Goal: Task Accomplishment & Management: Manage account settings

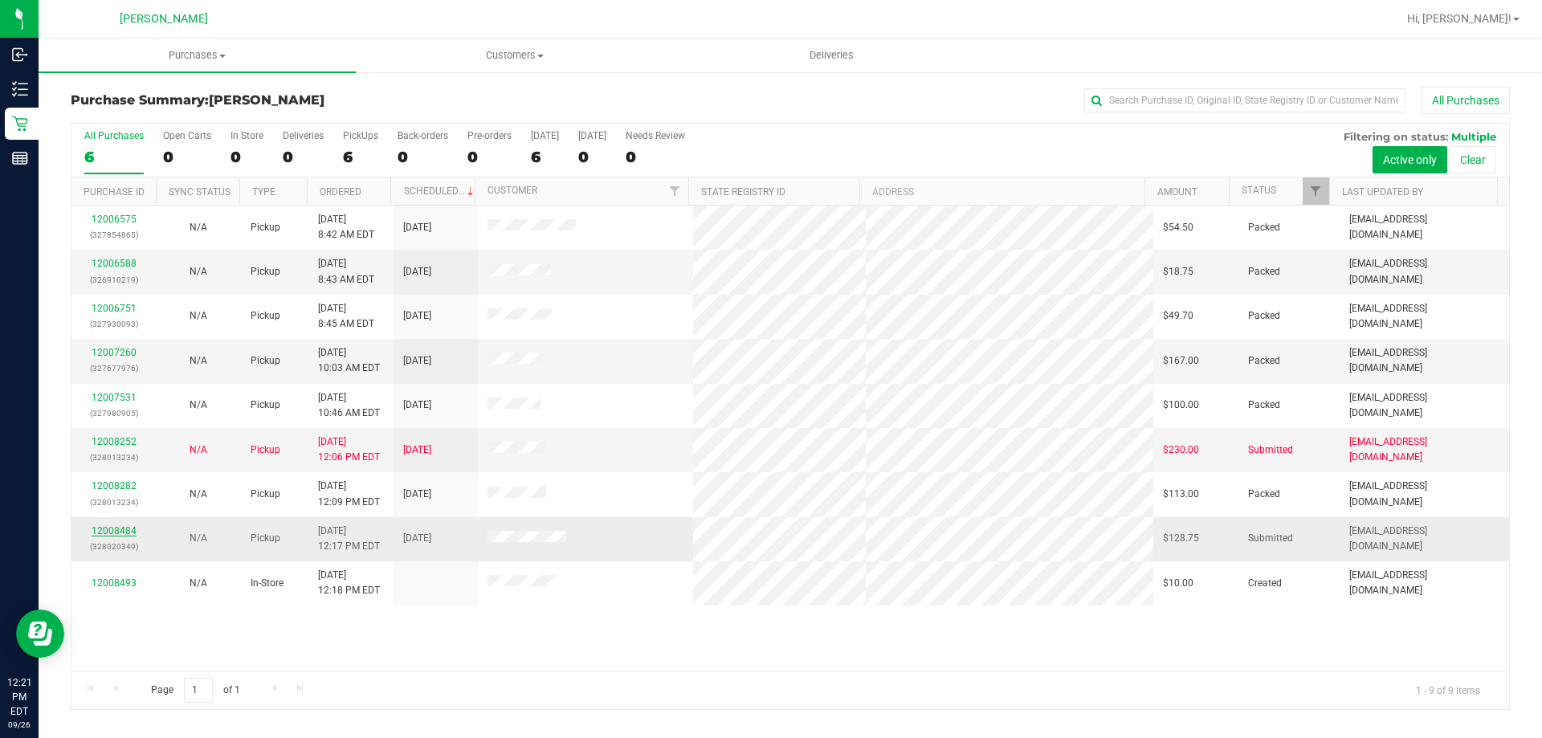
click at [106, 534] on link "12008484" at bounding box center [114, 530] width 45 height 11
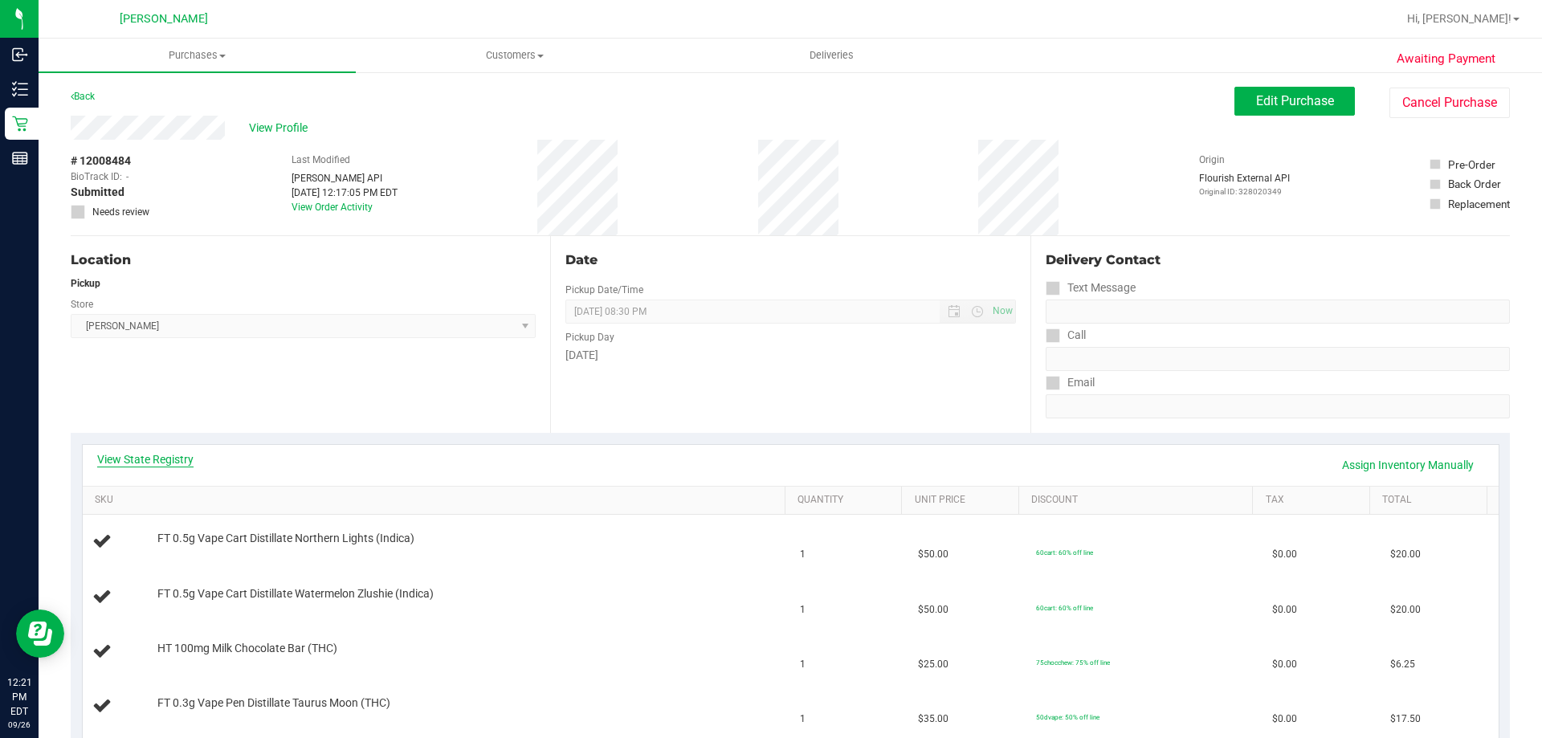
click at [172, 452] on link "View State Registry" at bounding box center [145, 459] width 96 height 16
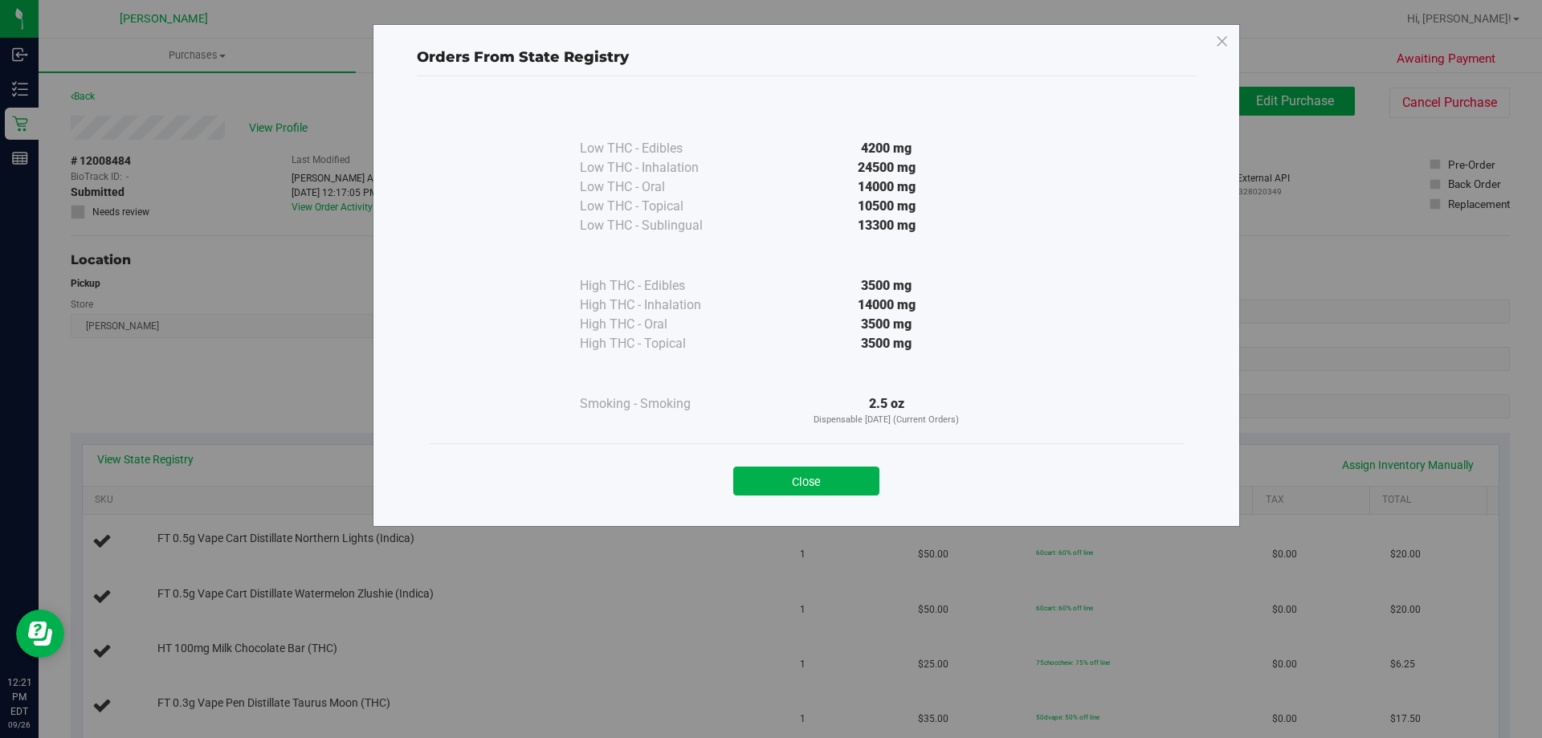
click at [751, 496] on div "Close" at bounding box center [806, 475] width 755 height 65
click at [751, 487] on button "Close" at bounding box center [806, 481] width 146 height 29
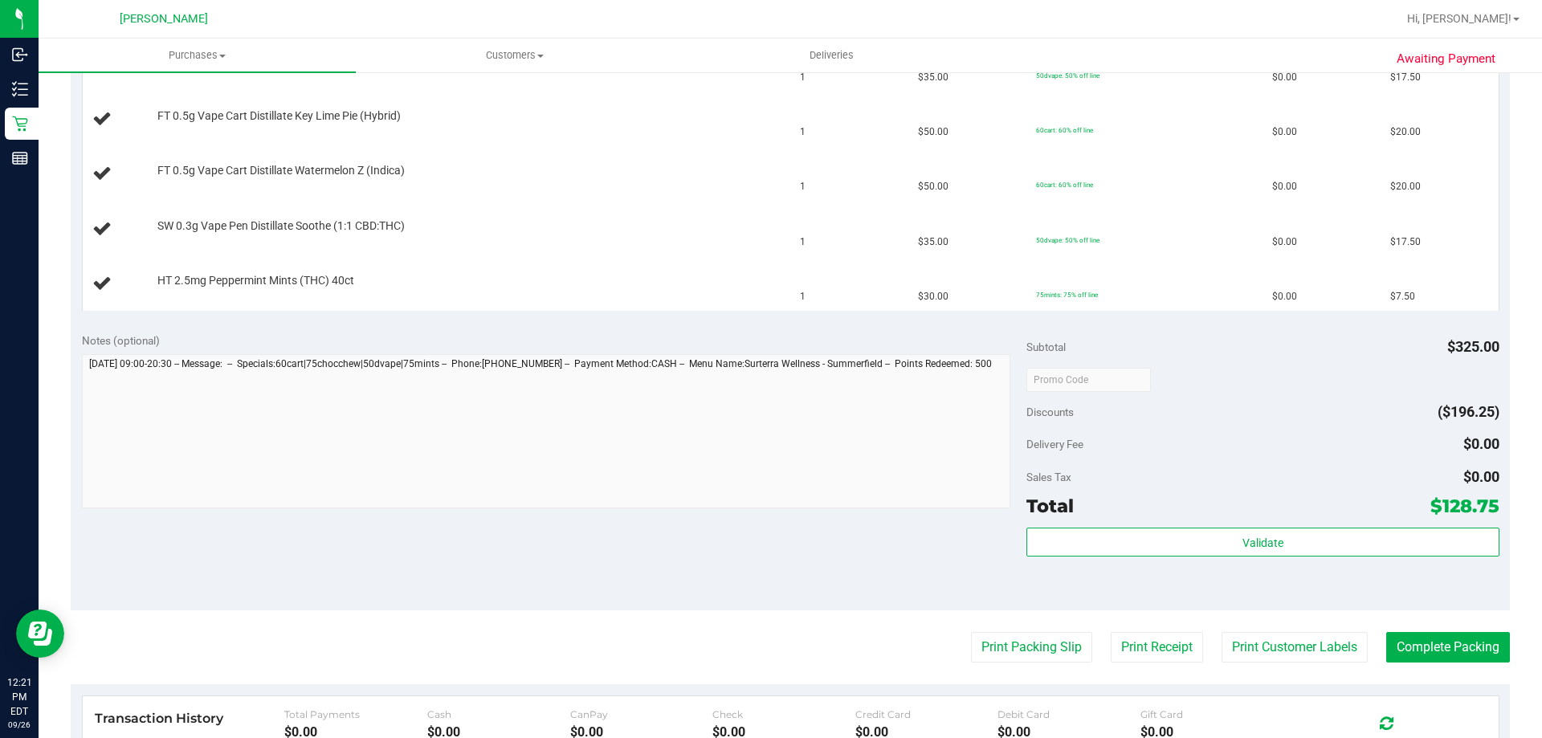
scroll to position [642, 0]
click at [751, 651] on button "Print Packing Slip" at bounding box center [1031, 646] width 121 height 31
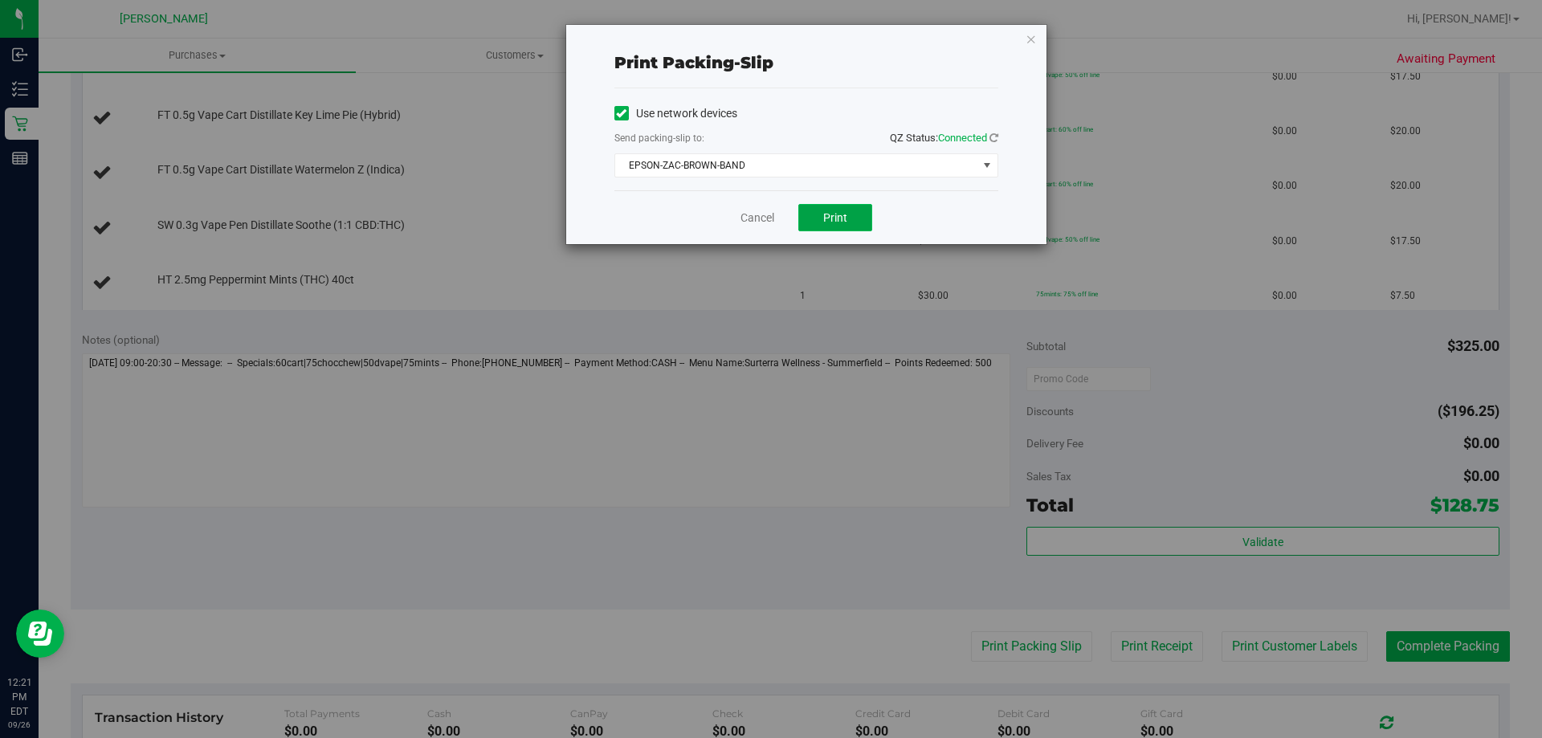
click at [751, 216] on span "Print" at bounding box center [835, 217] width 24 height 13
click at [750, 221] on link "Cancel" at bounding box center [757, 218] width 34 height 17
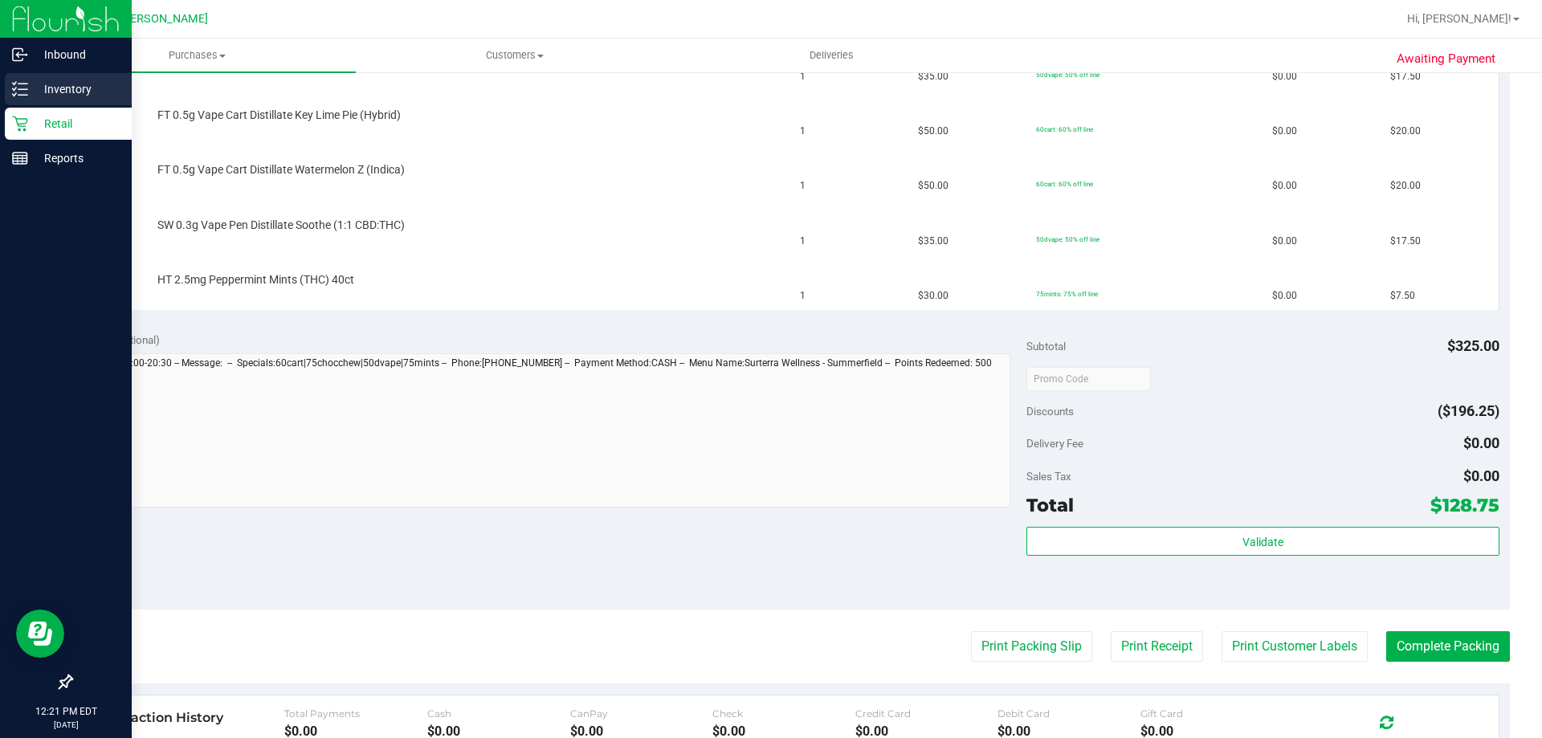
click at [37, 89] on p "Inventory" at bounding box center [76, 88] width 96 height 19
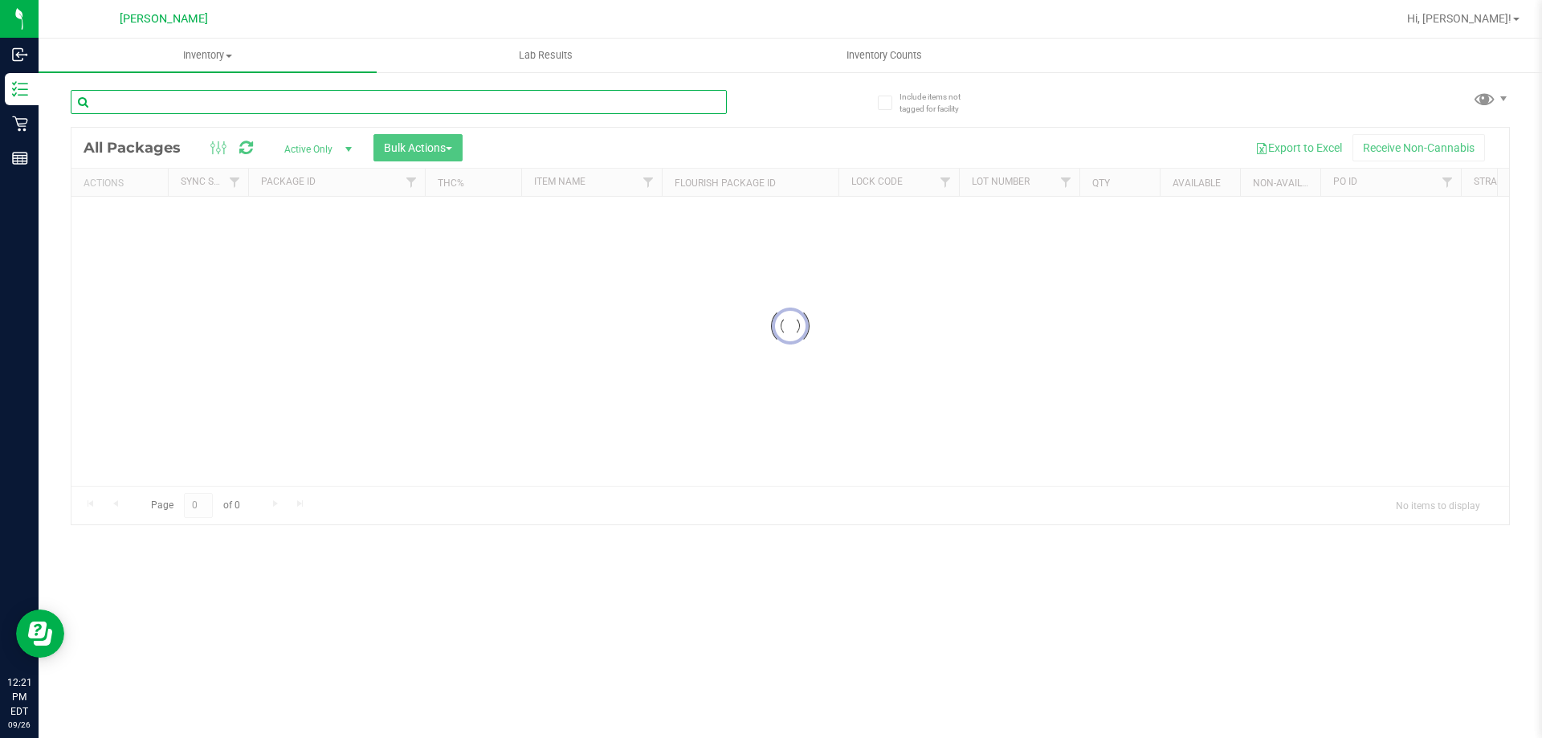
click at [197, 106] on input "text" at bounding box center [399, 102] width 656 height 24
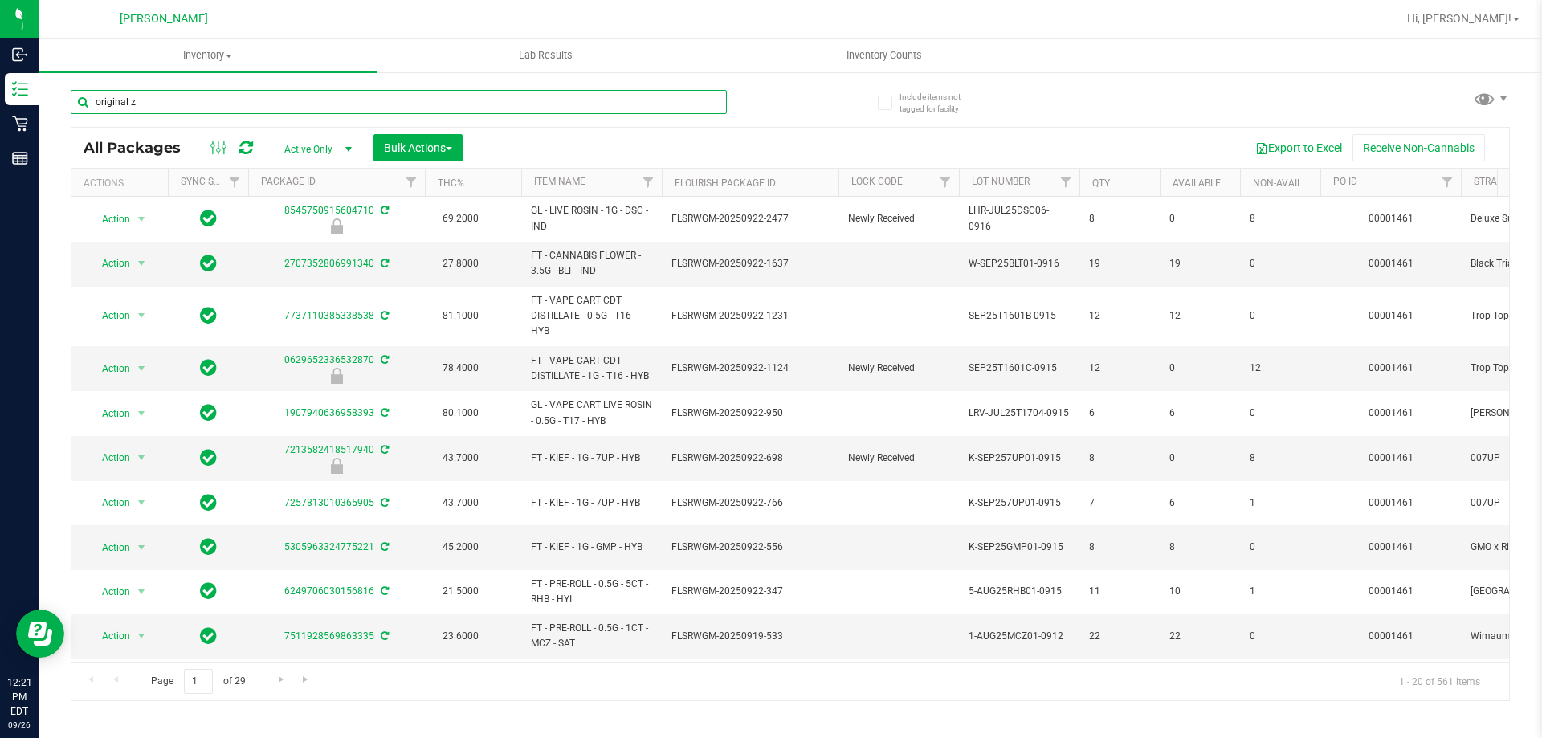
type input "original z"
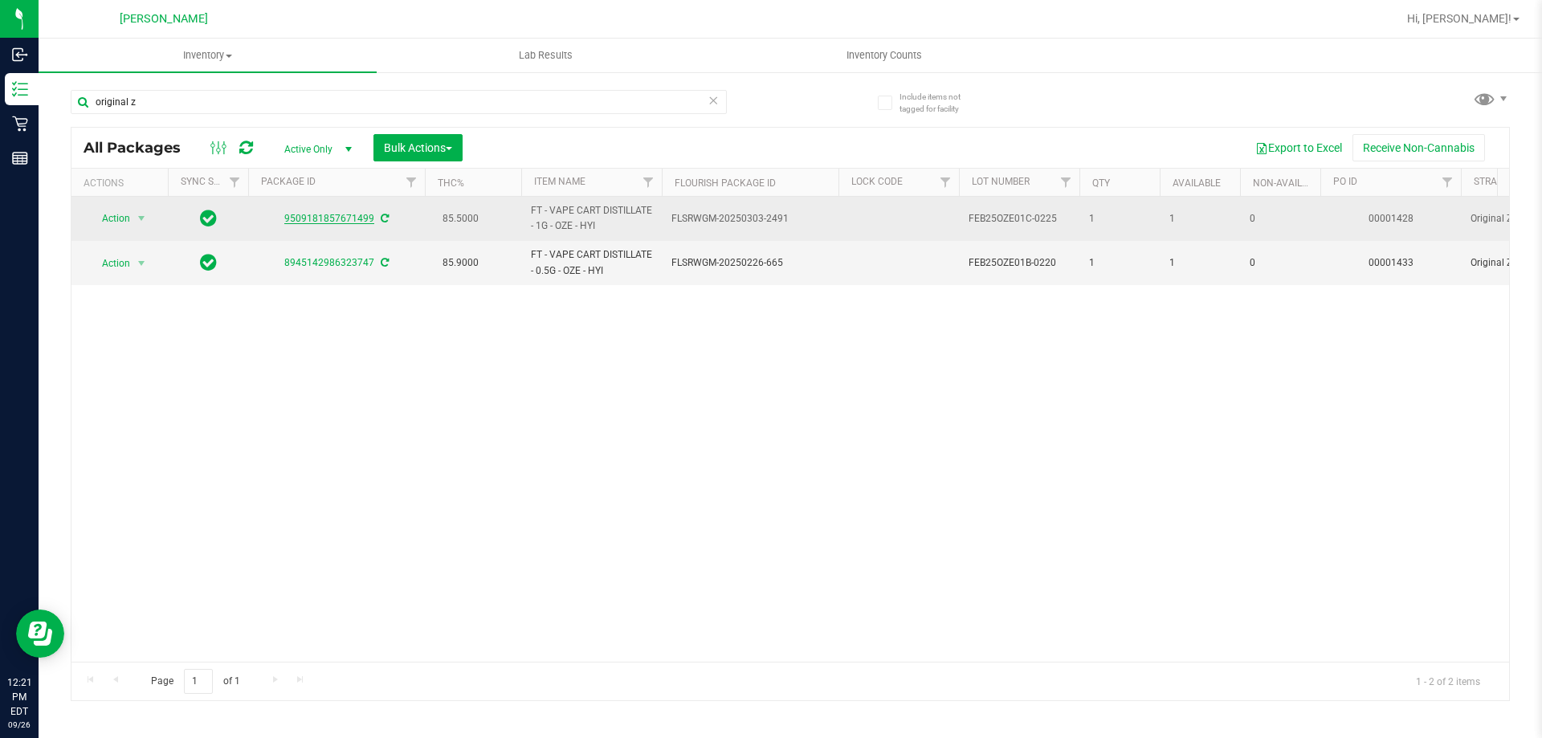
click at [340, 221] on link "9509181857671499" at bounding box center [329, 218] width 90 height 11
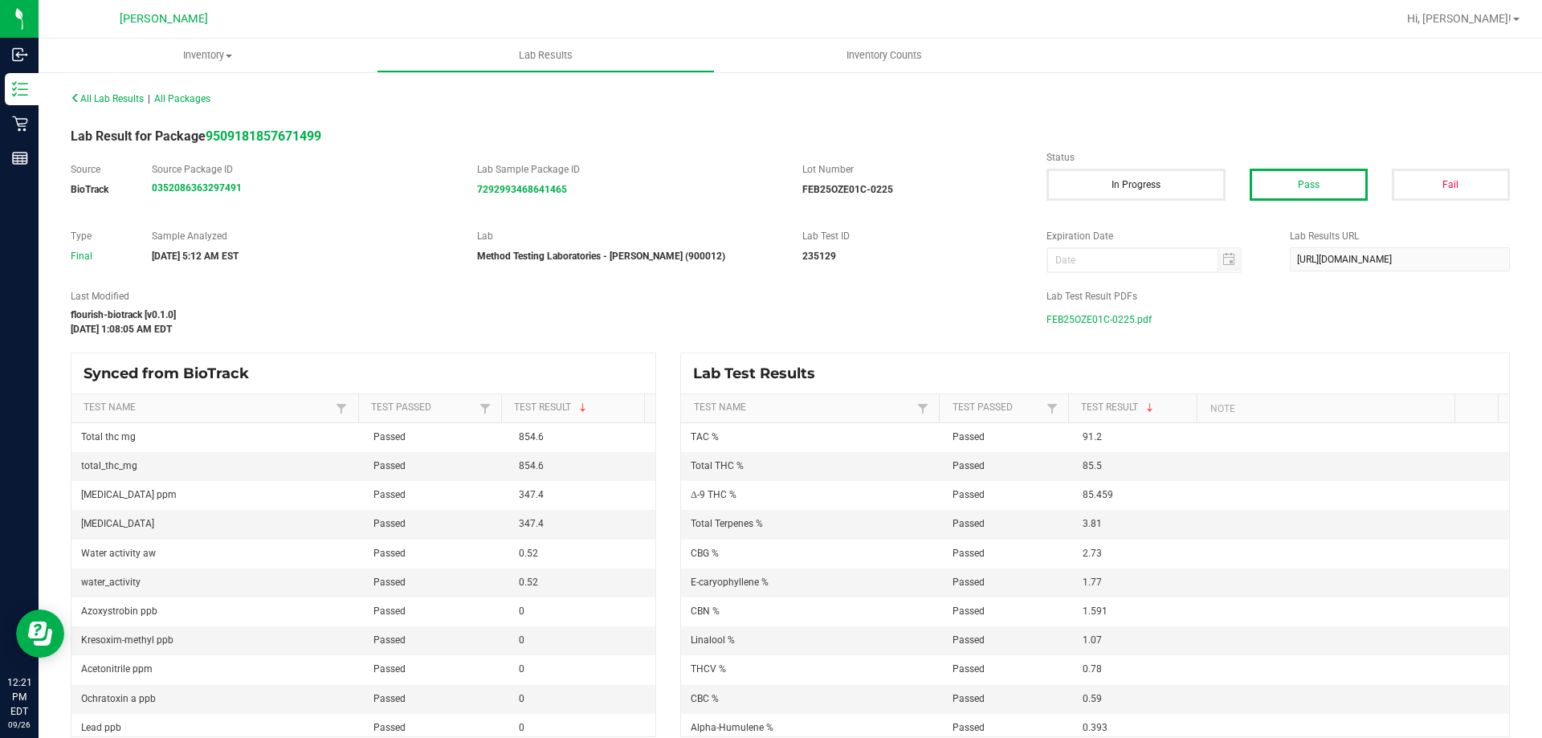
click at [751, 319] on span "FEB25OZE01C-0225.pdf" at bounding box center [1098, 320] width 105 height 24
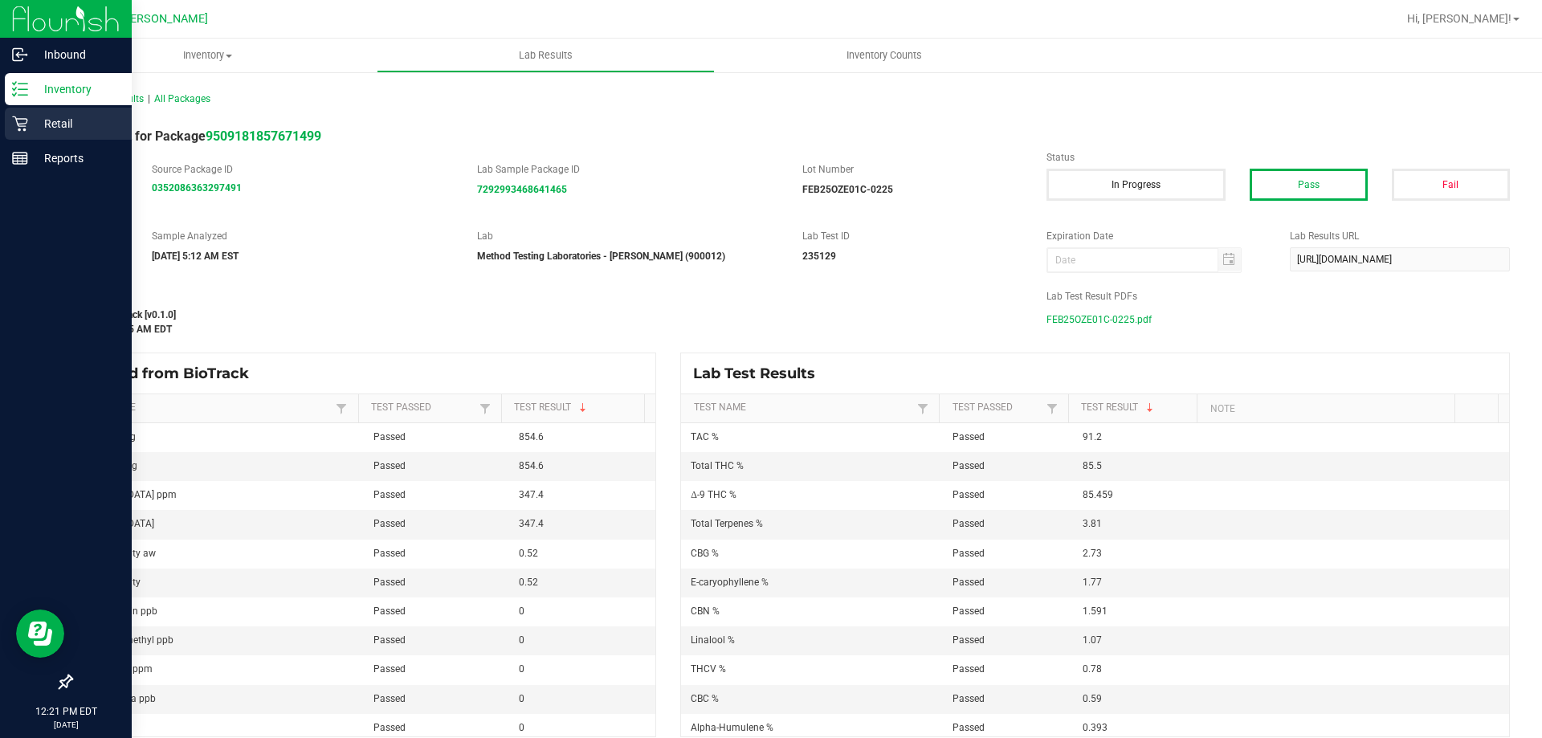
click at [43, 132] on p "Retail" at bounding box center [76, 123] width 96 height 19
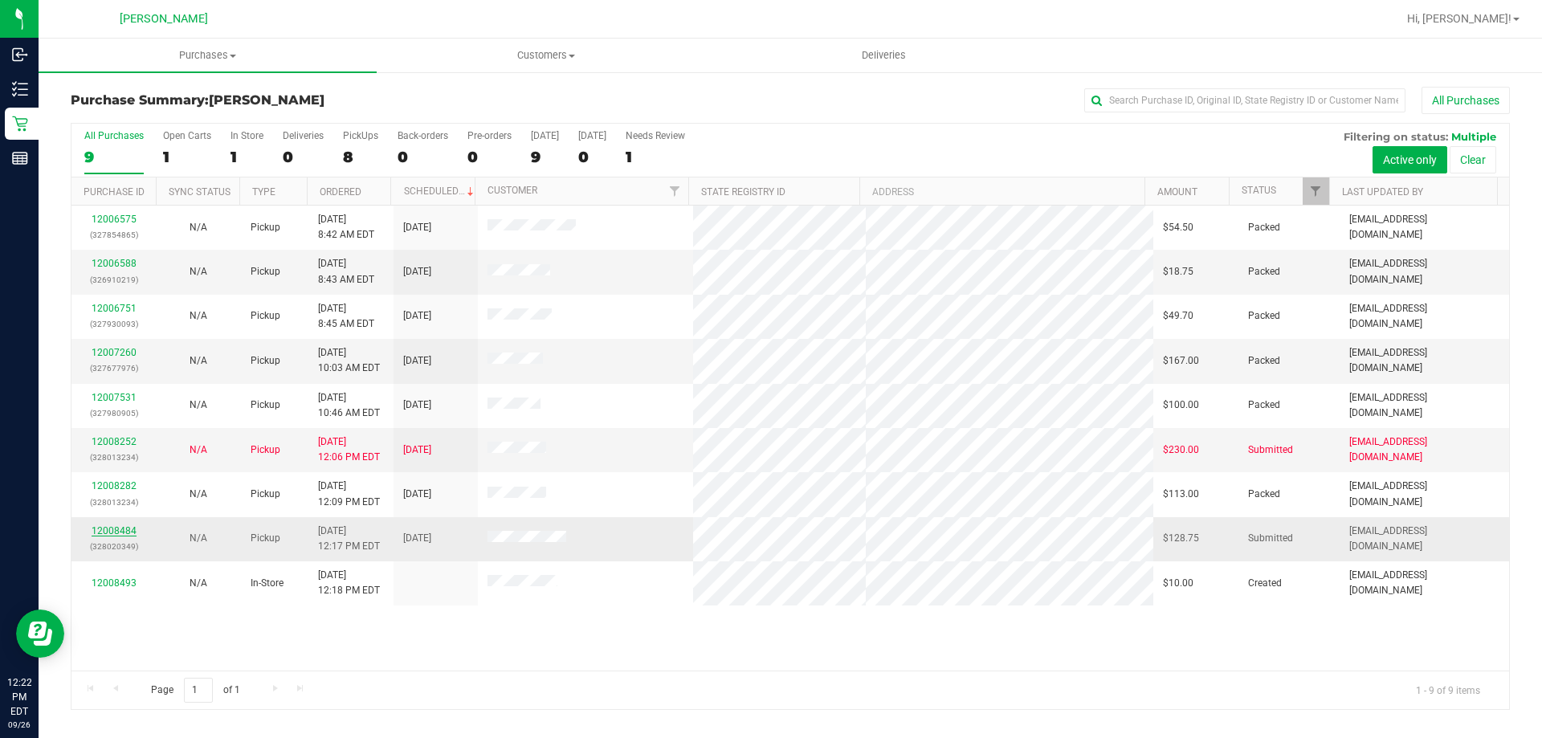
click at [104, 531] on link "12008484" at bounding box center [114, 530] width 45 height 11
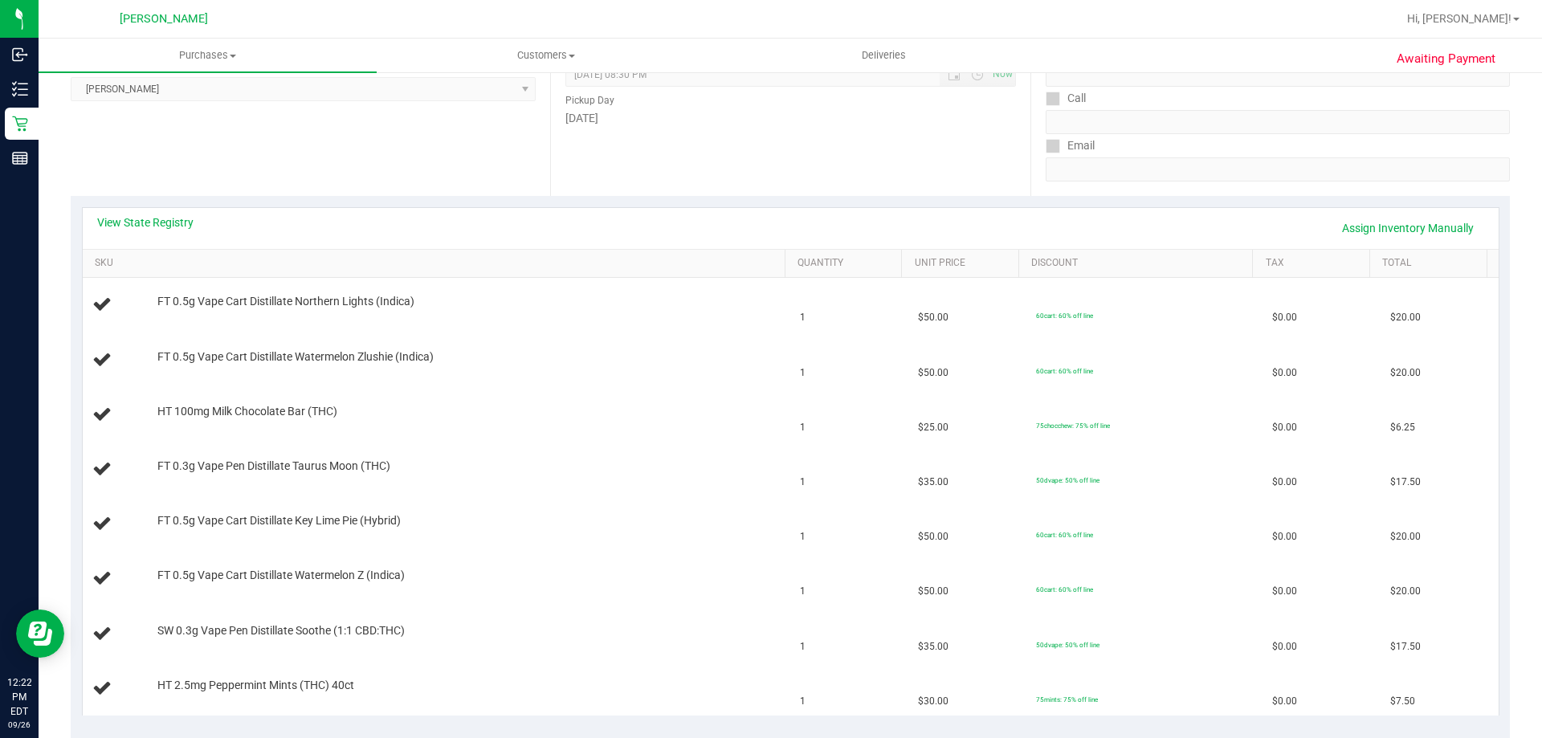
scroll to position [241, 0]
click at [169, 222] on link "View State Registry" at bounding box center [145, 218] width 96 height 16
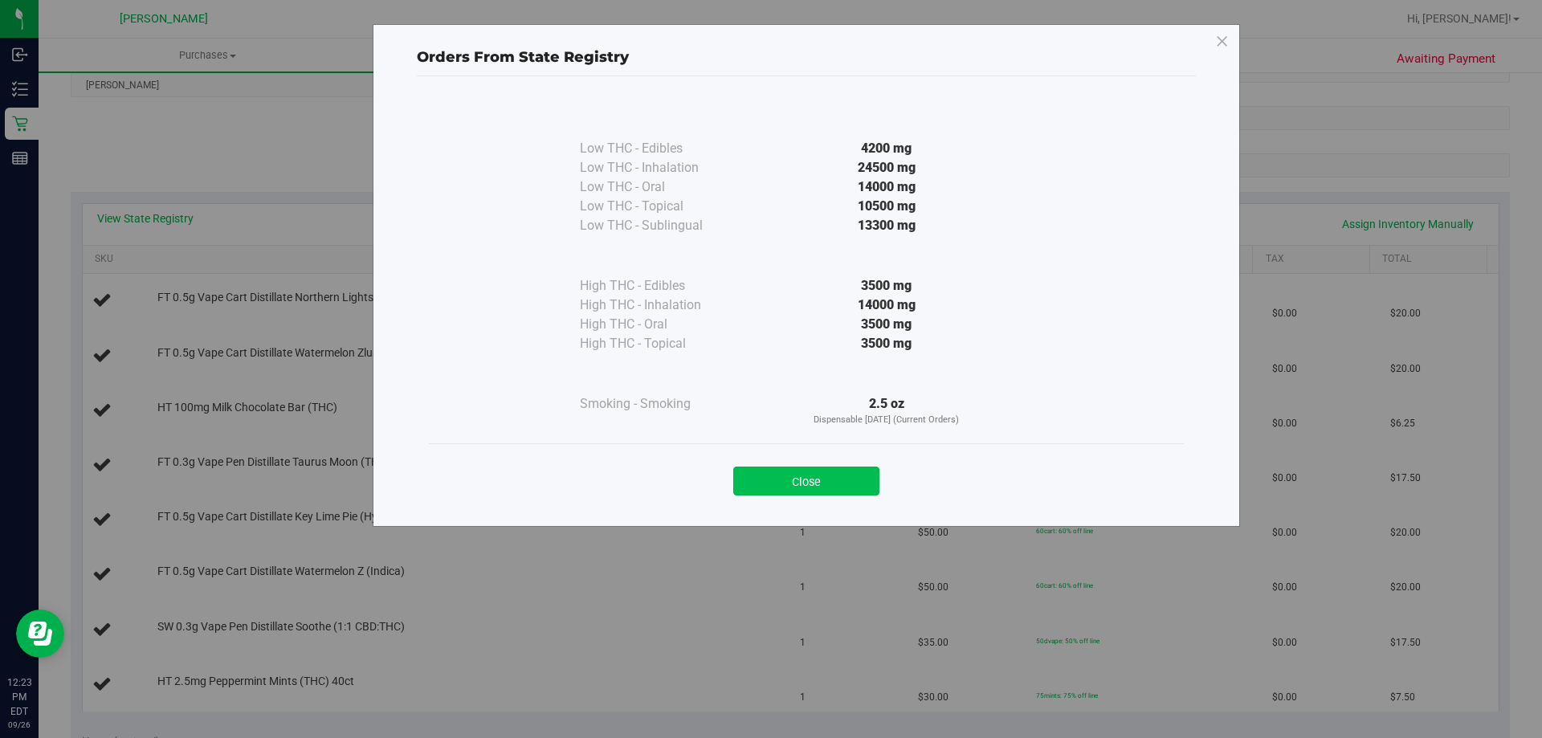
click at [751, 476] on button "Close" at bounding box center [806, 481] width 146 height 29
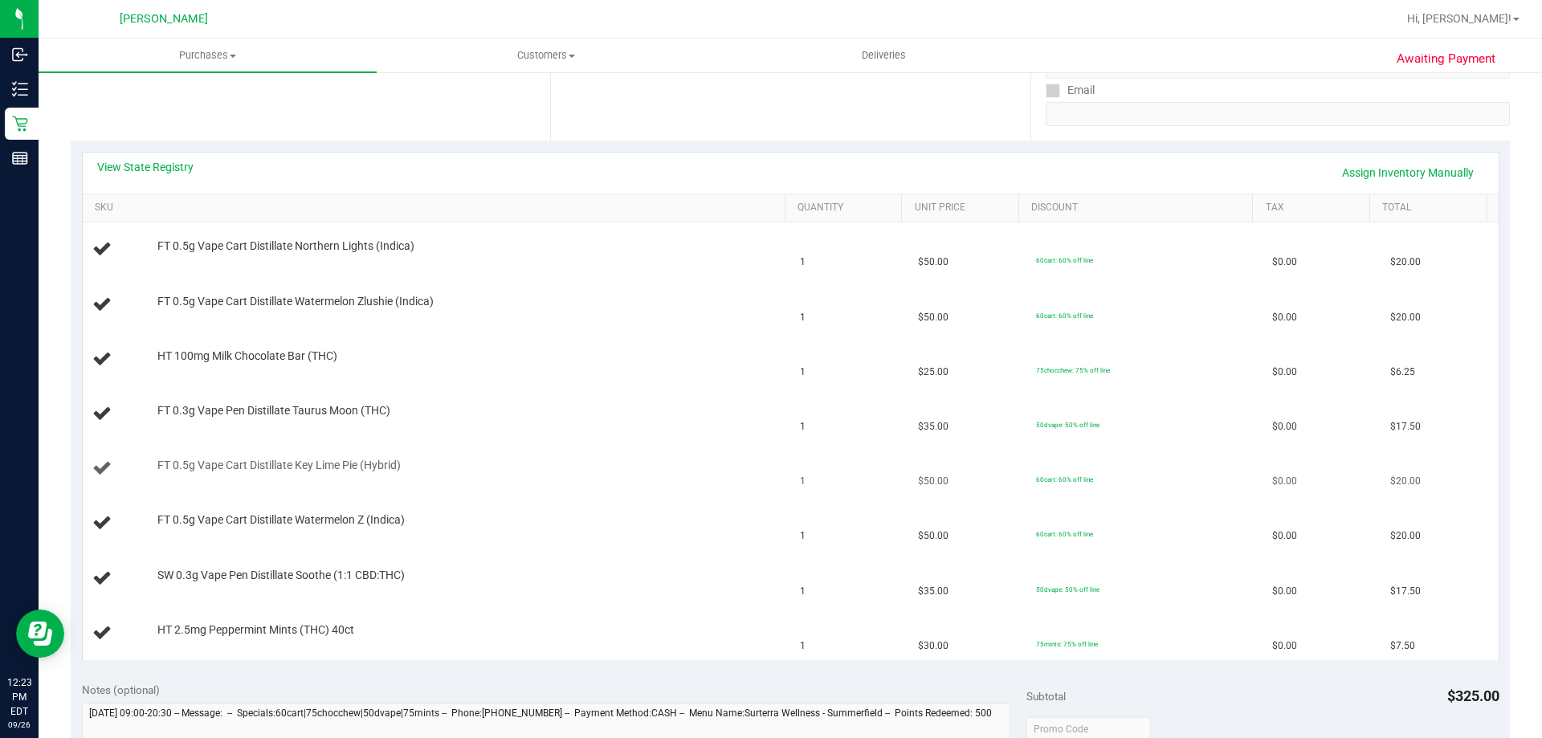
scroll to position [321, 0]
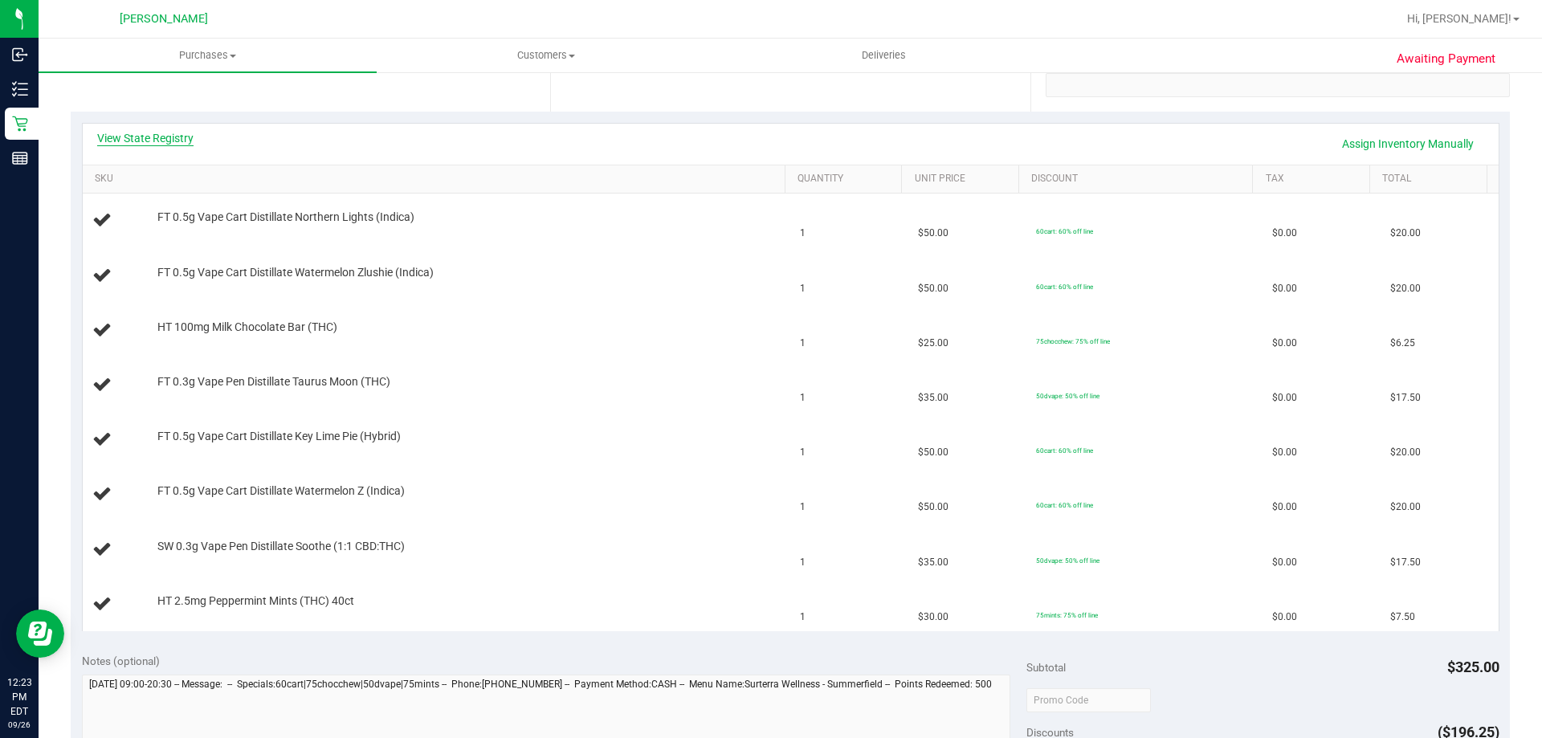
click at [140, 138] on link "View State Registry" at bounding box center [145, 138] width 96 height 16
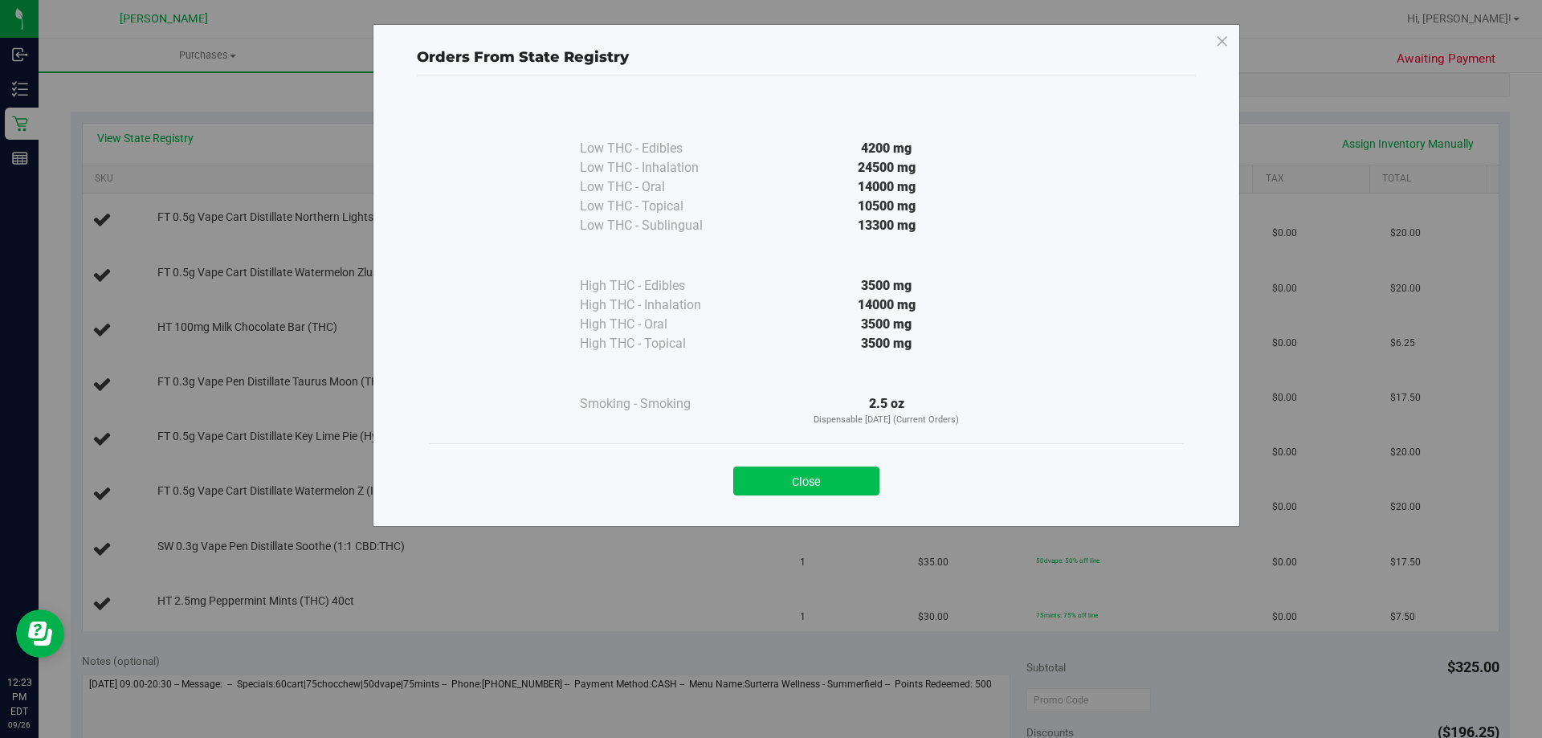
click at [751, 481] on button "Close" at bounding box center [806, 481] width 146 height 29
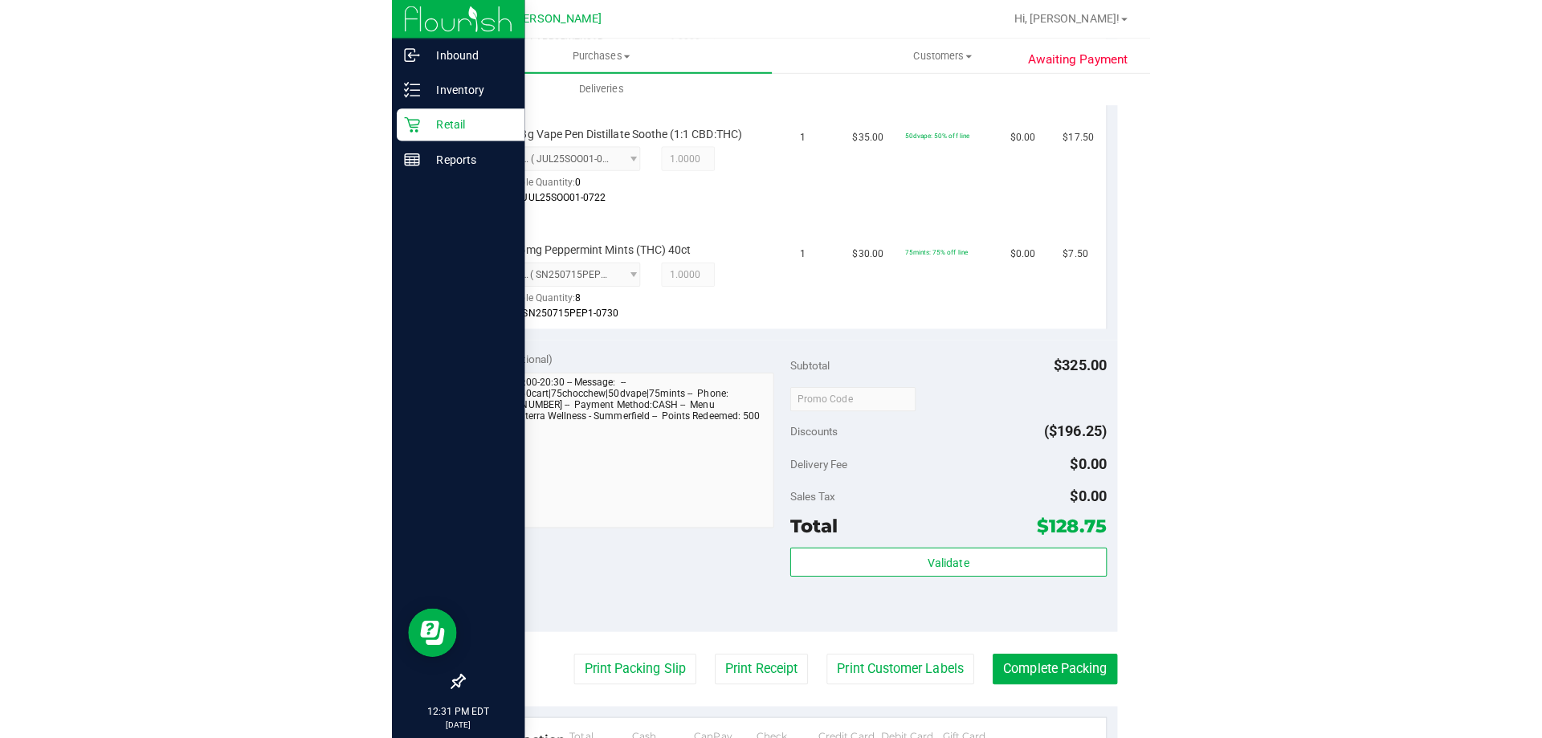
scroll to position [1124, 0]
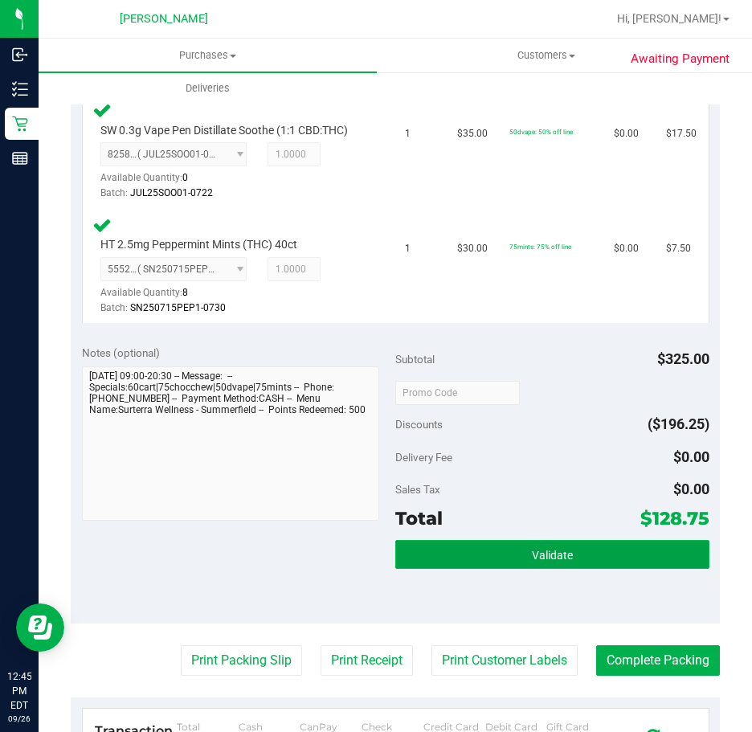
click at [557, 561] on span "Validate" at bounding box center [552, 554] width 41 height 13
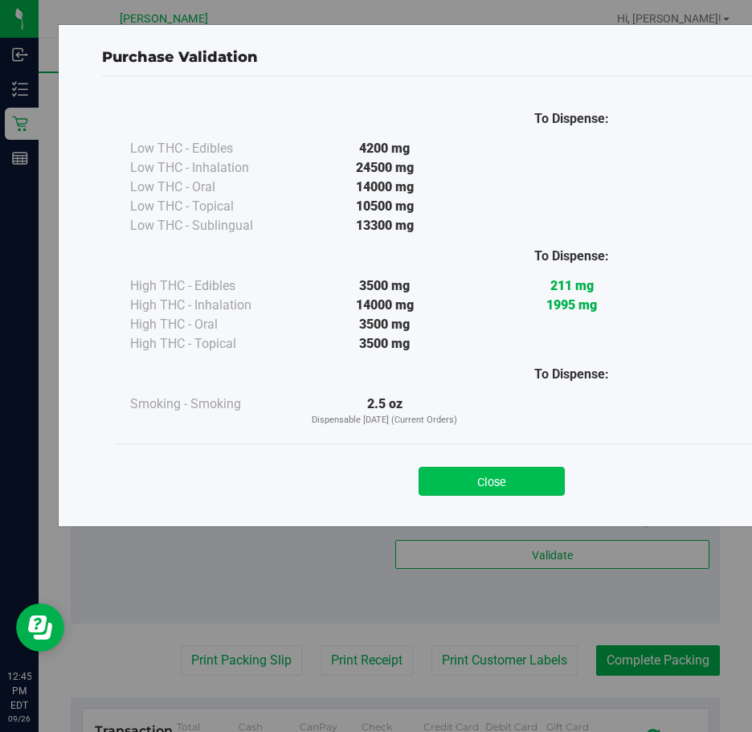
drag, startPoint x: 520, startPoint y: 485, endPoint x: 563, endPoint y: 327, distance: 163.8
click at [520, 483] on button "Close" at bounding box center [491, 481] width 146 height 29
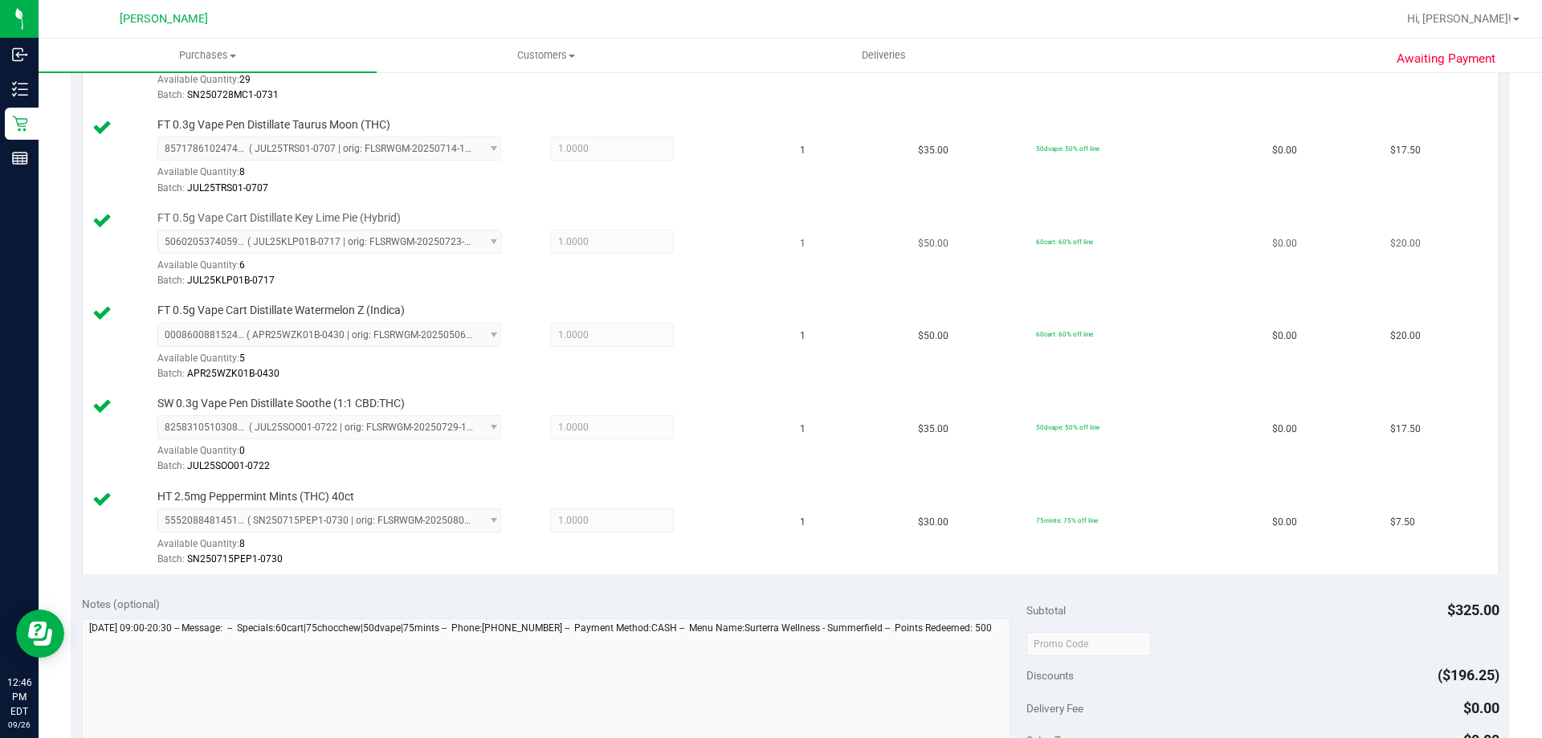
scroll to position [883, 0]
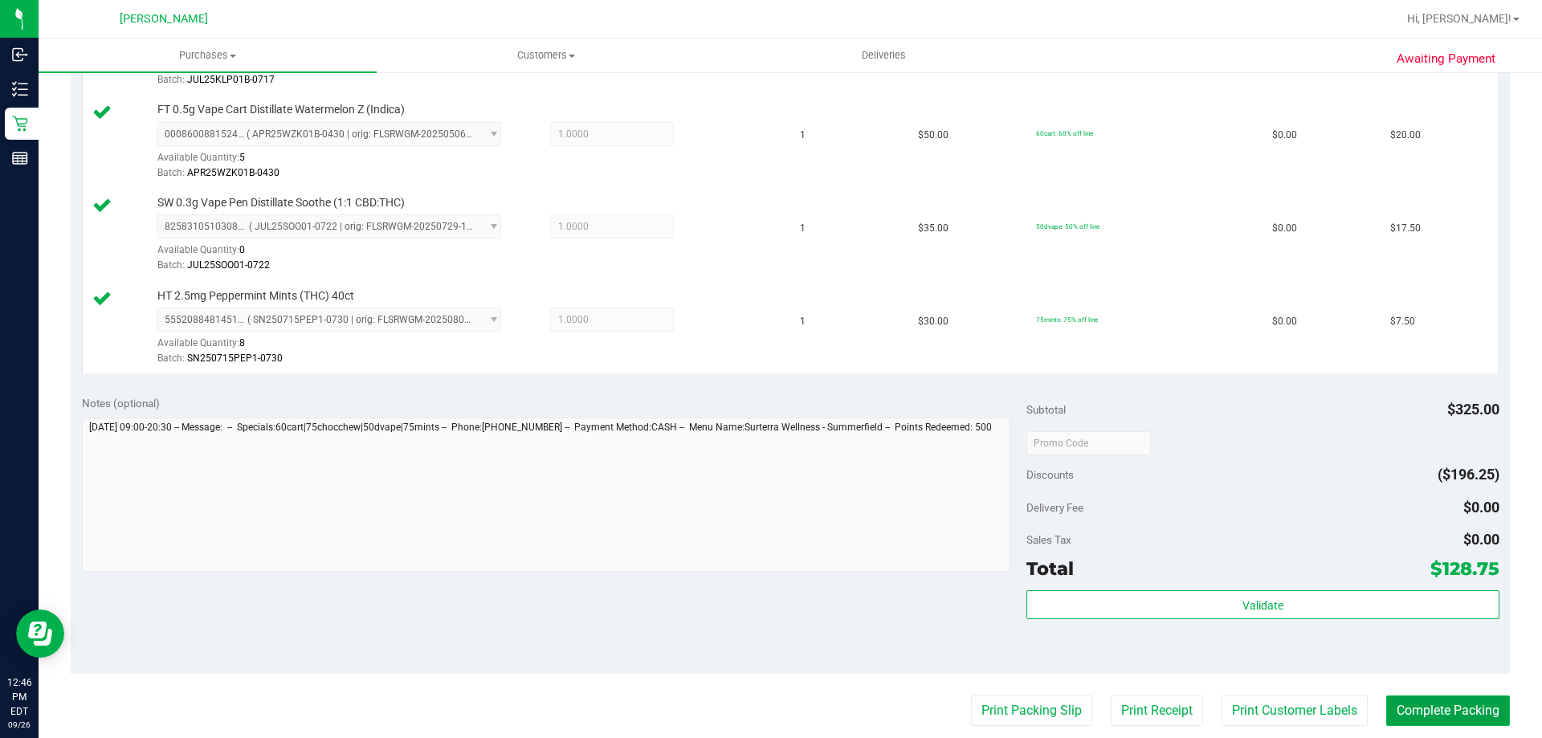
click at [751, 707] on button "Complete Packing" at bounding box center [1448, 710] width 124 height 31
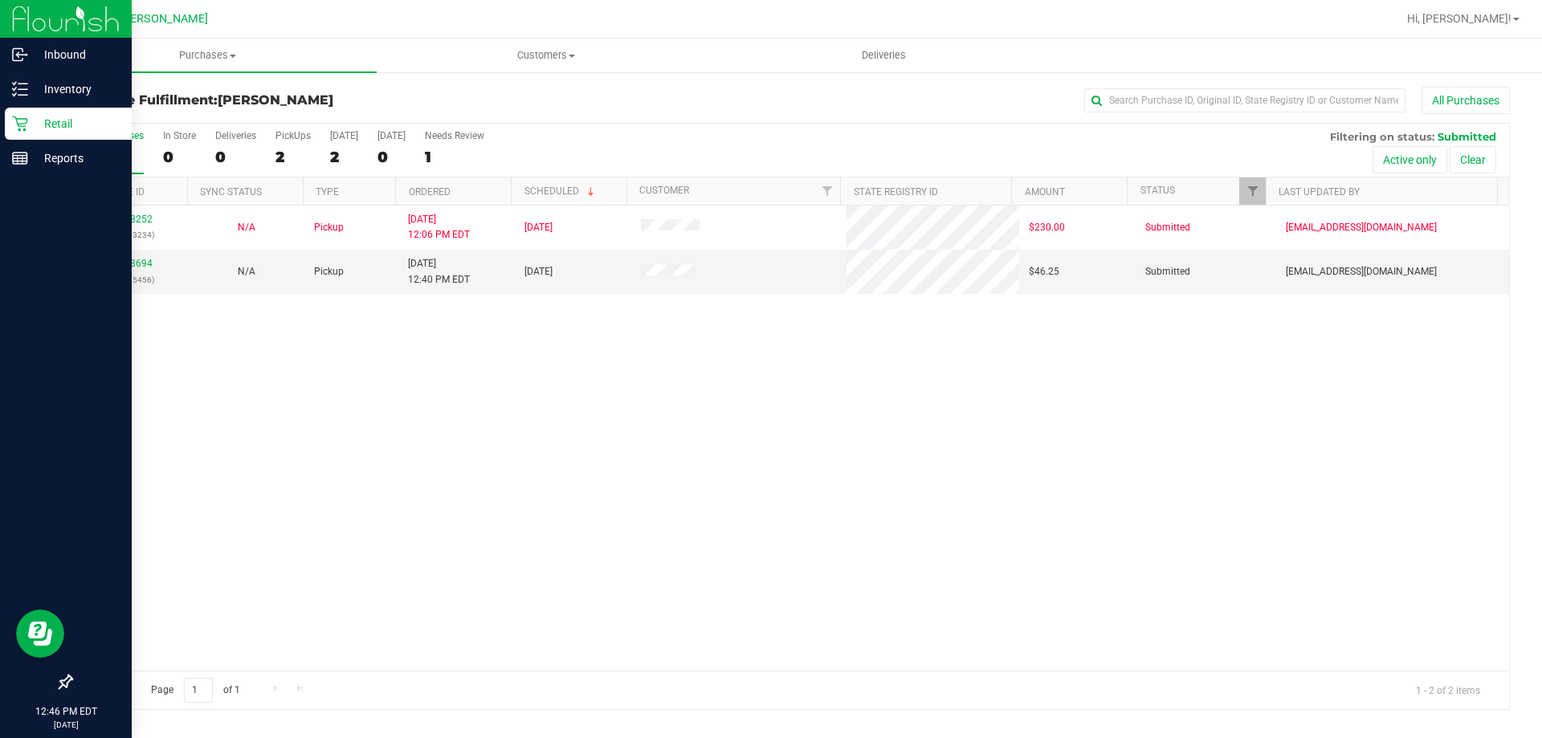
click at [55, 128] on p "Retail" at bounding box center [76, 123] width 96 height 19
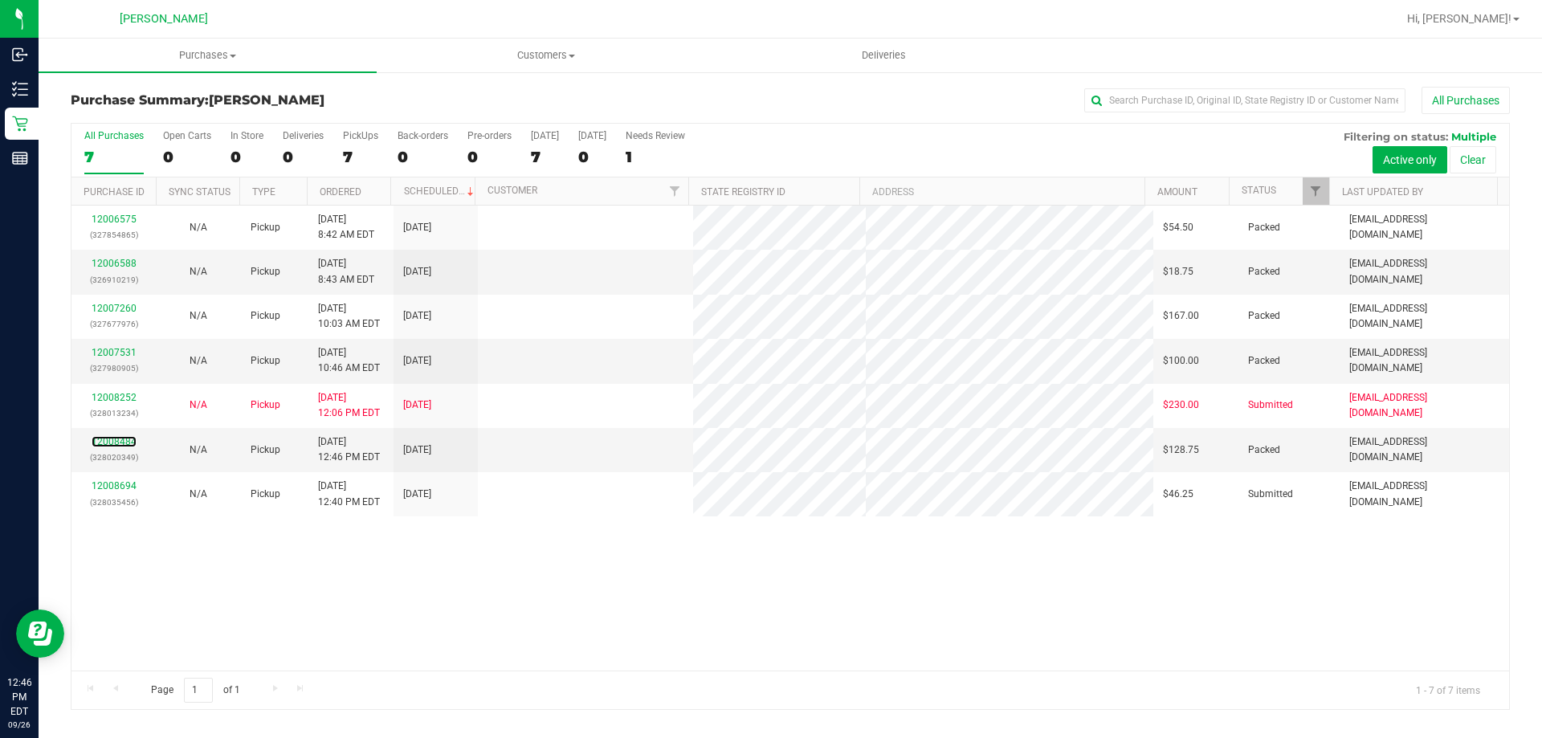
click at [109, 443] on link "12008484" at bounding box center [114, 441] width 45 height 11
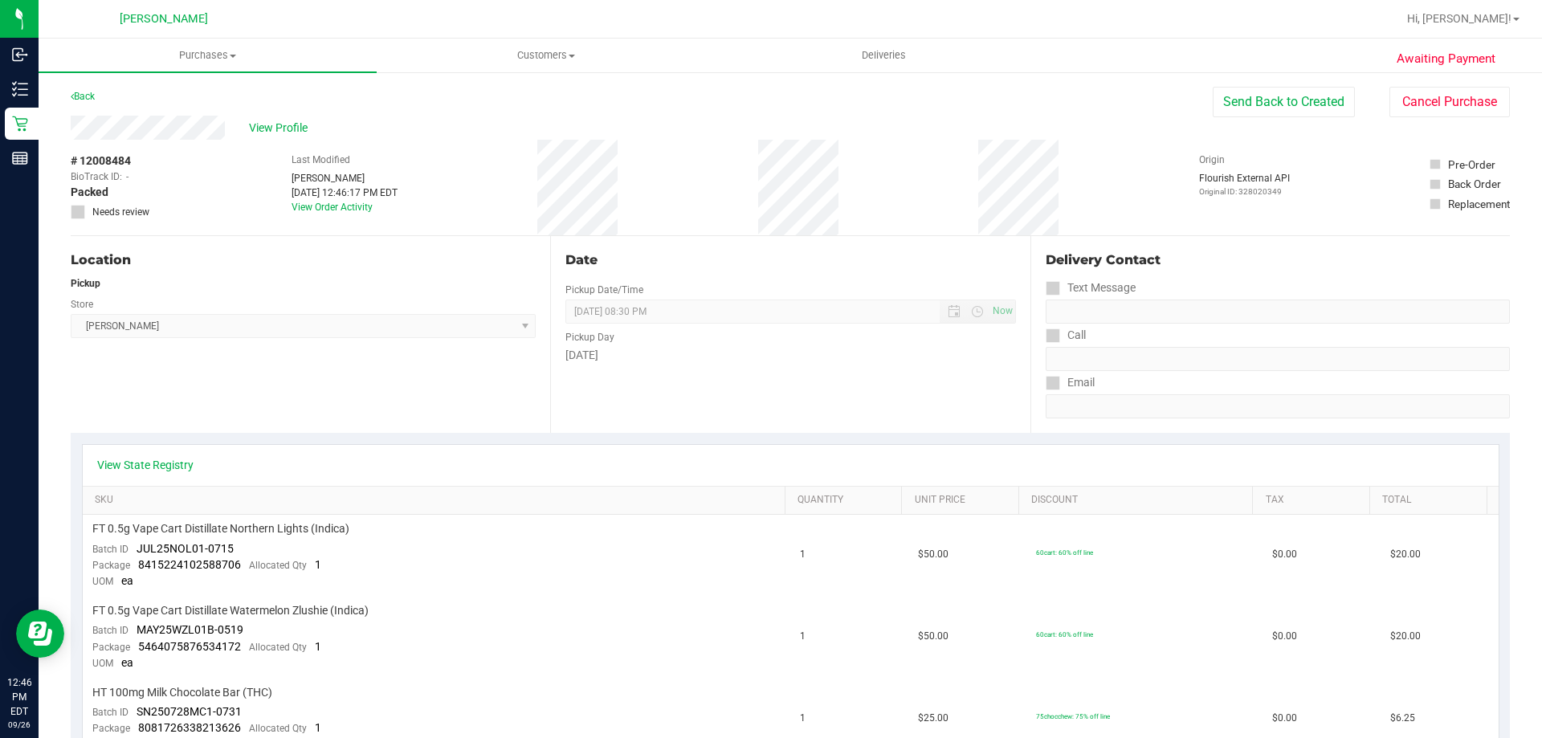
click at [751, 121] on div "View Profile # 12008484 BioTrack ID: - Packed Needs review Last Modified [PERSO…" at bounding box center [790, 176] width 1439 height 120
click at [751, 103] on button "Send Back to Created" at bounding box center [1283, 102] width 142 height 31
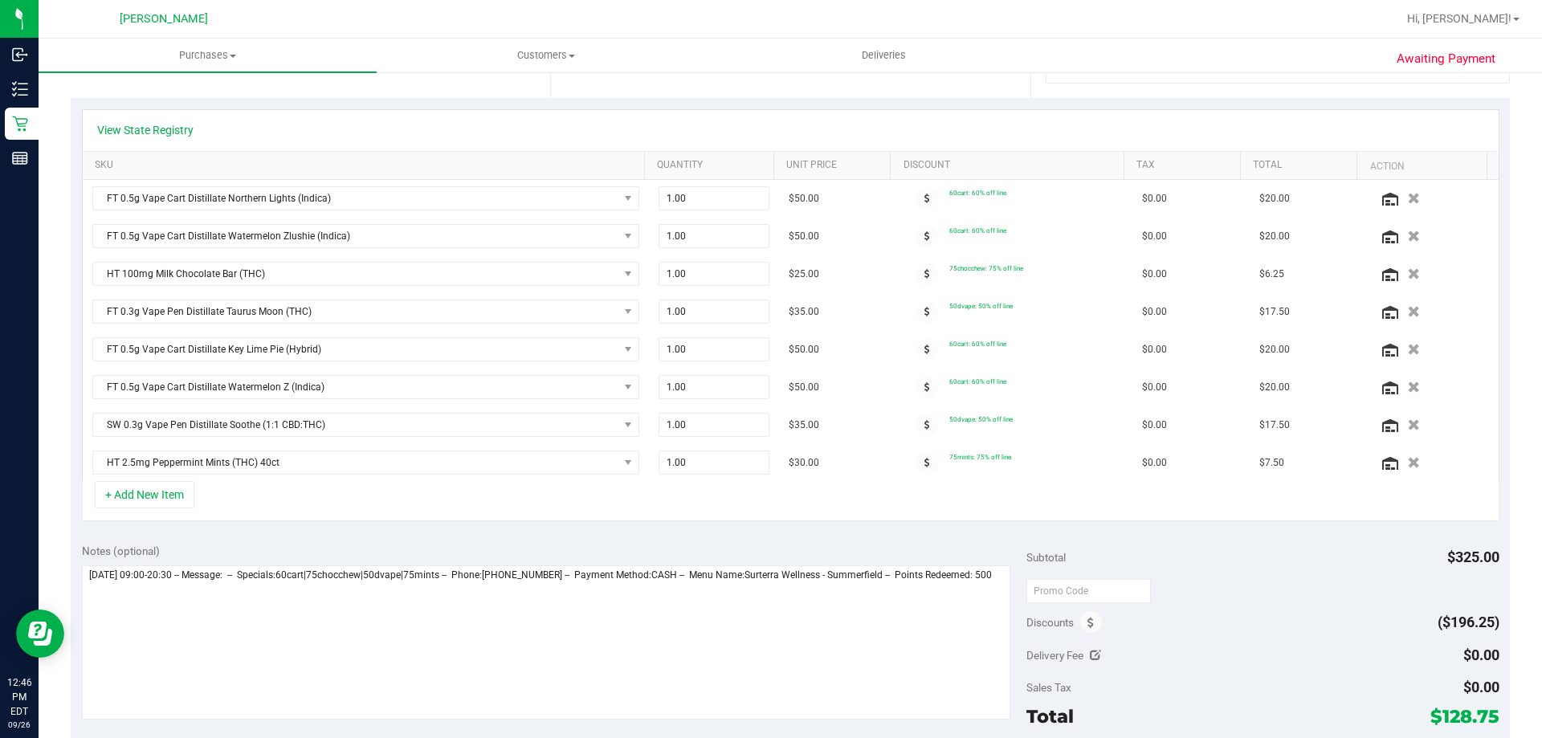
scroll to position [482, 0]
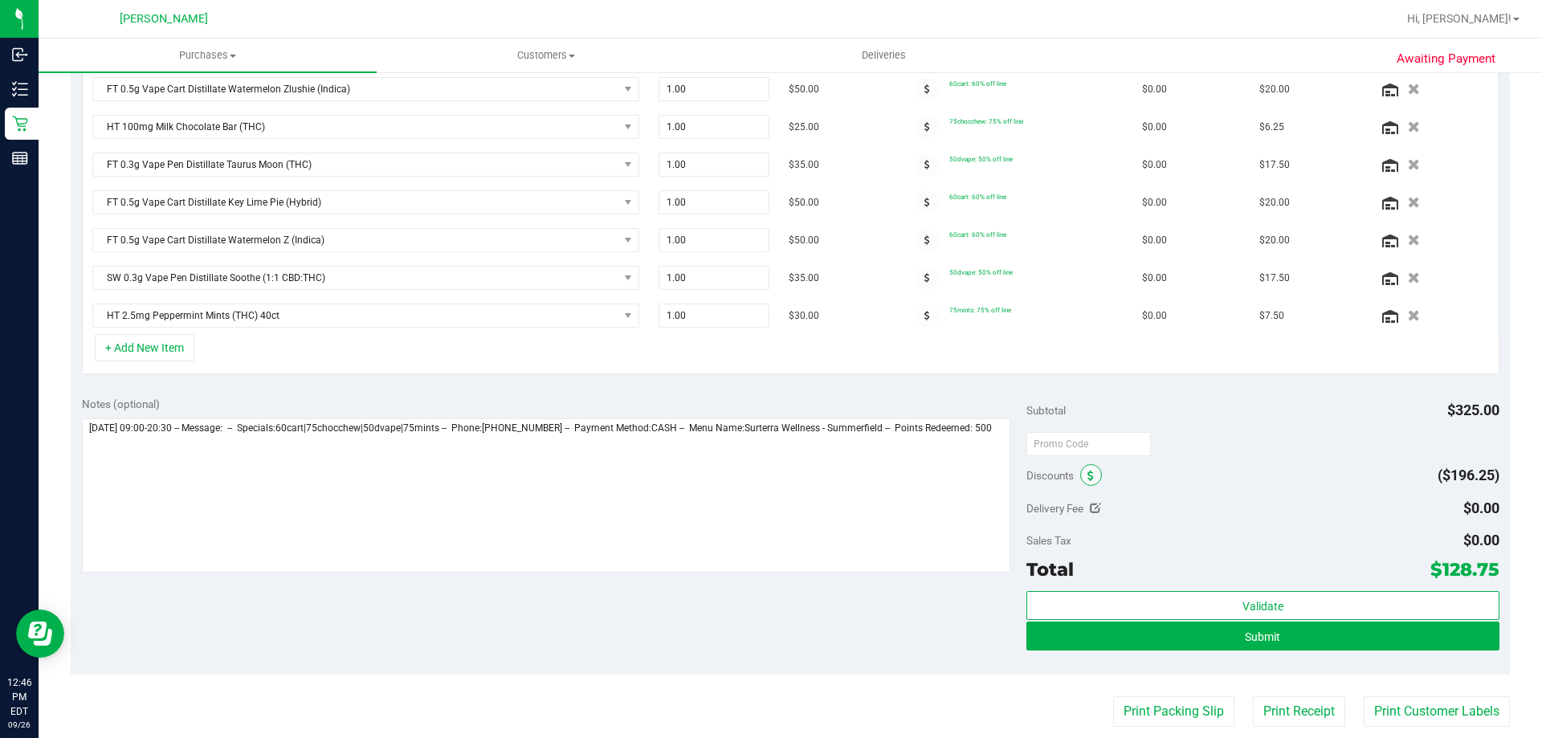
click at [751, 482] on span at bounding box center [1091, 475] width 22 height 22
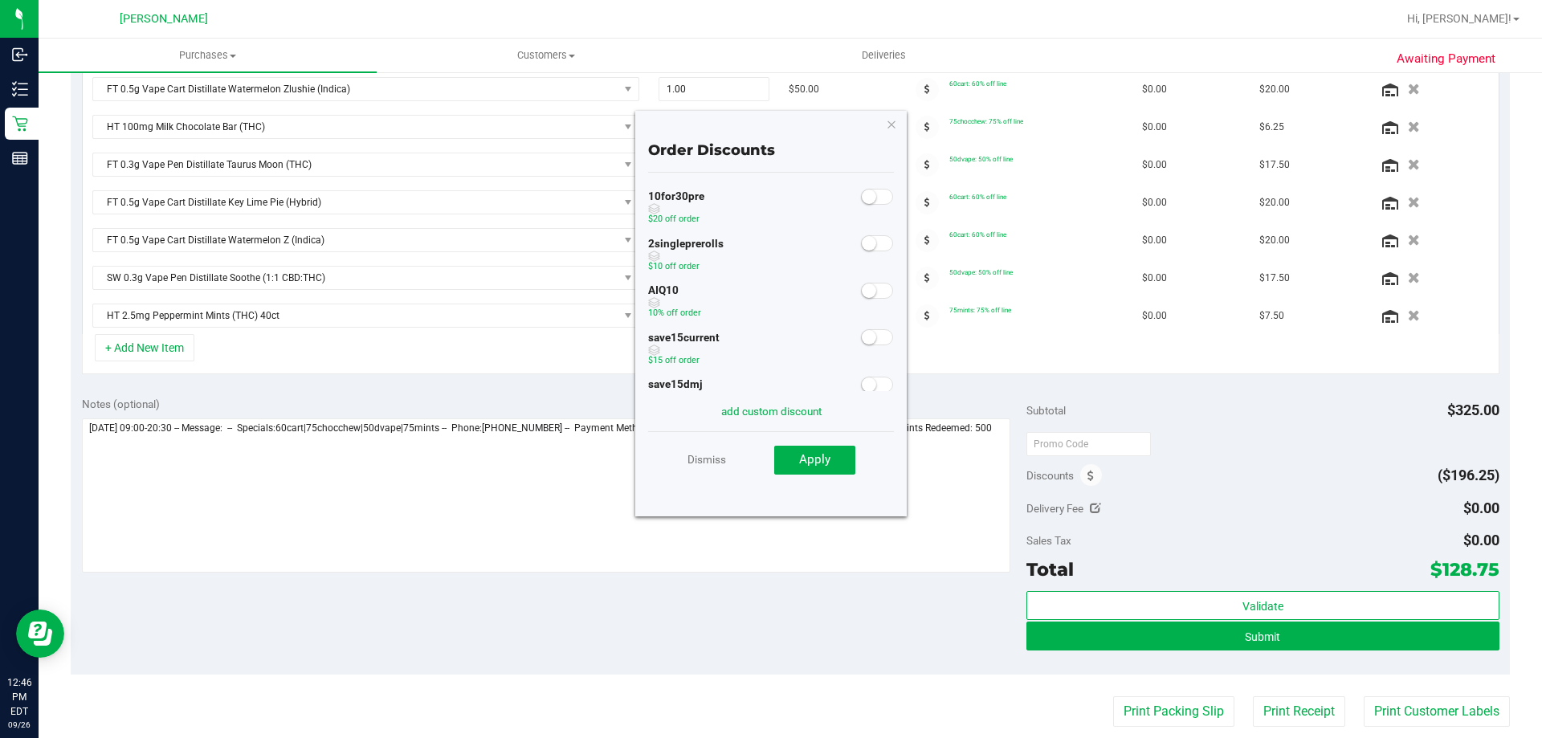
click at [751, 290] on span at bounding box center [877, 291] width 32 height 16
click at [751, 465] on span "Apply" at bounding box center [814, 459] width 31 height 14
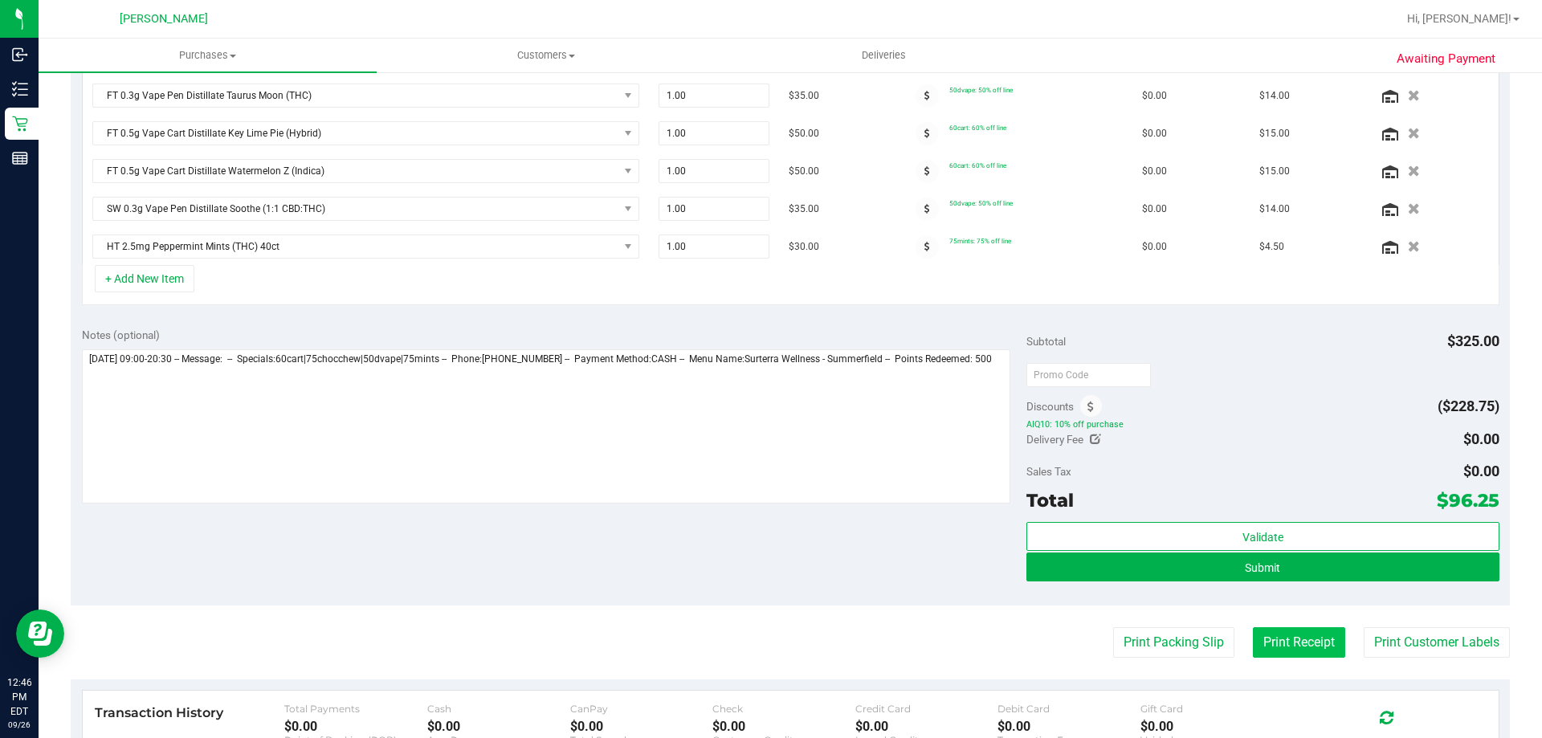
scroll to position [698, 0]
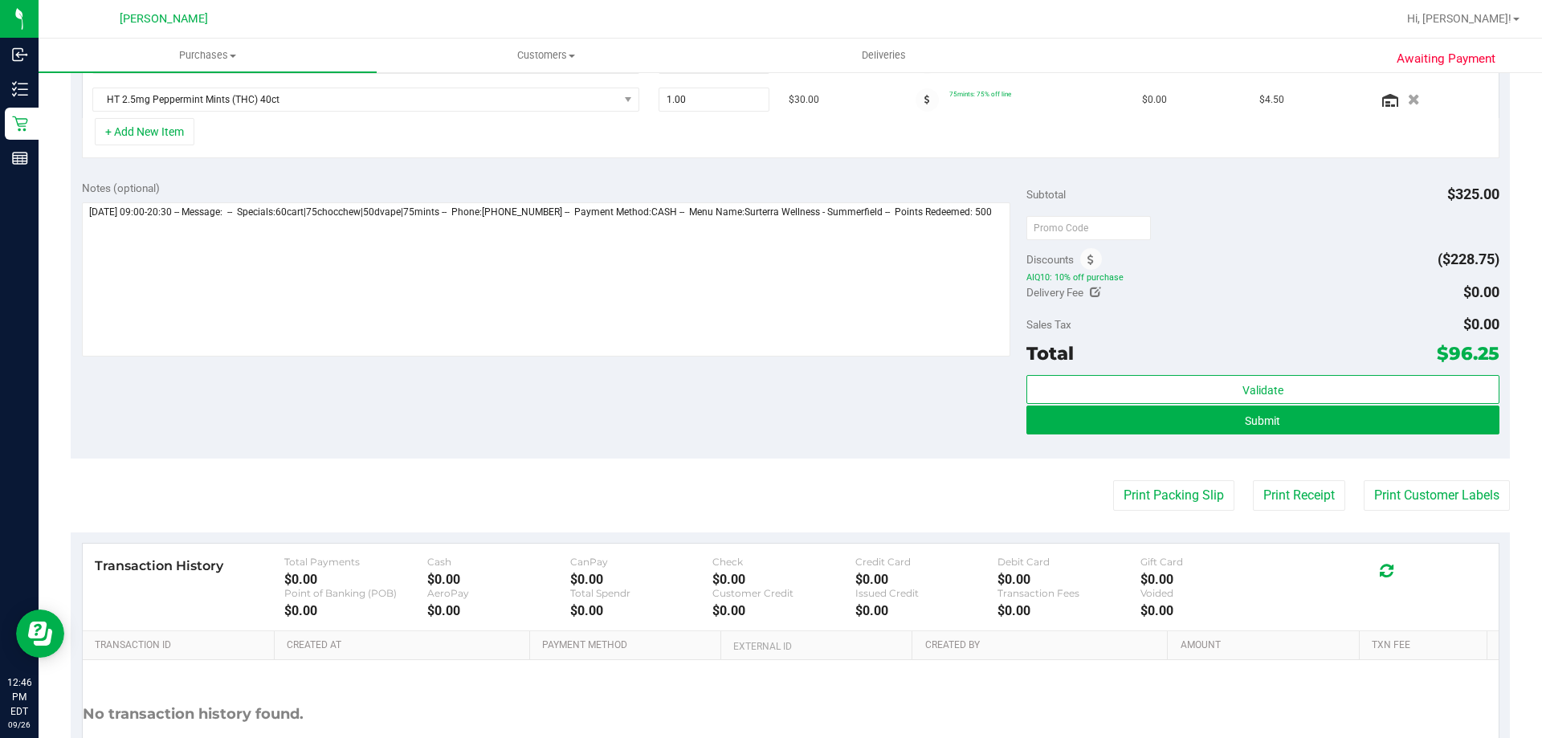
click at [751, 434] on div "Submit" at bounding box center [1262, 421] width 472 height 31
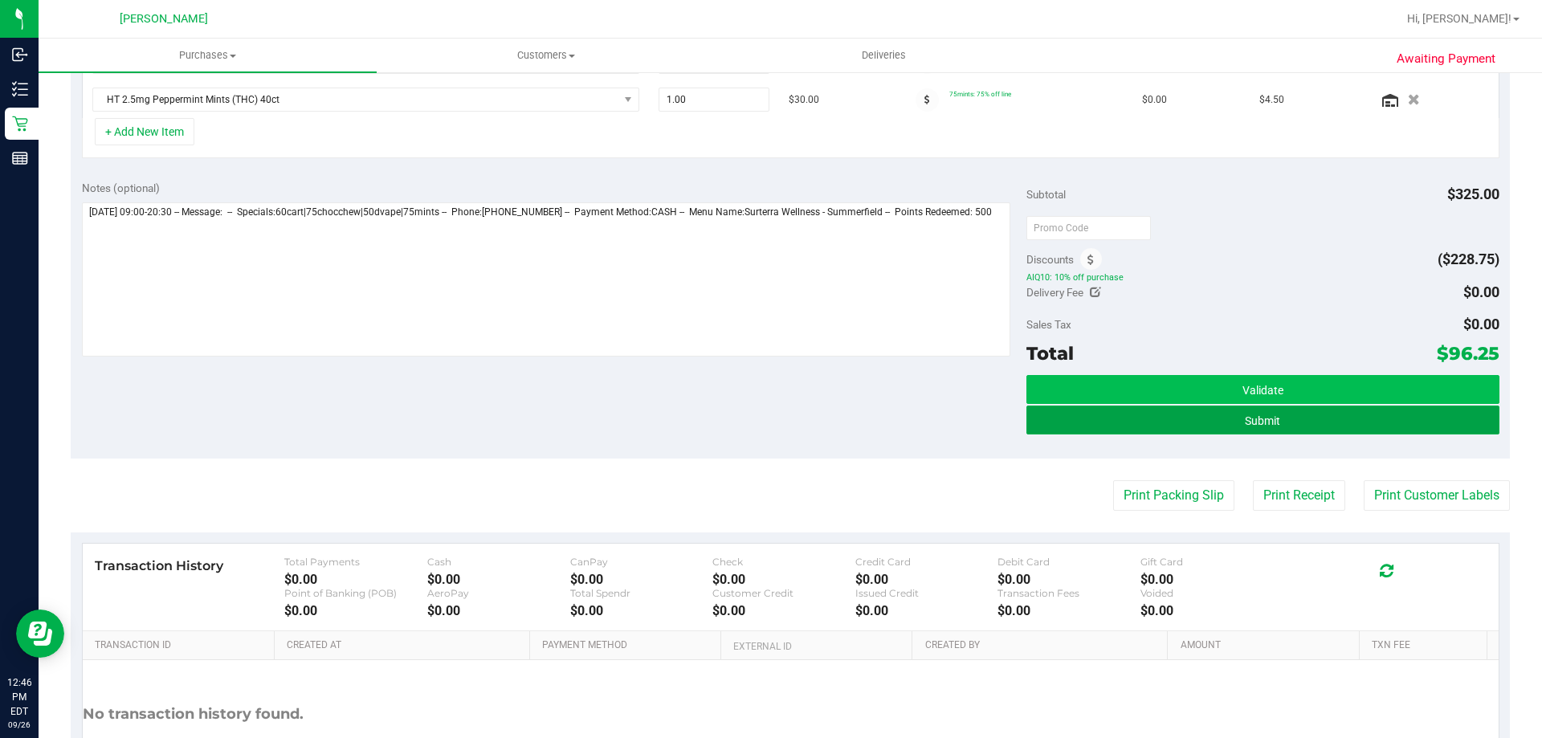
click at [751, 417] on button "Submit" at bounding box center [1262, 420] width 472 height 29
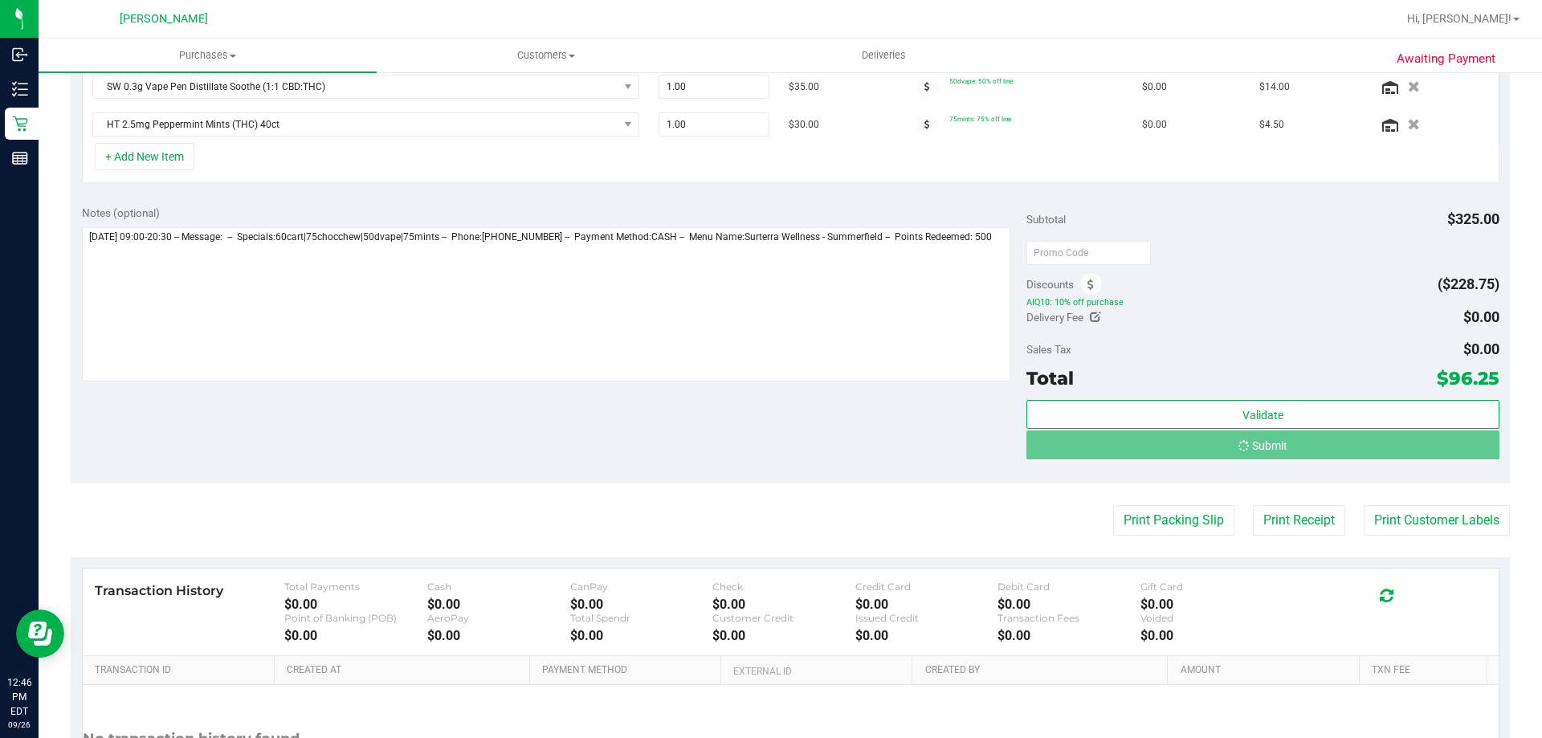
scroll to position [648, 0]
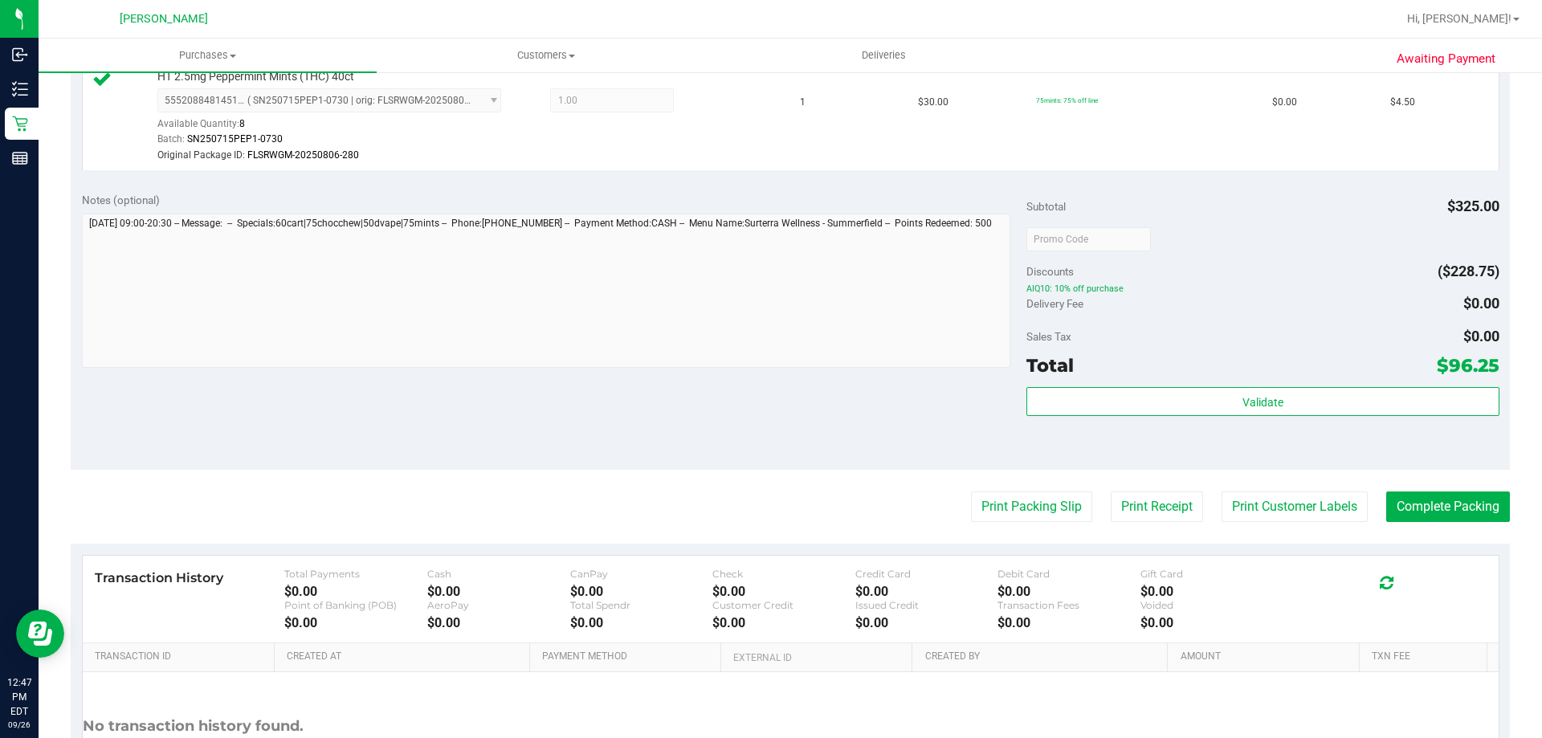
scroll to position [1290, 0]
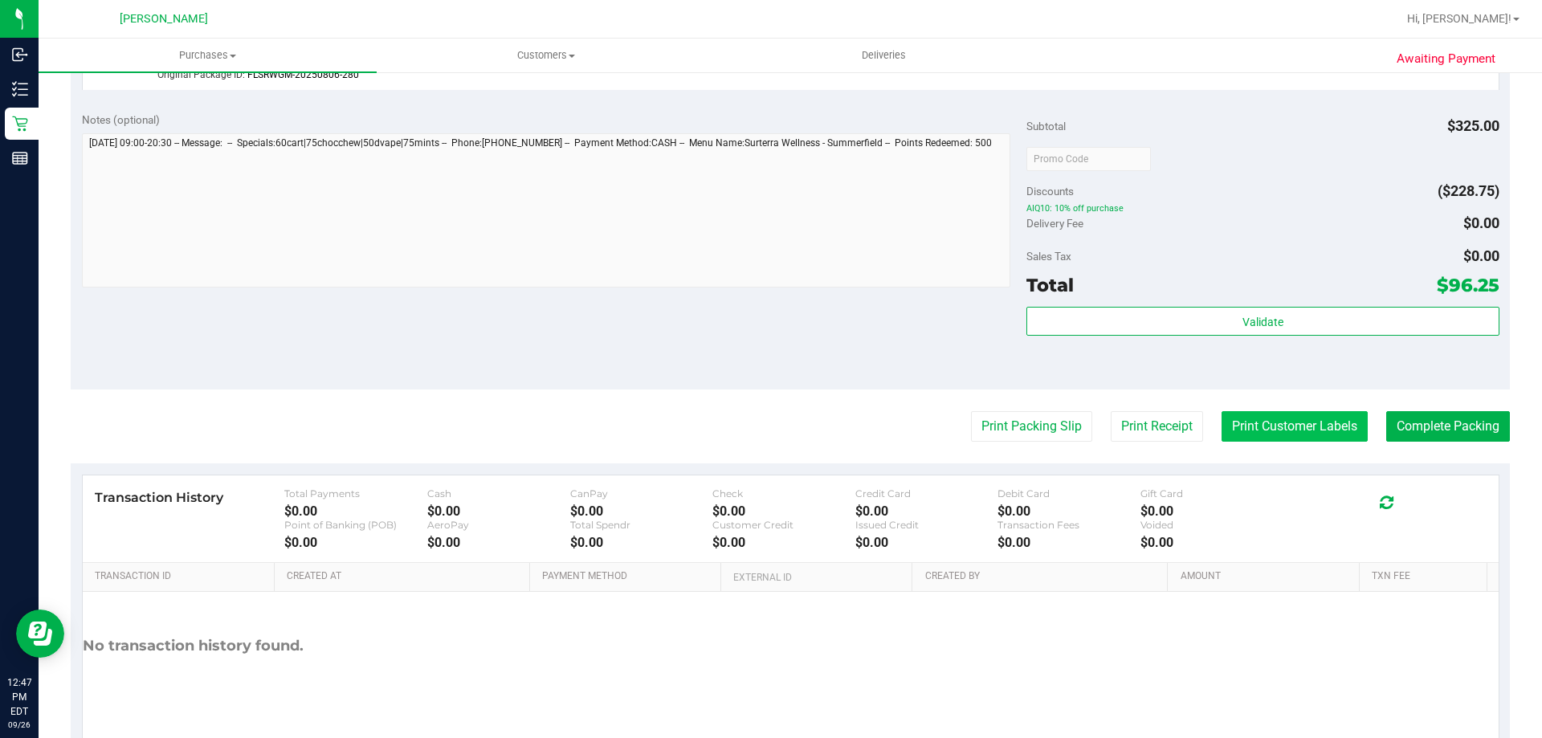
click at [751, 425] on button "Print Customer Labels" at bounding box center [1294, 426] width 146 height 31
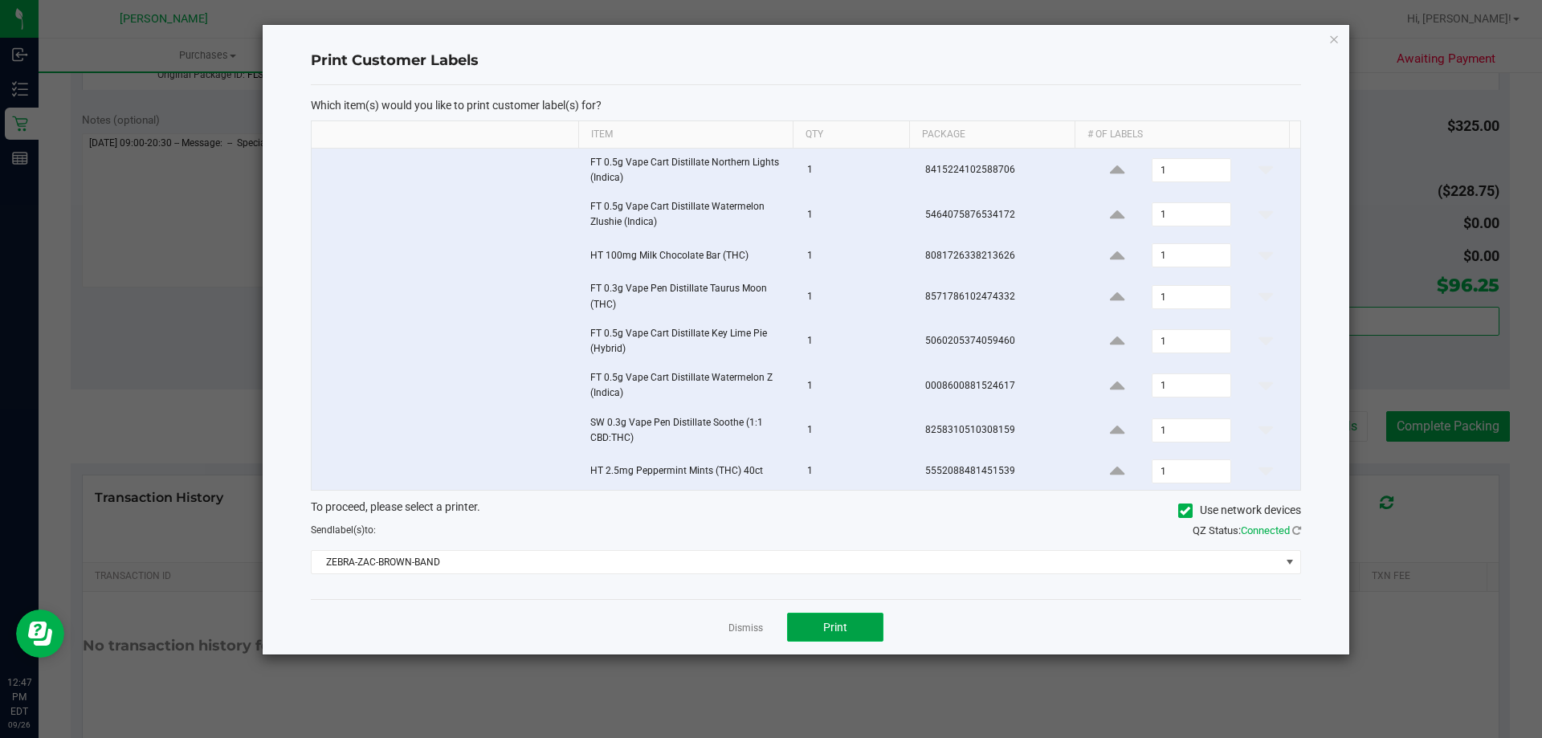
click at [751, 630] on button "Print" at bounding box center [835, 627] width 96 height 29
click at [744, 629] on link "Dismiss" at bounding box center [745, 629] width 35 height 14
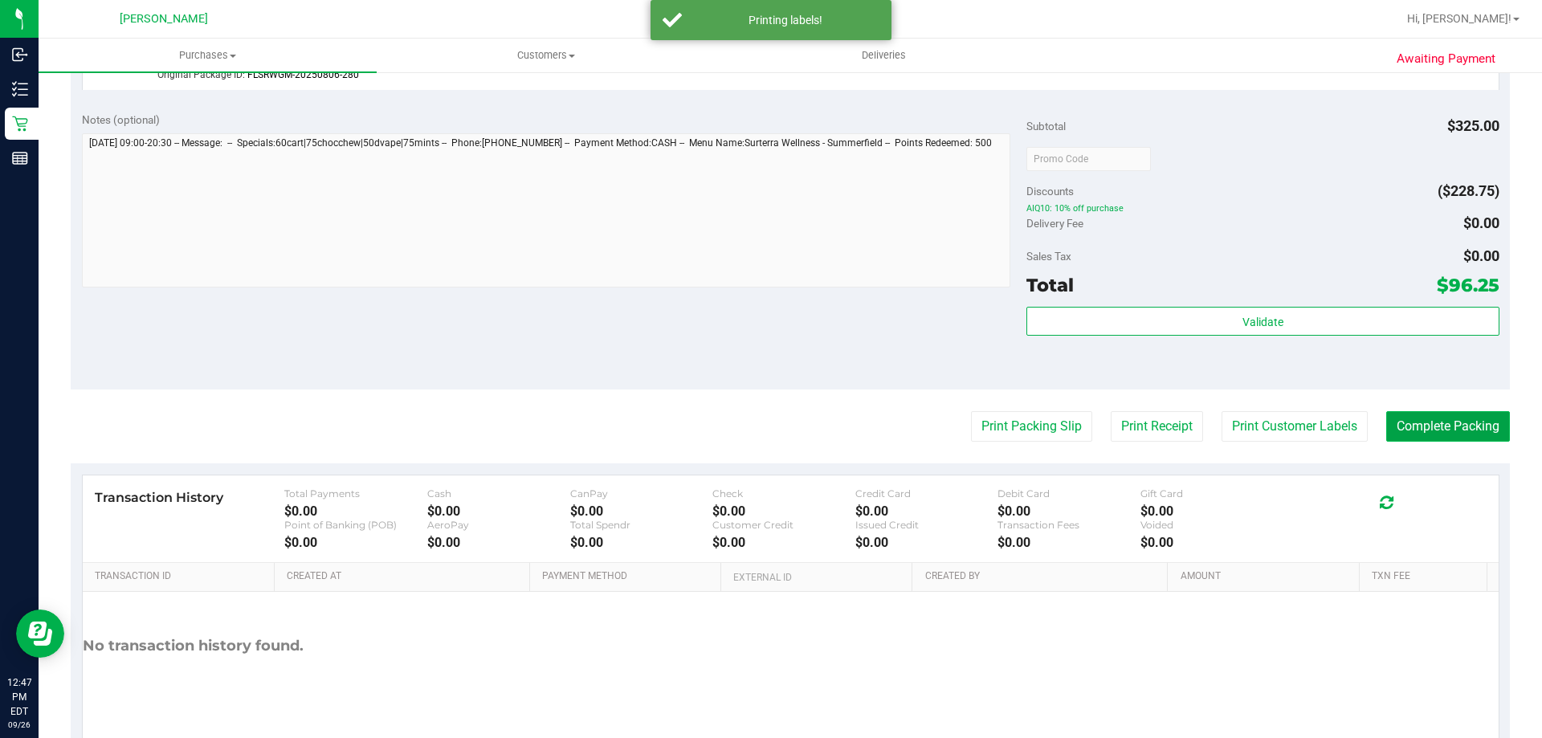
click at [751, 421] on button "Complete Packing" at bounding box center [1448, 426] width 124 height 31
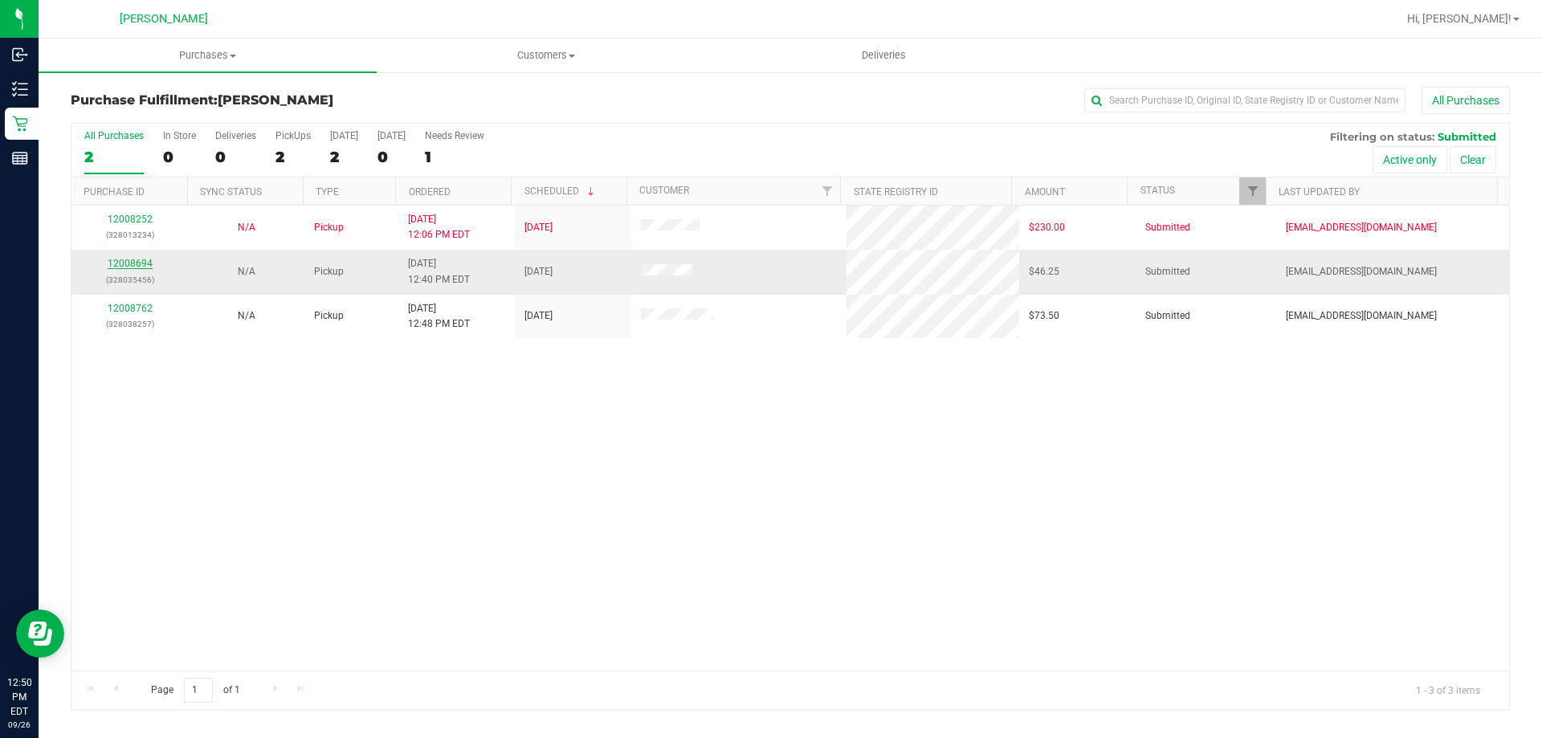
click at [133, 260] on link "12008694" at bounding box center [130, 263] width 45 height 11
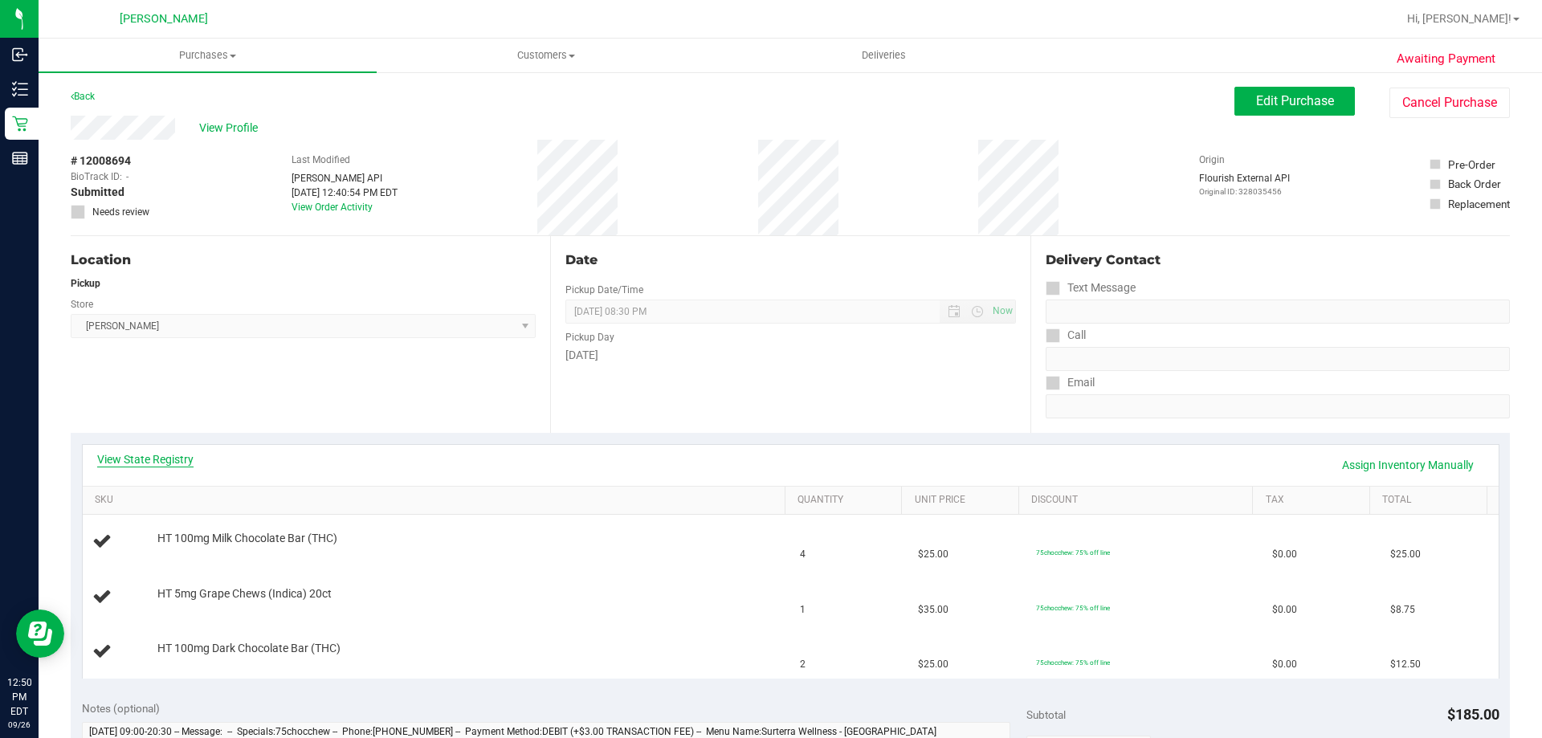
click at [171, 458] on link "View State Registry" at bounding box center [145, 459] width 96 height 16
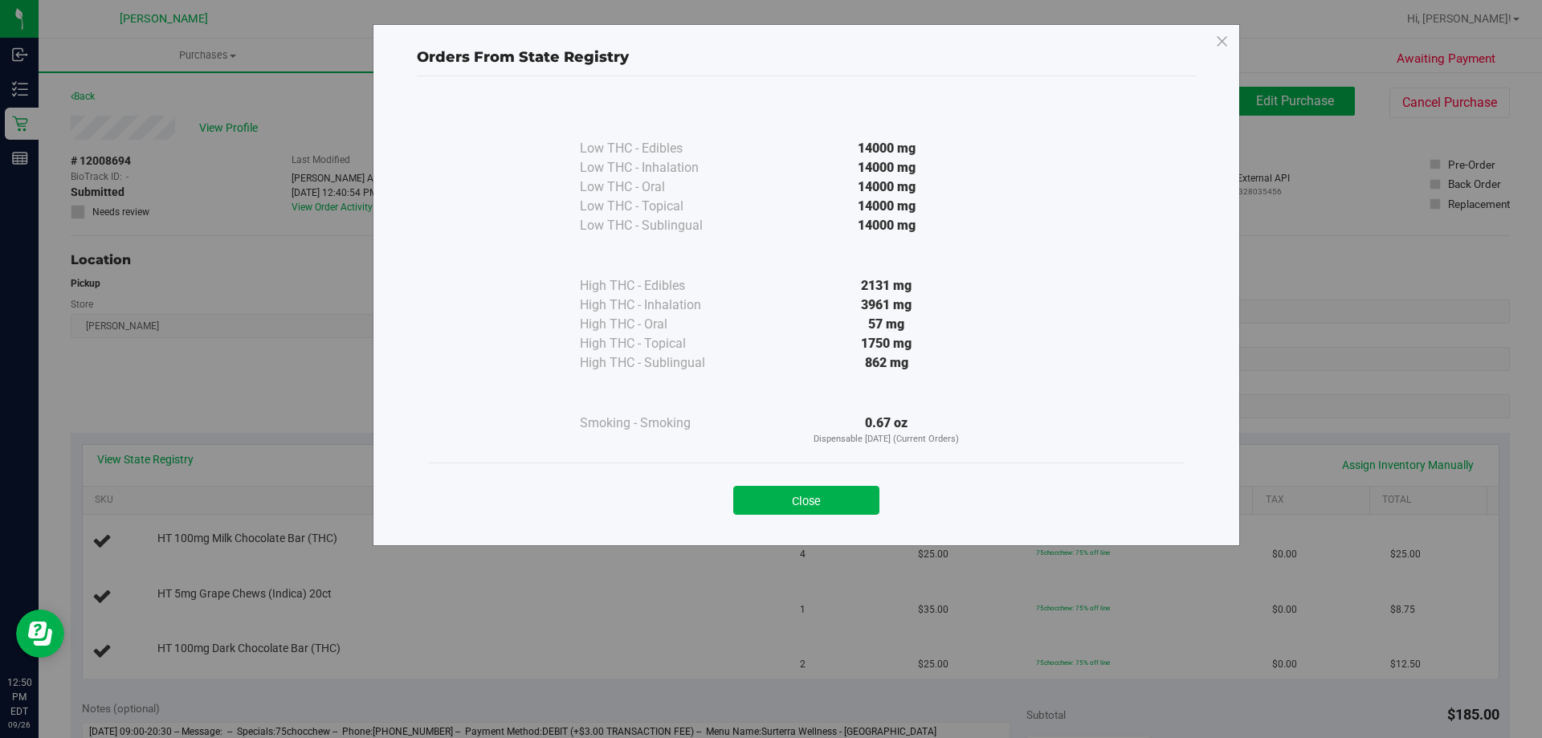
click at [751, 496] on button "Close" at bounding box center [806, 500] width 146 height 29
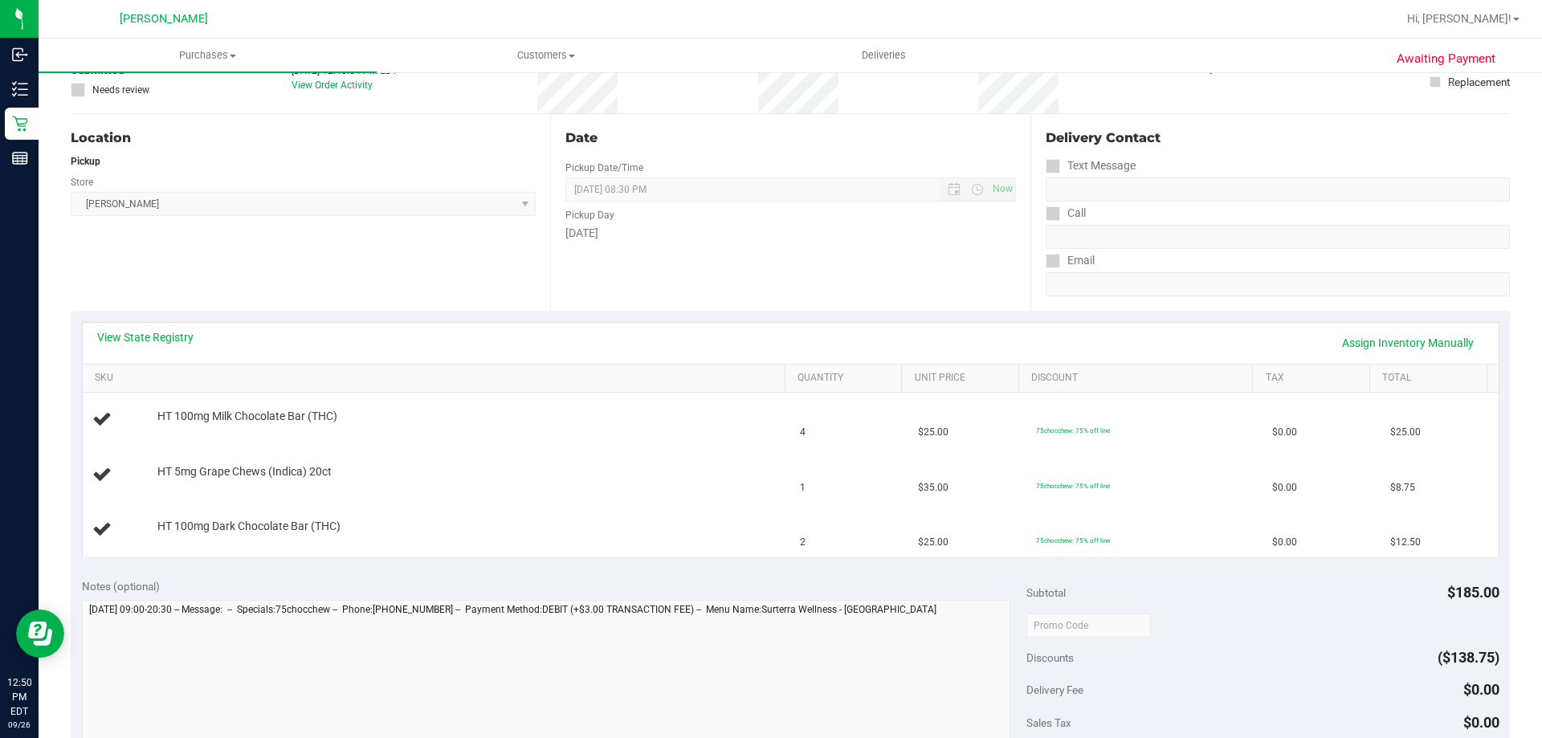
scroll to position [321, 0]
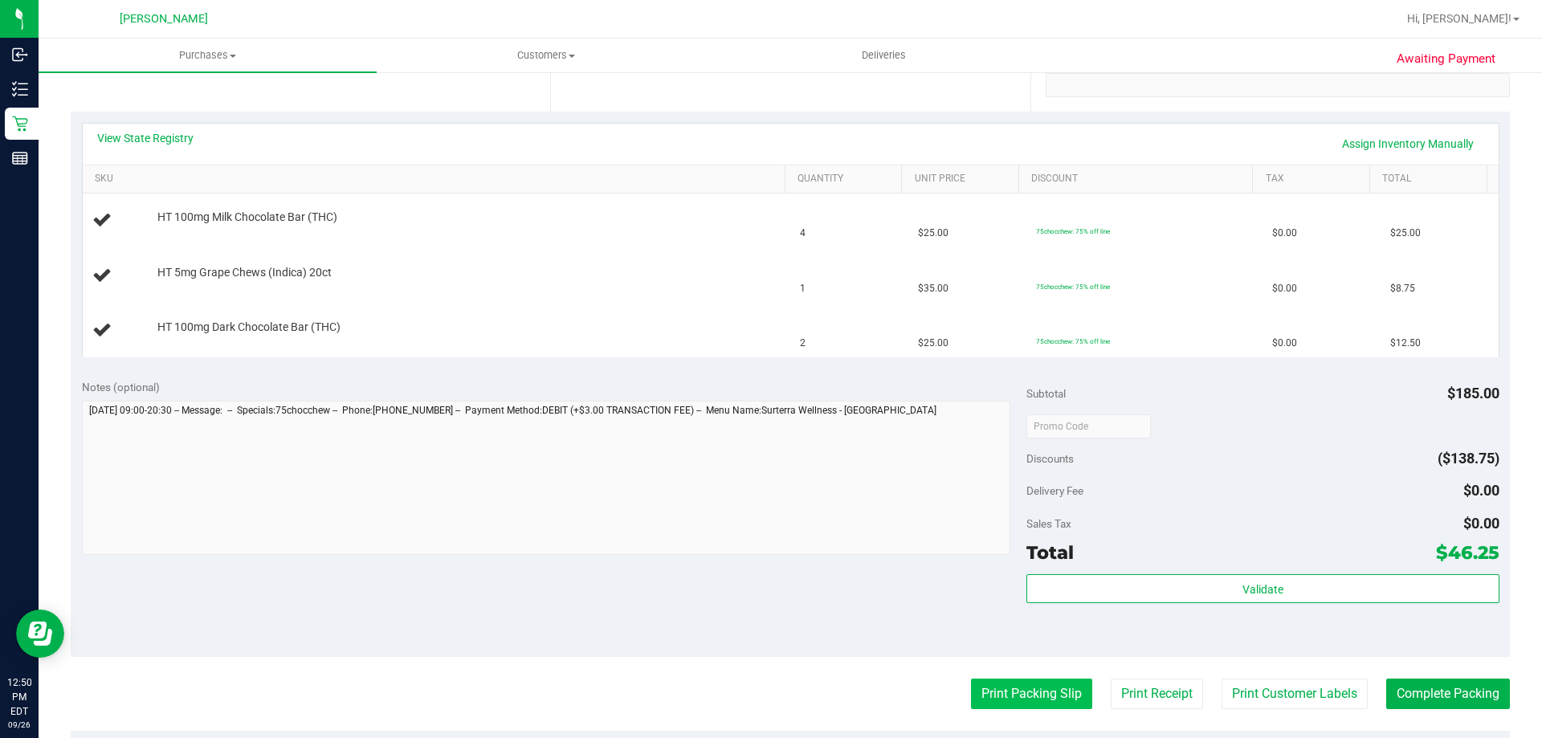
click at [751, 692] on button "Print Packing Slip" at bounding box center [1031, 694] width 121 height 31
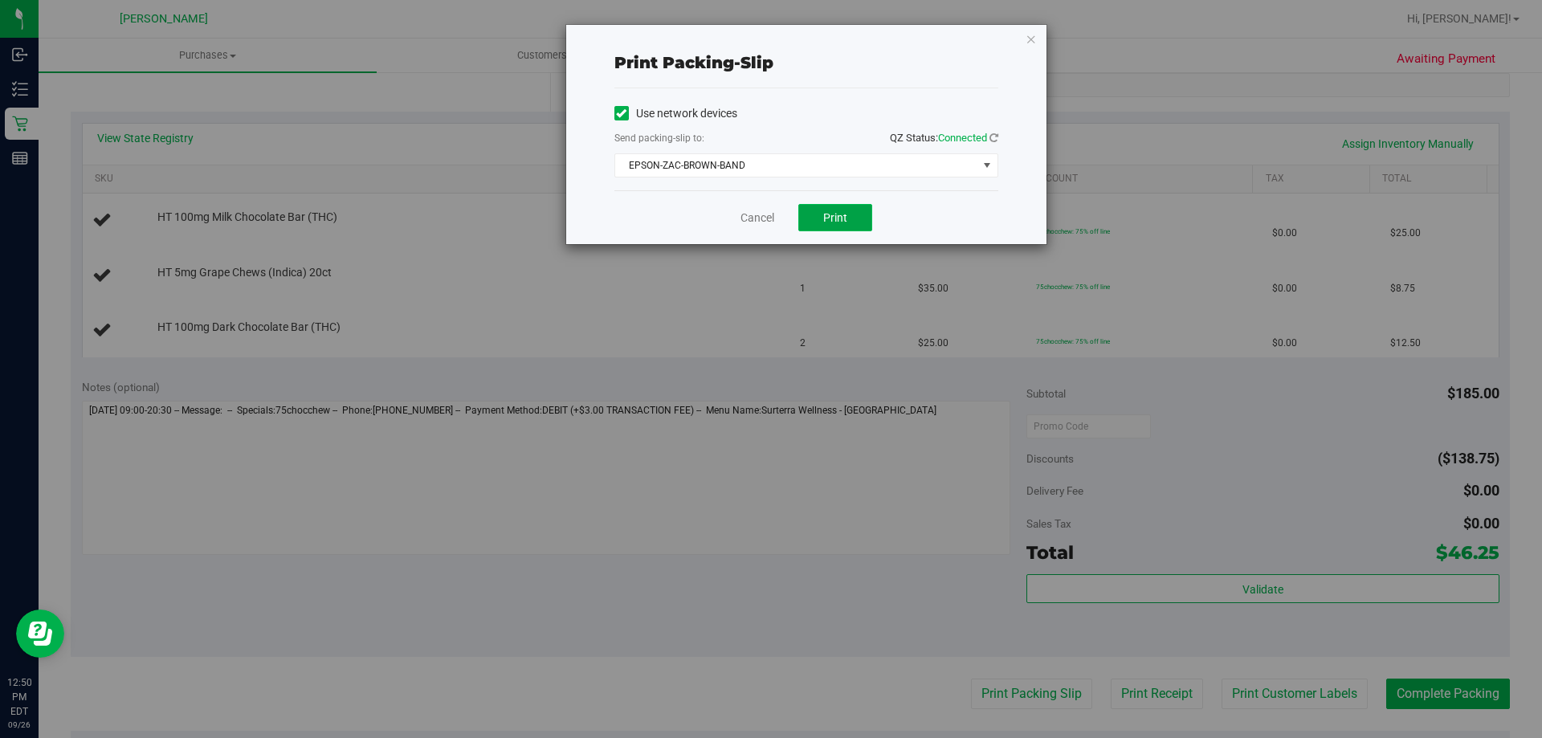
click at [751, 227] on button "Print" at bounding box center [835, 217] width 74 height 27
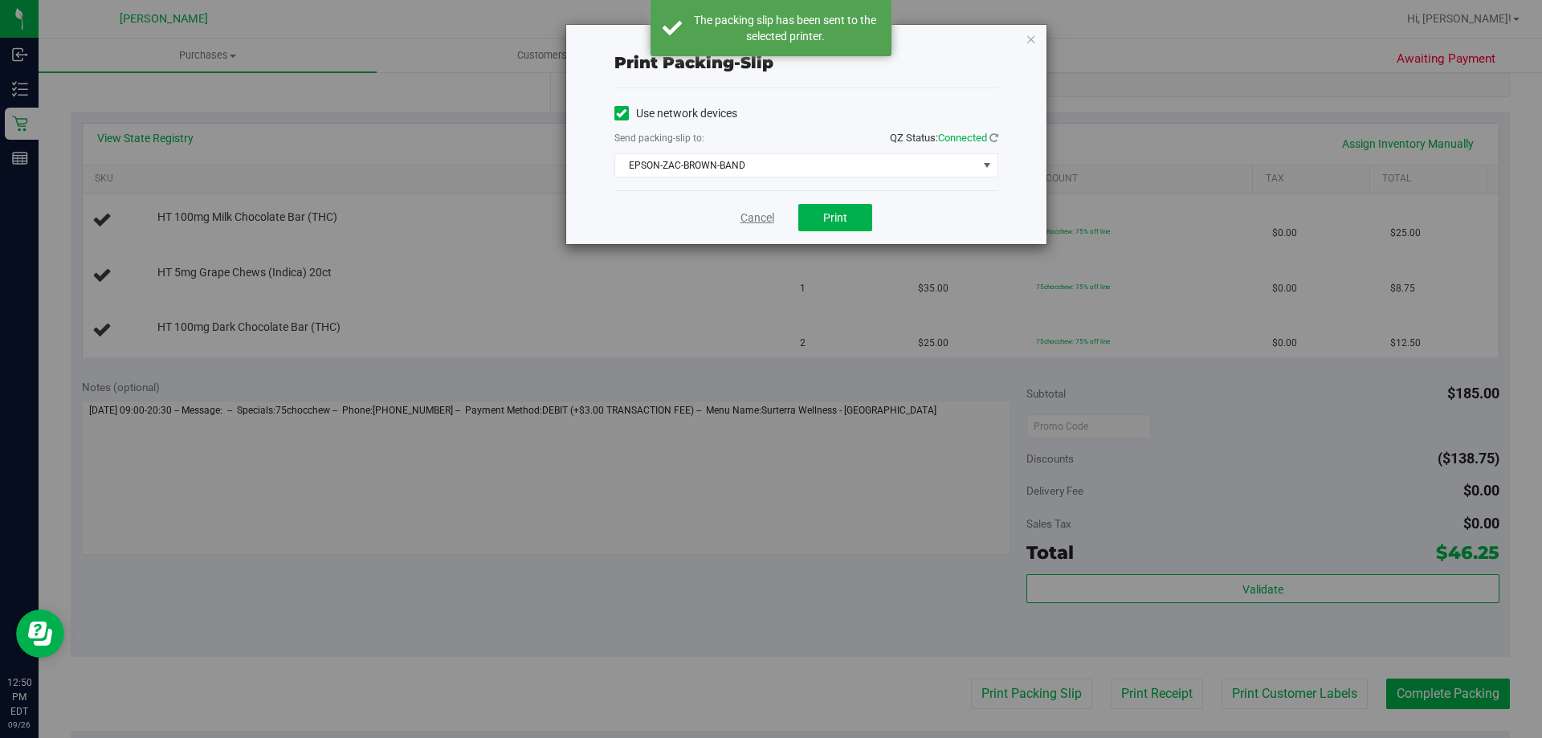
click at [749, 220] on link "Cancel" at bounding box center [757, 218] width 34 height 17
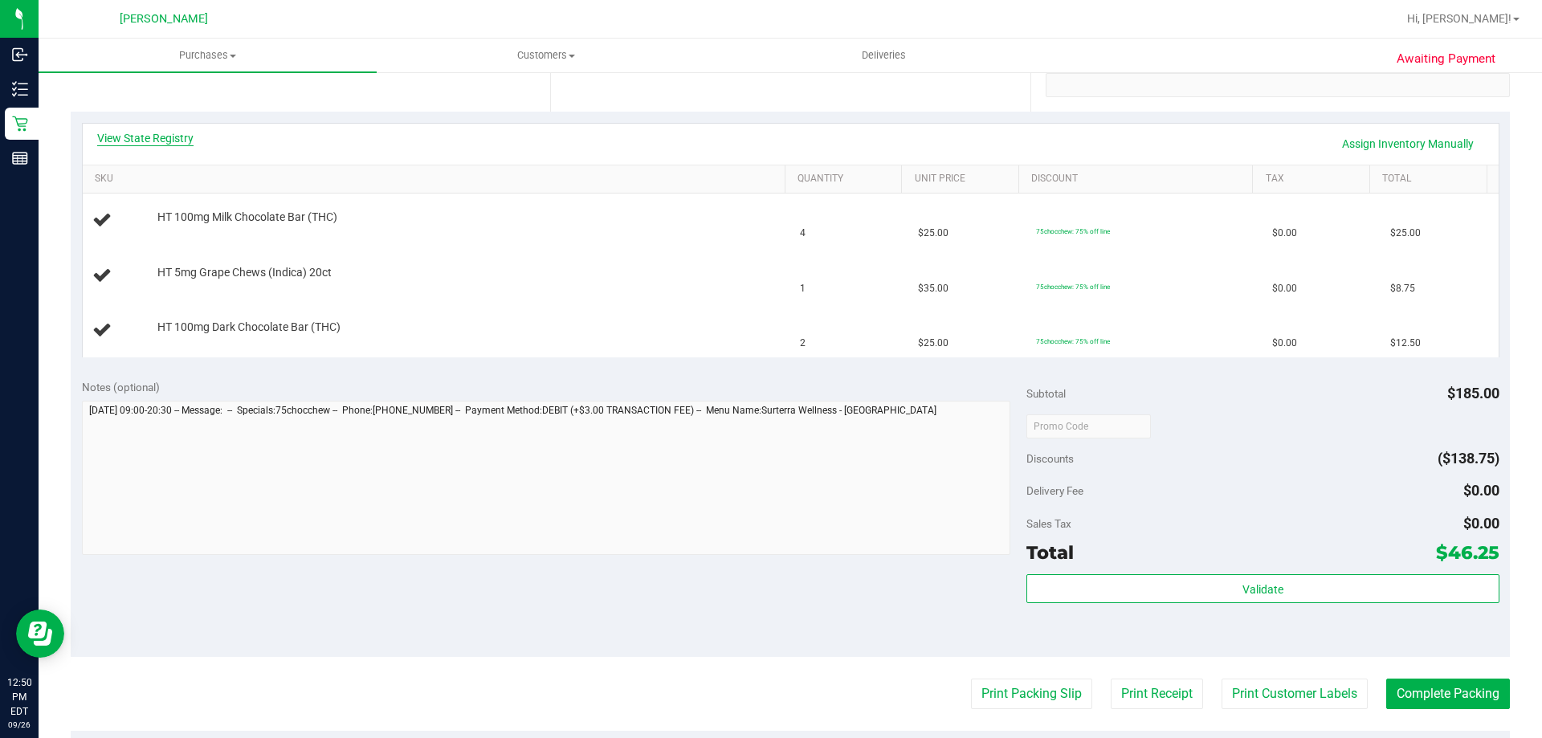
click at [125, 141] on link "View State Registry" at bounding box center [145, 138] width 96 height 16
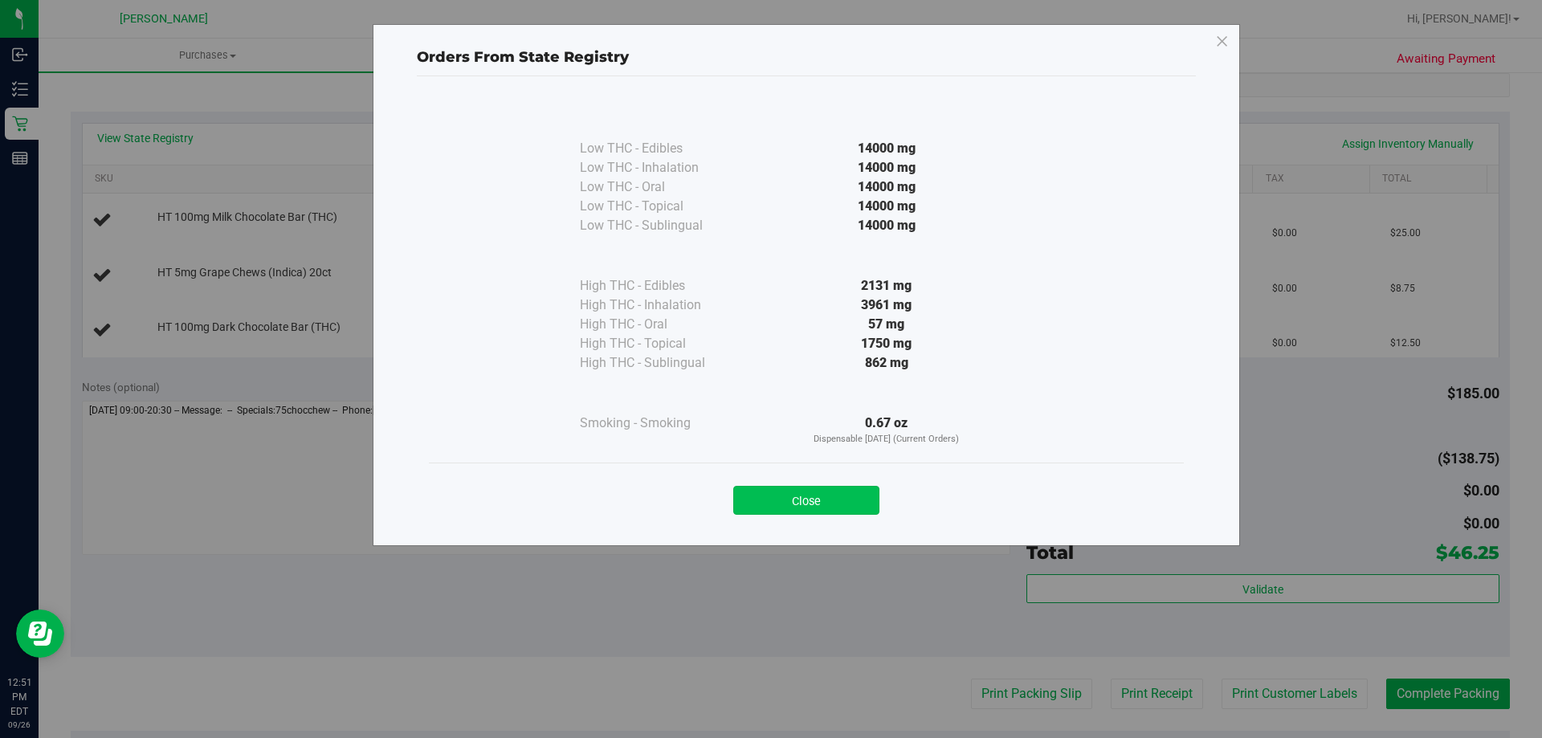
click at [751, 490] on button "Close" at bounding box center [806, 500] width 146 height 29
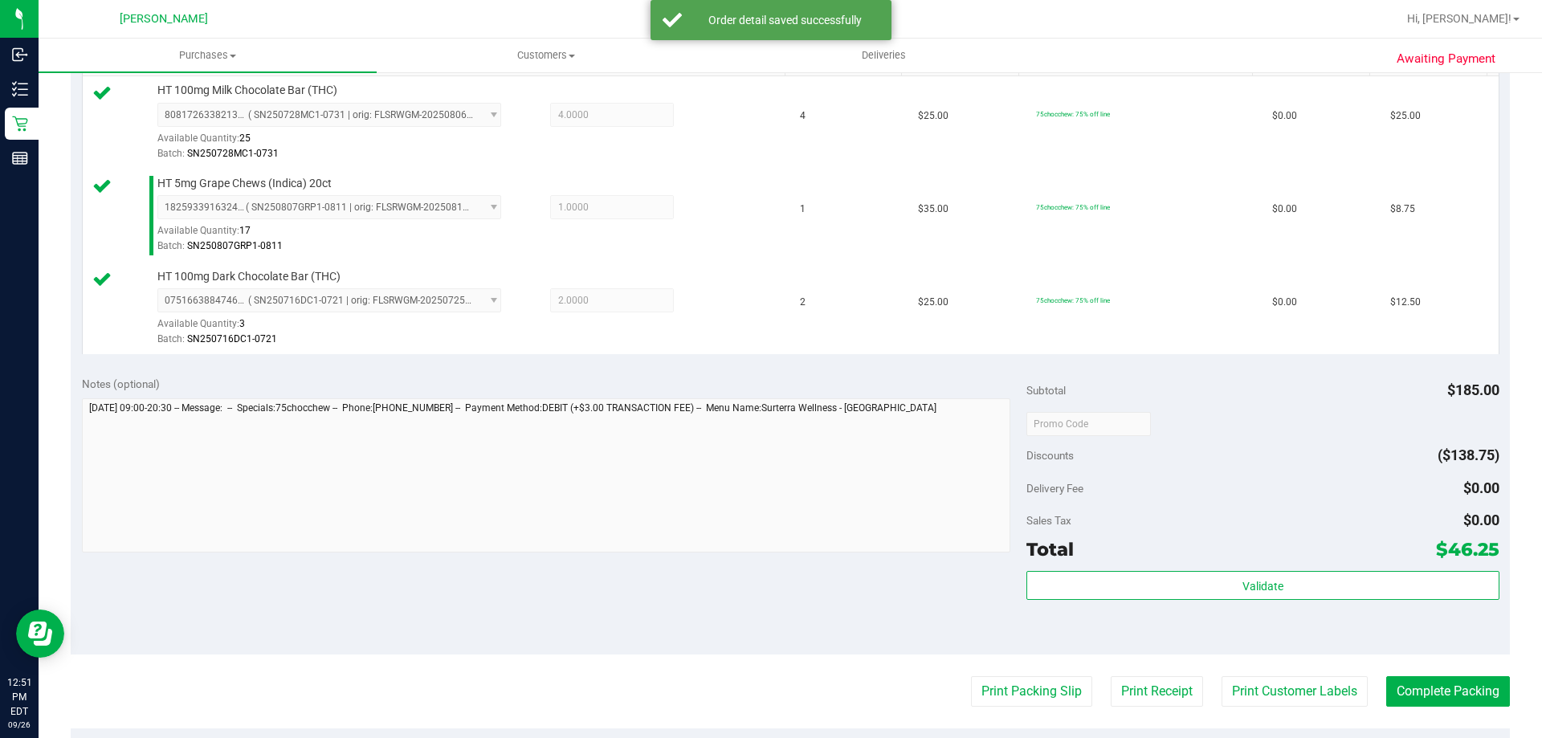
scroll to position [562, 0]
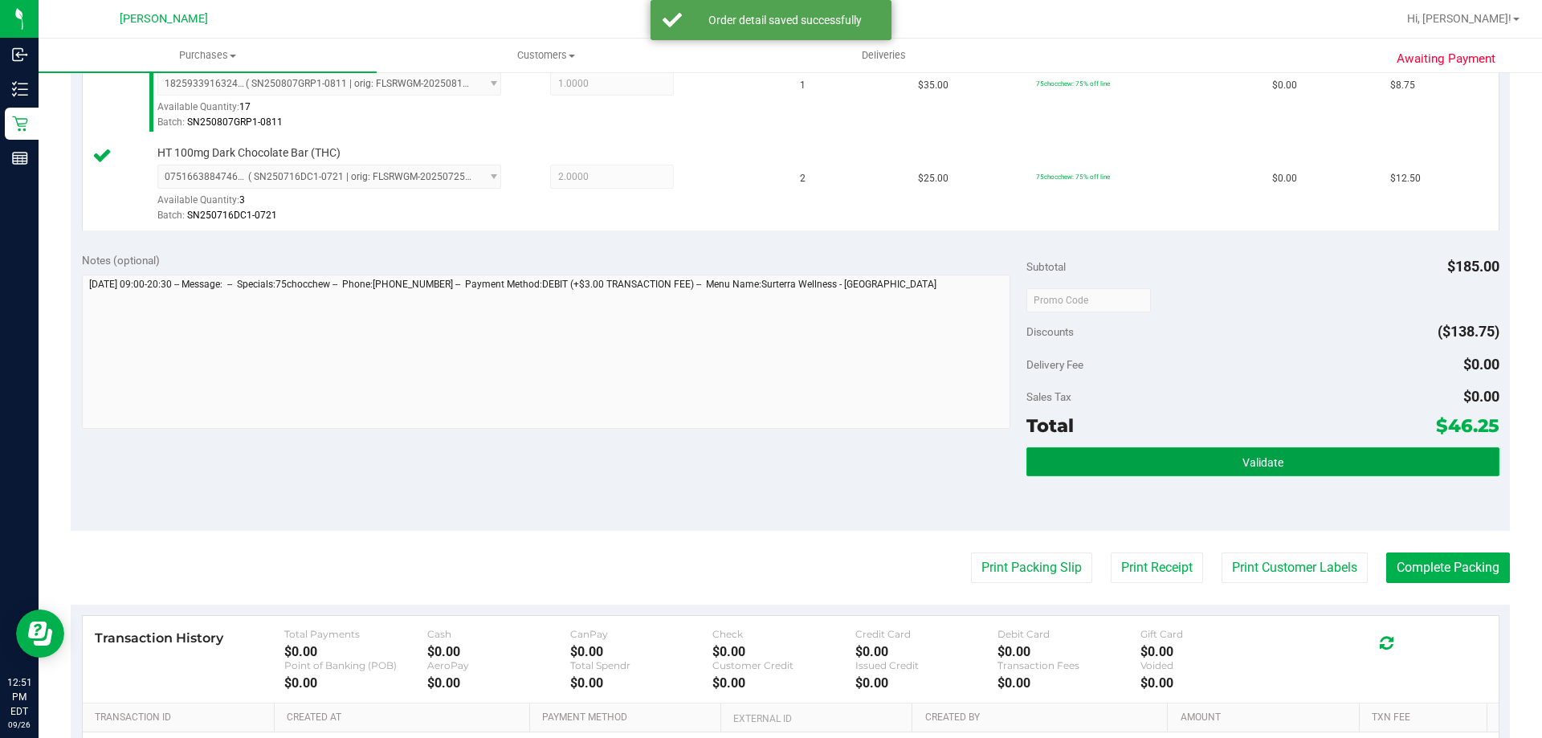
click at [751, 465] on button "Validate" at bounding box center [1262, 461] width 472 height 29
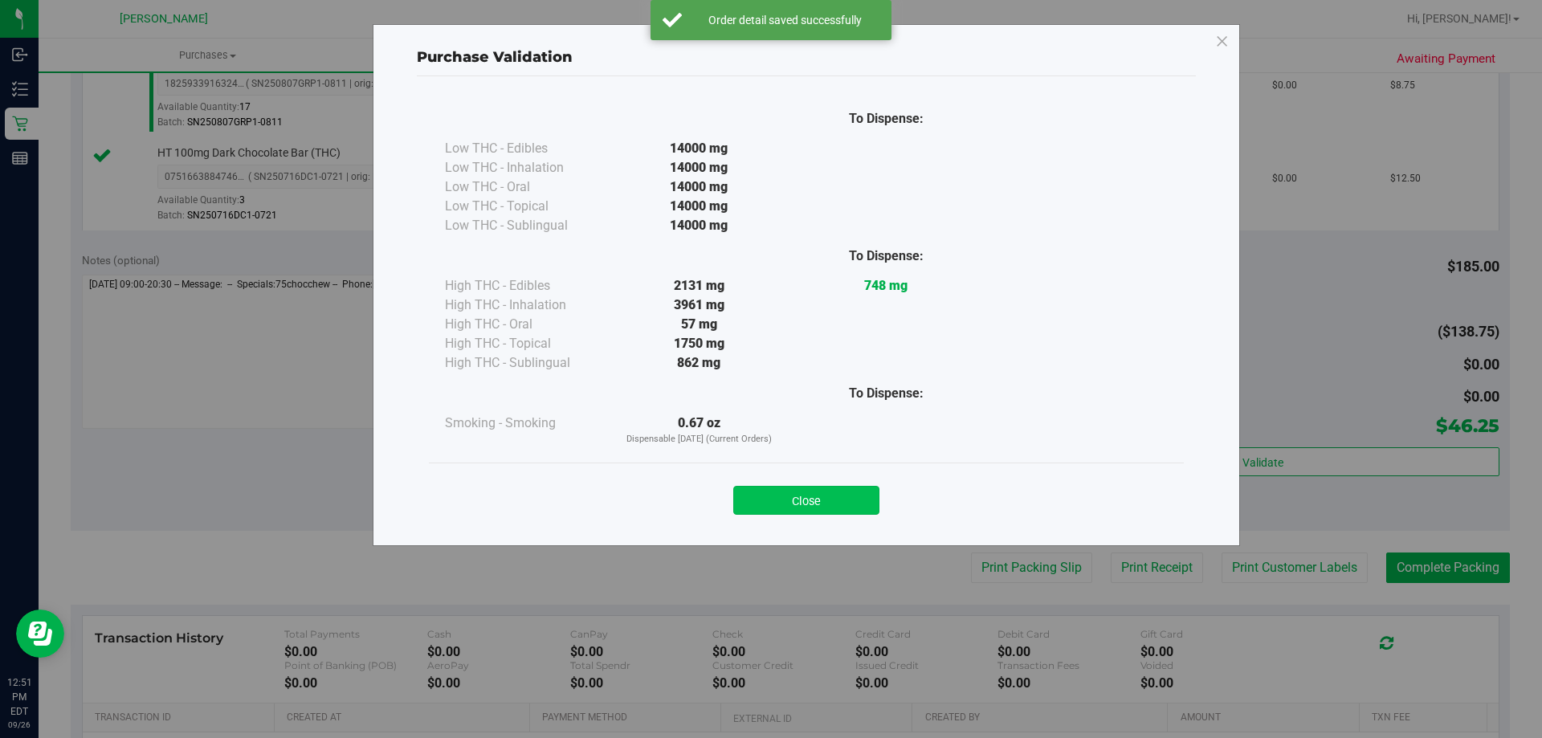
click at [751, 495] on button "Close" at bounding box center [806, 500] width 146 height 29
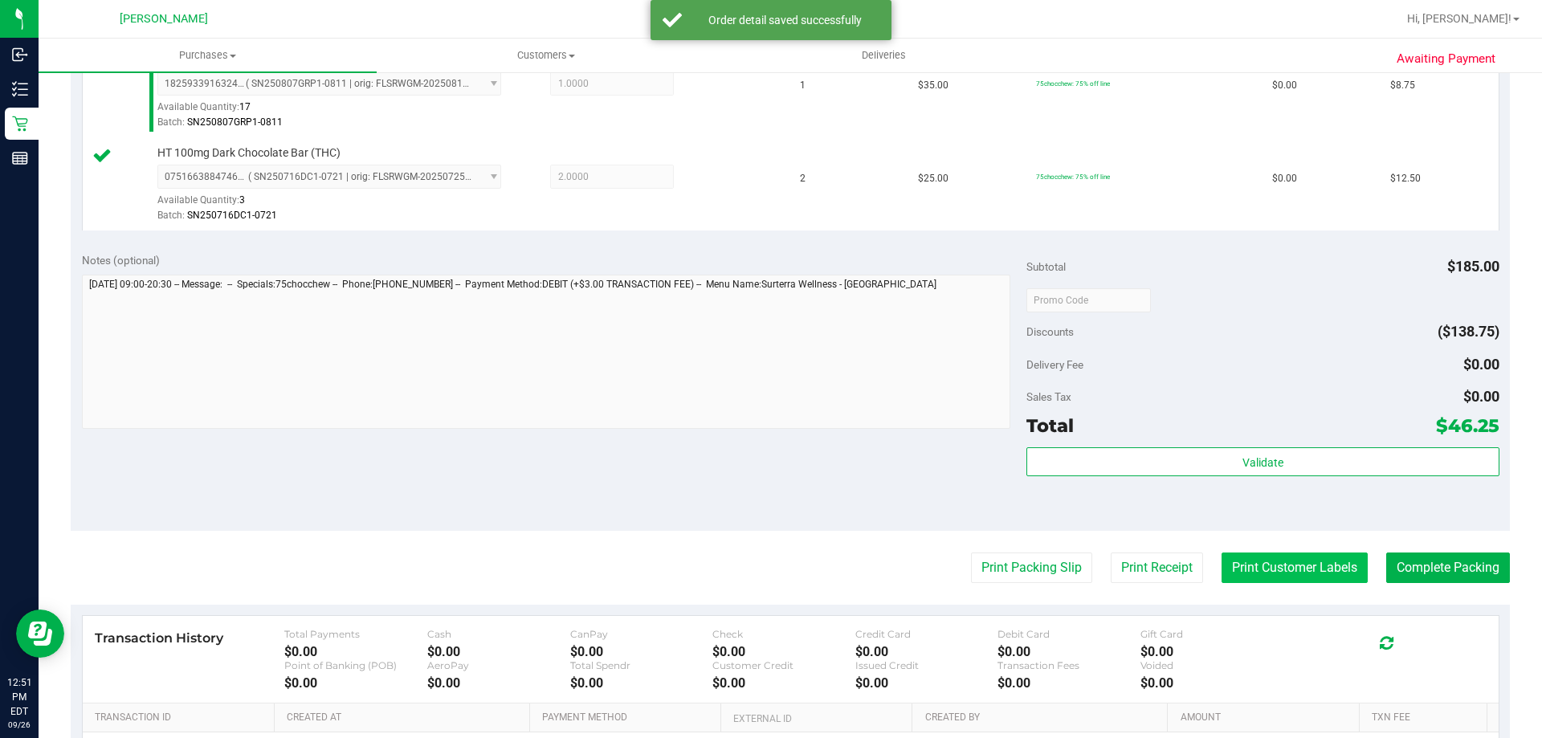
click at [751, 581] on button "Print Customer Labels" at bounding box center [1294, 567] width 146 height 31
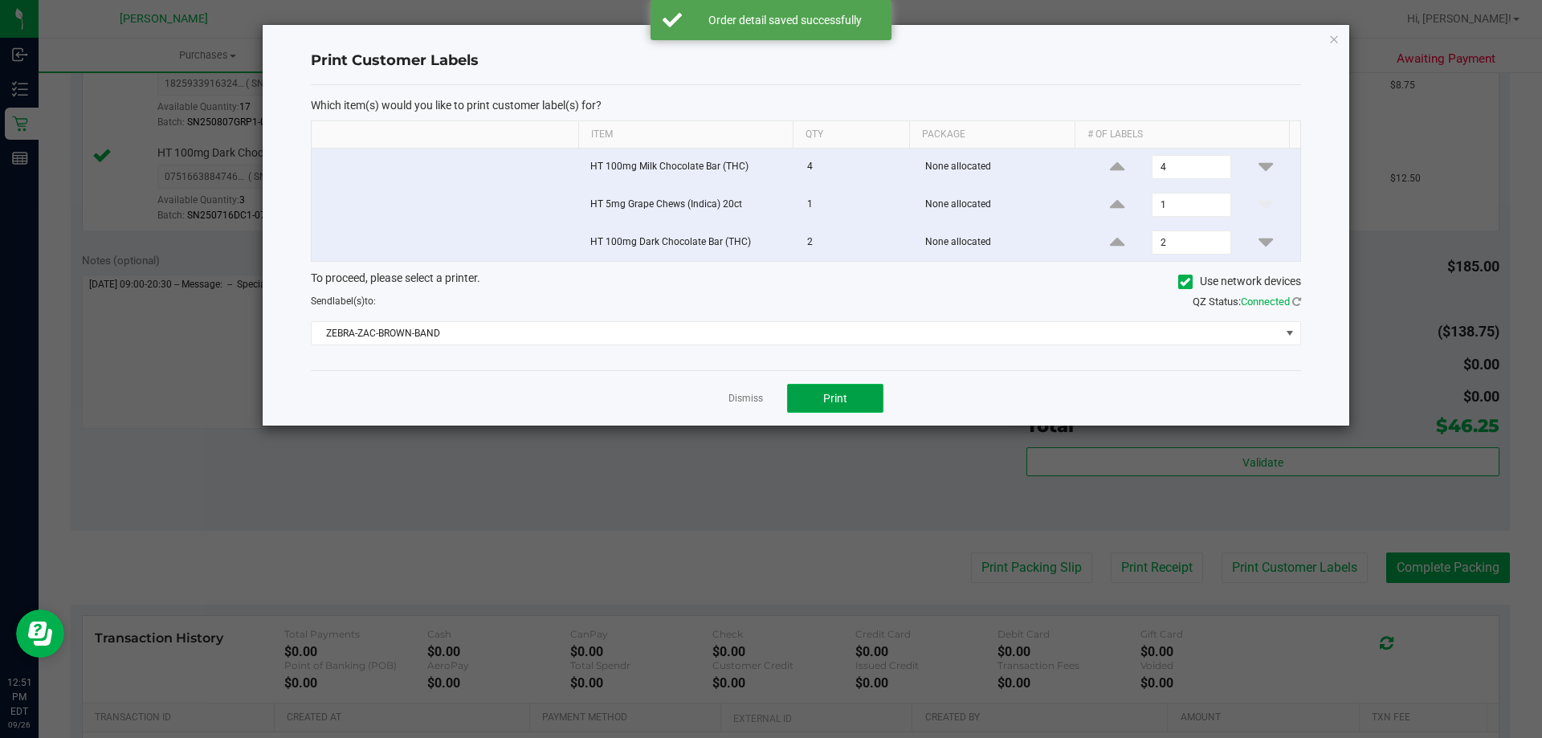
click at [751, 405] on button "Print" at bounding box center [835, 398] width 96 height 29
click at [738, 390] on app-cancel-button "Dismiss" at bounding box center [745, 398] width 35 height 17
click at [739, 394] on link "Dismiss" at bounding box center [745, 399] width 35 height 14
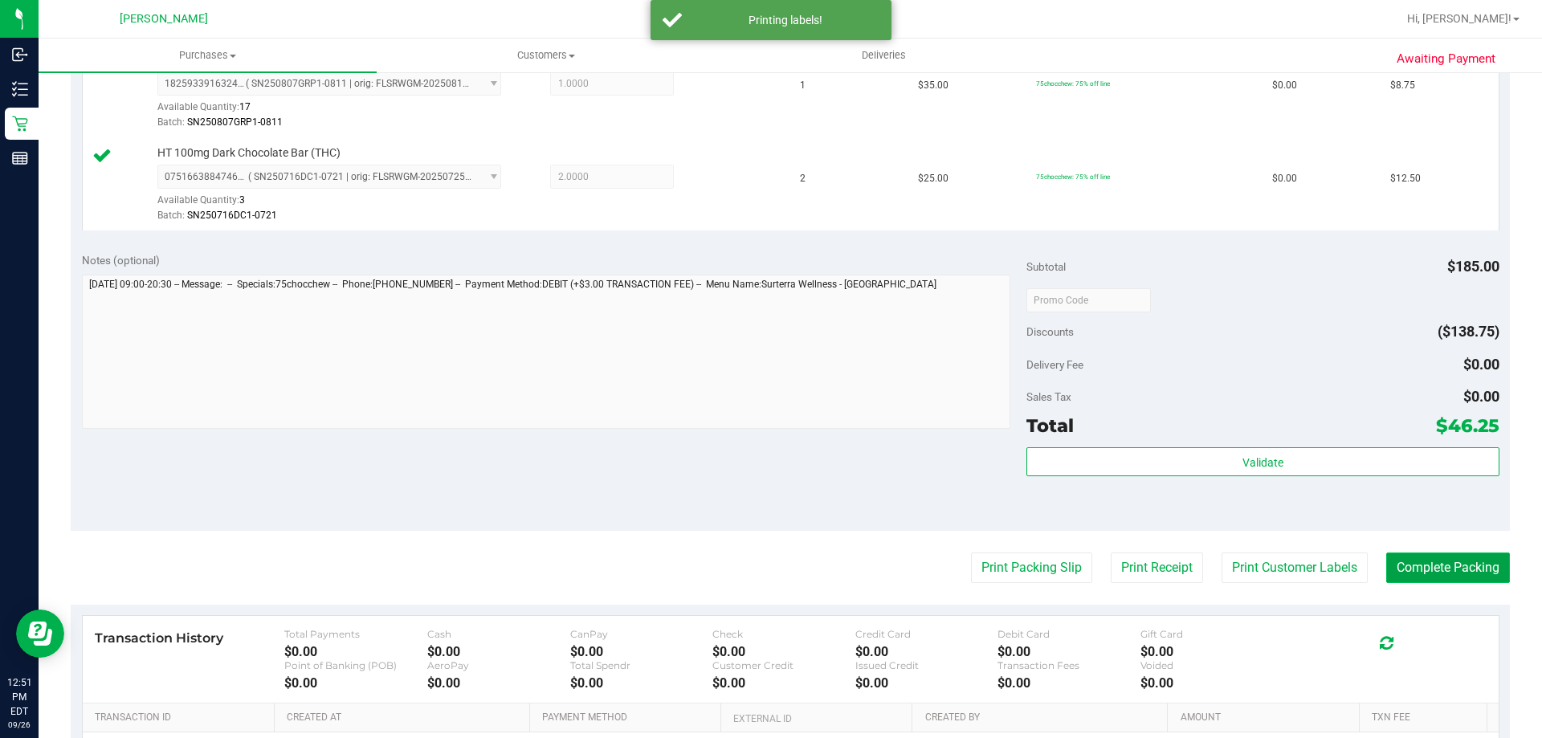
click at [751, 571] on button "Complete Packing" at bounding box center [1448, 567] width 124 height 31
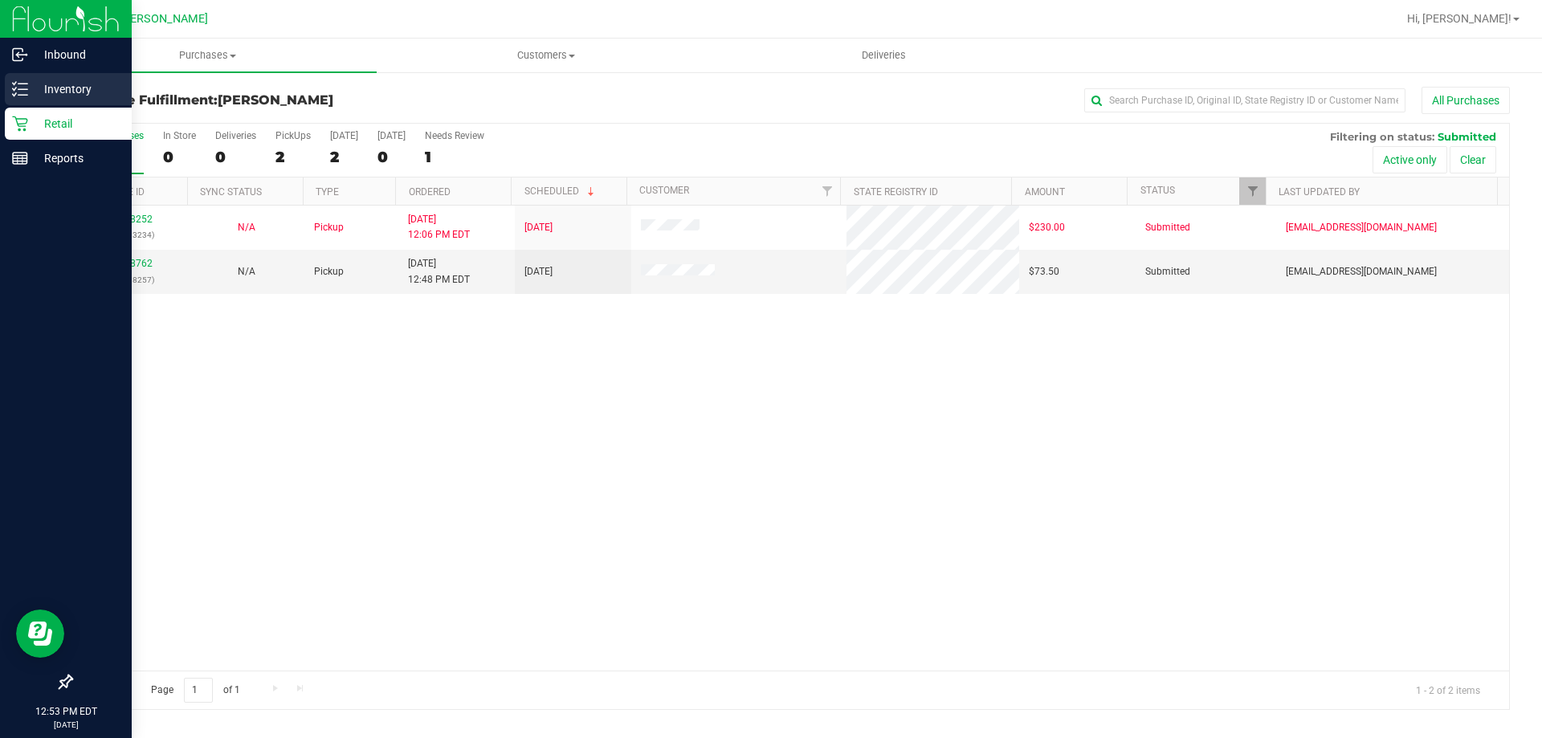
click at [75, 92] on p "Inventory" at bounding box center [76, 88] width 96 height 19
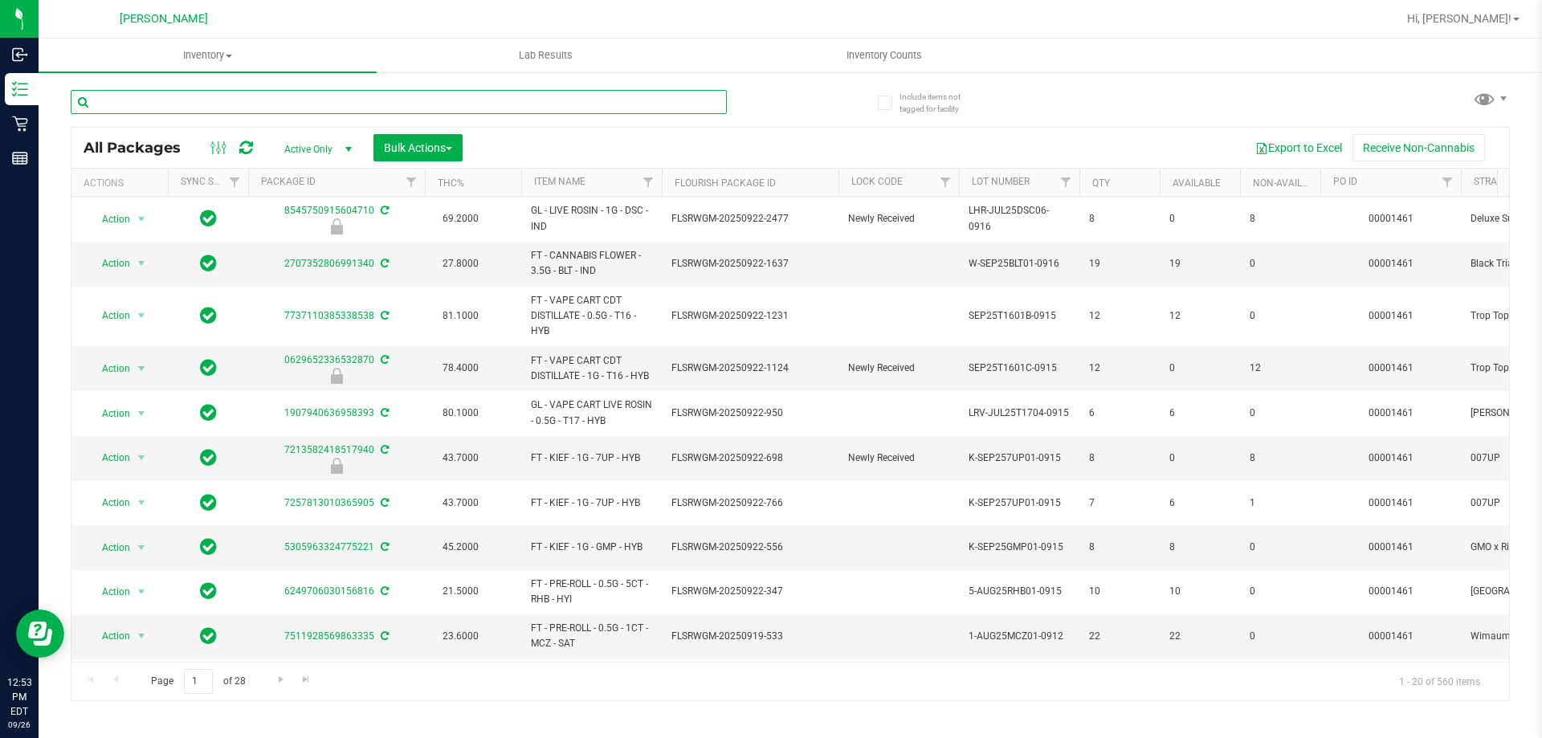
click at [250, 104] on input "text" at bounding box center [399, 102] width 656 height 24
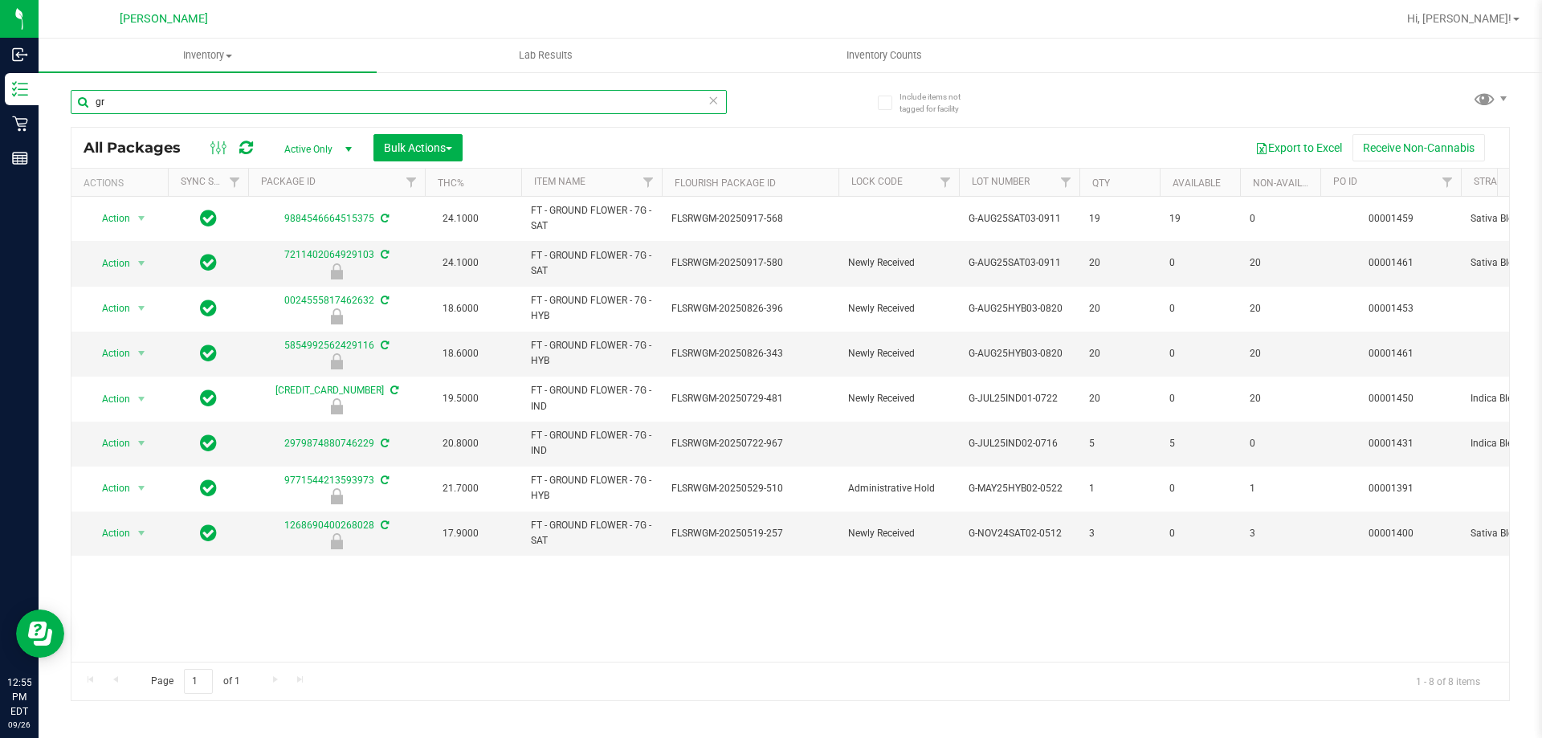
type input "g"
type input "9771544213593973"
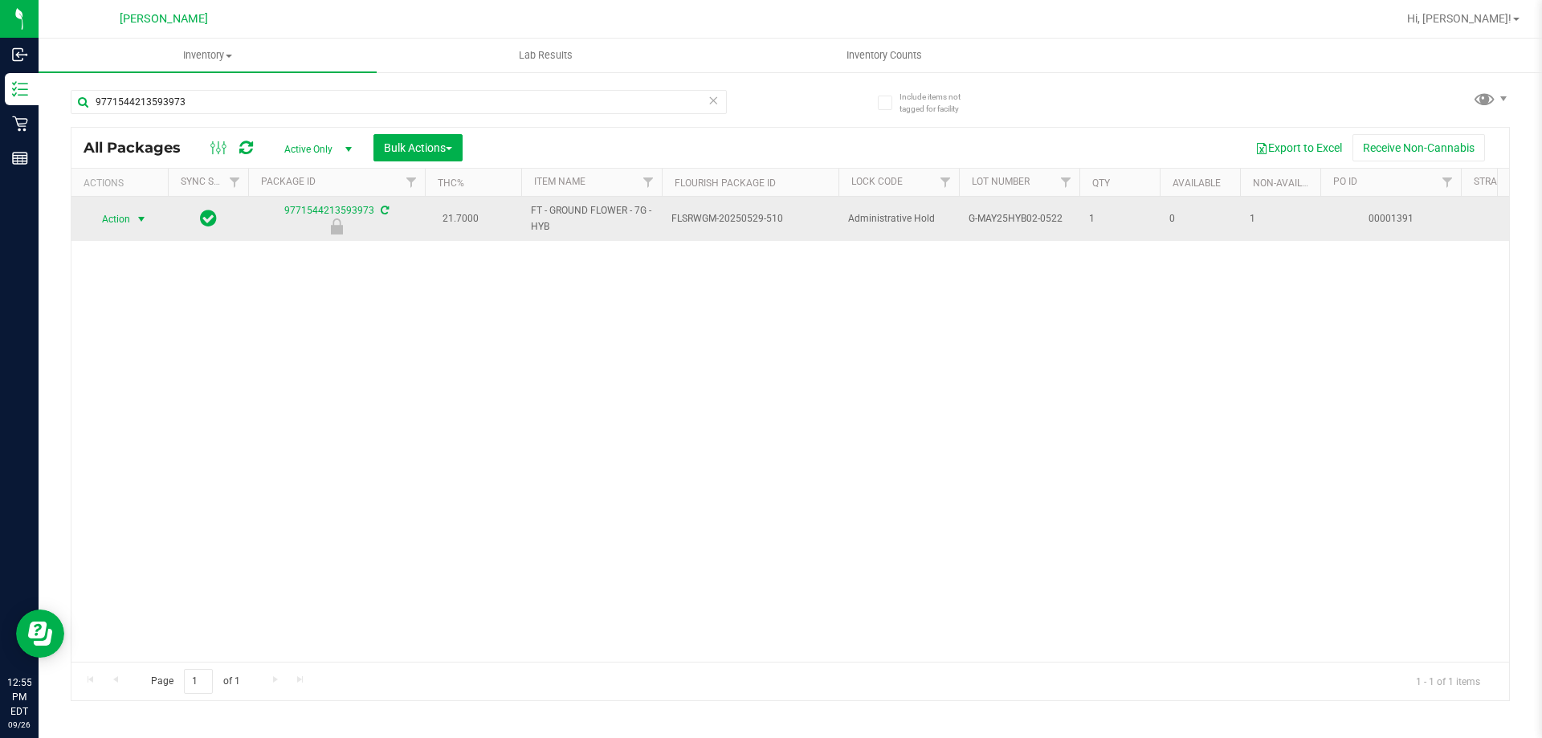
click at [129, 215] on span "Action" at bounding box center [109, 219] width 43 height 22
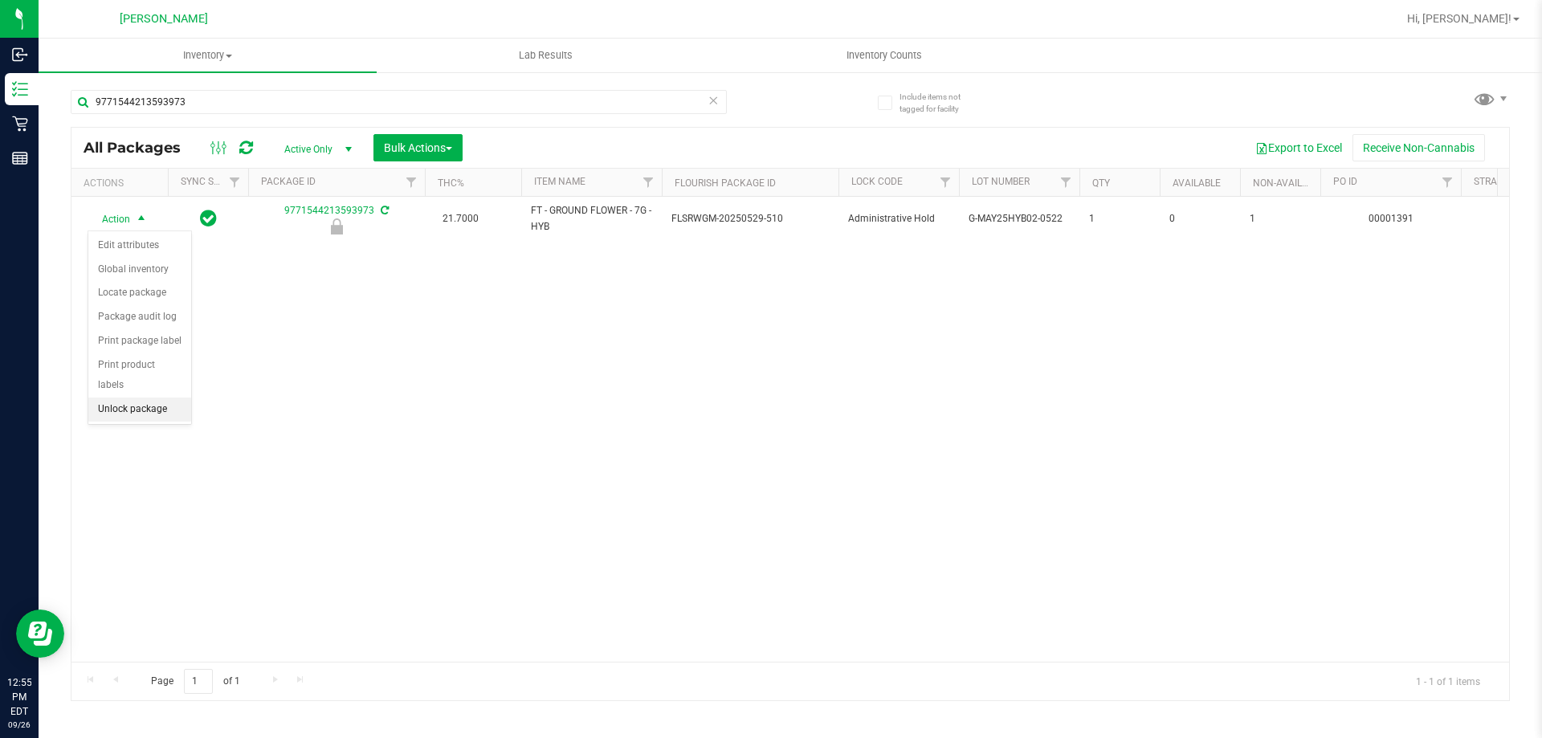
click at [157, 397] on li "Unlock package" at bounding box center [139, 409] width 103 height 24
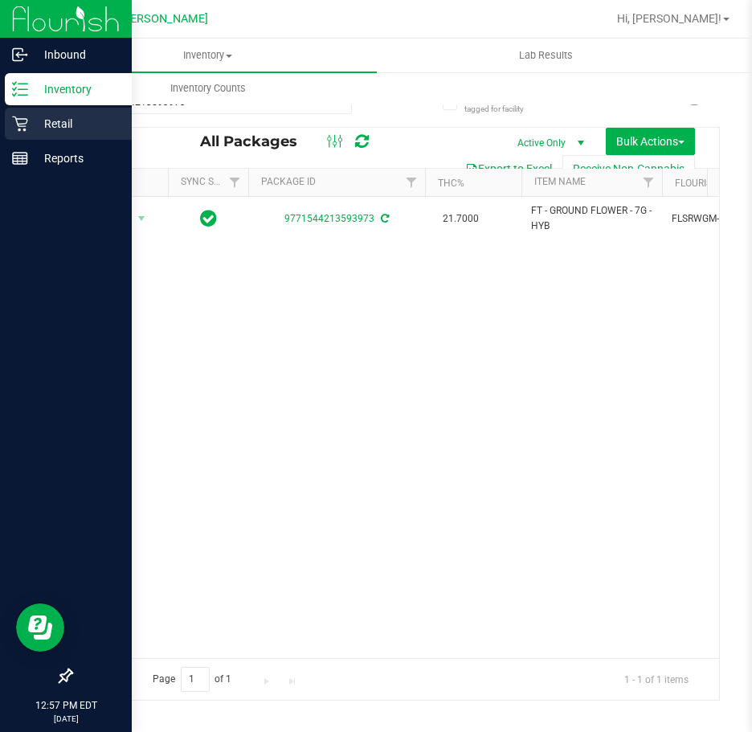
click at [31, 123] on p "Retail" at bounding box center [76, 123] width 96 height 19
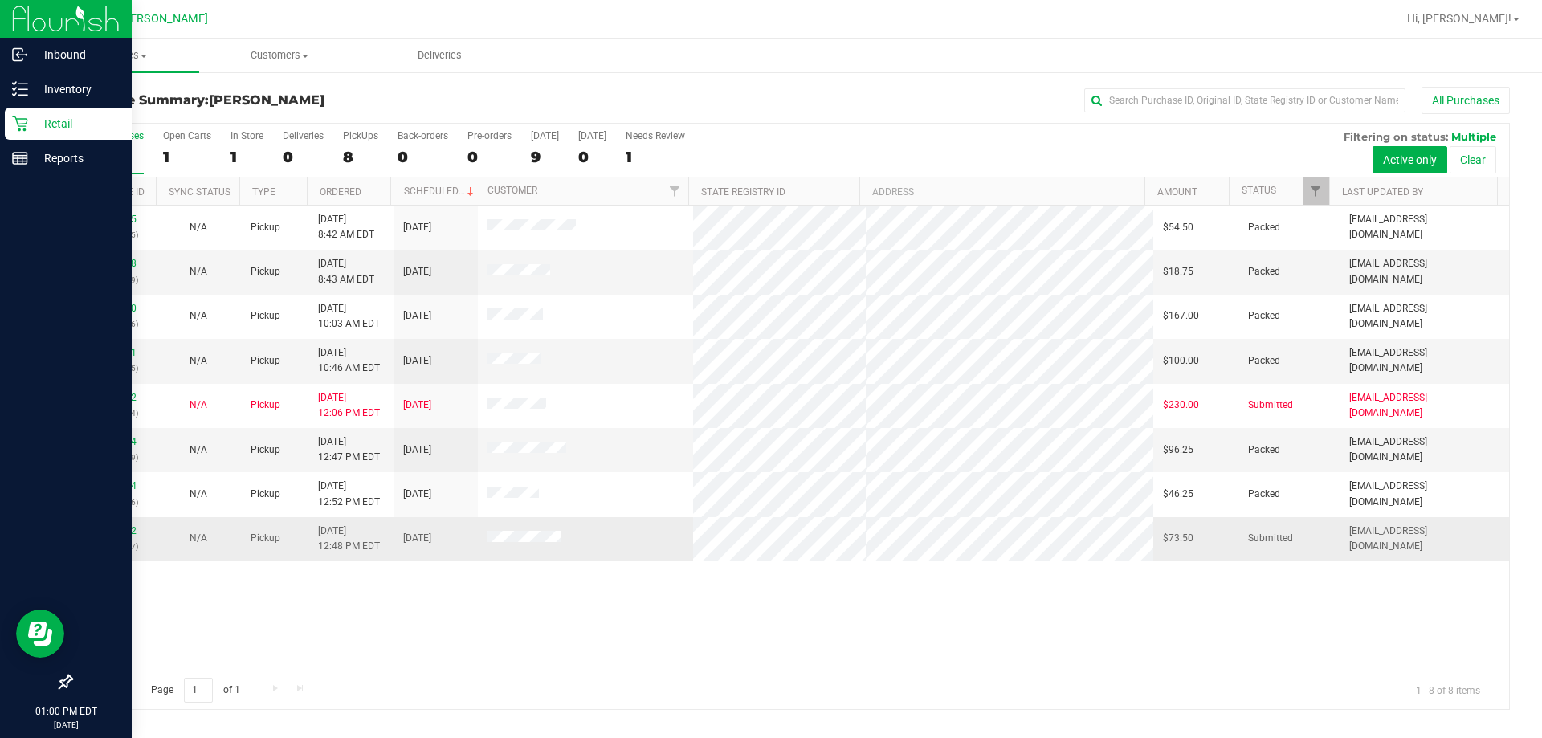
click at [96, 528] on link "12008762" at bounding box center [114, 530] width 45 height 11
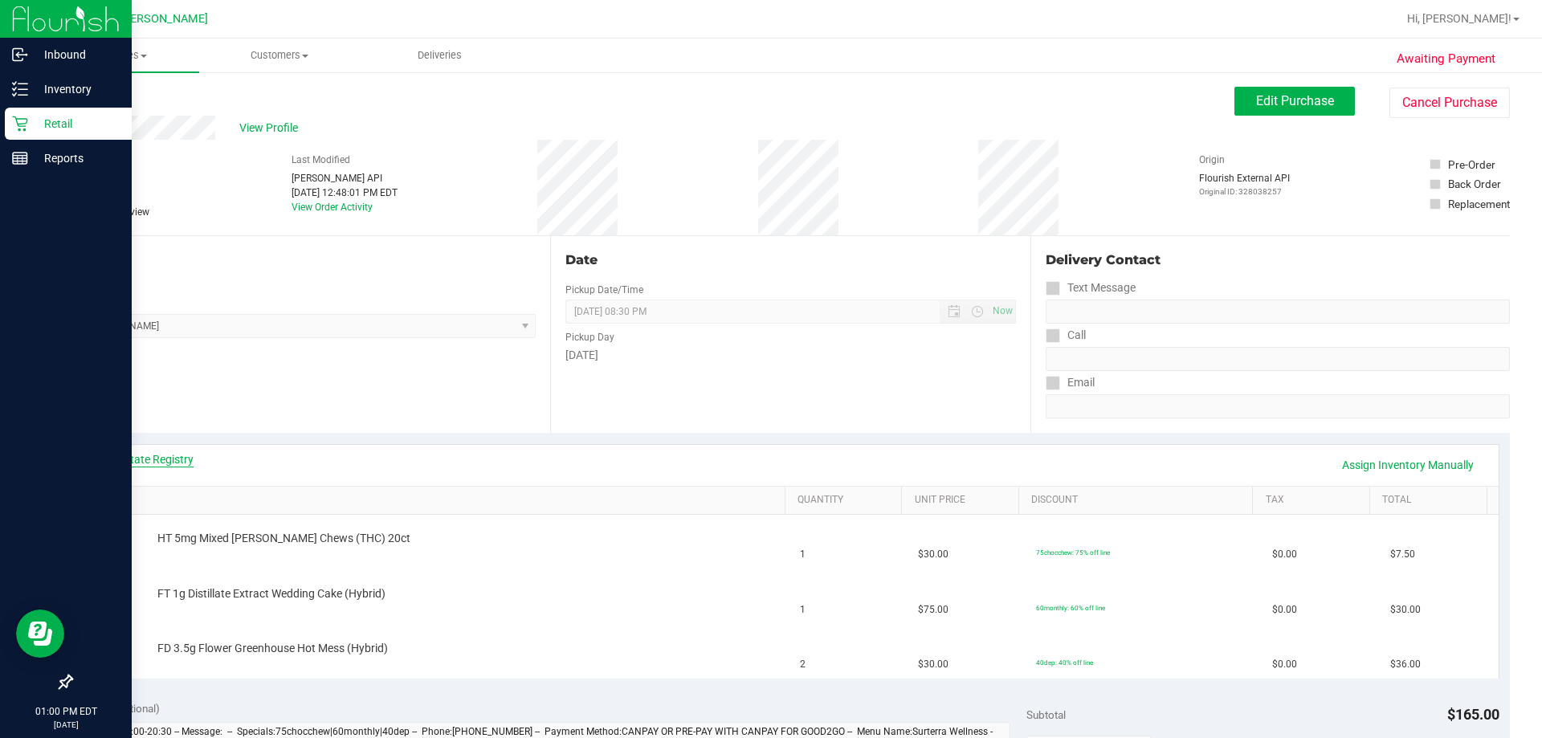
click at [137, 459] on link "View State Registry" at bounding box center [145, 459] width 96 height 16
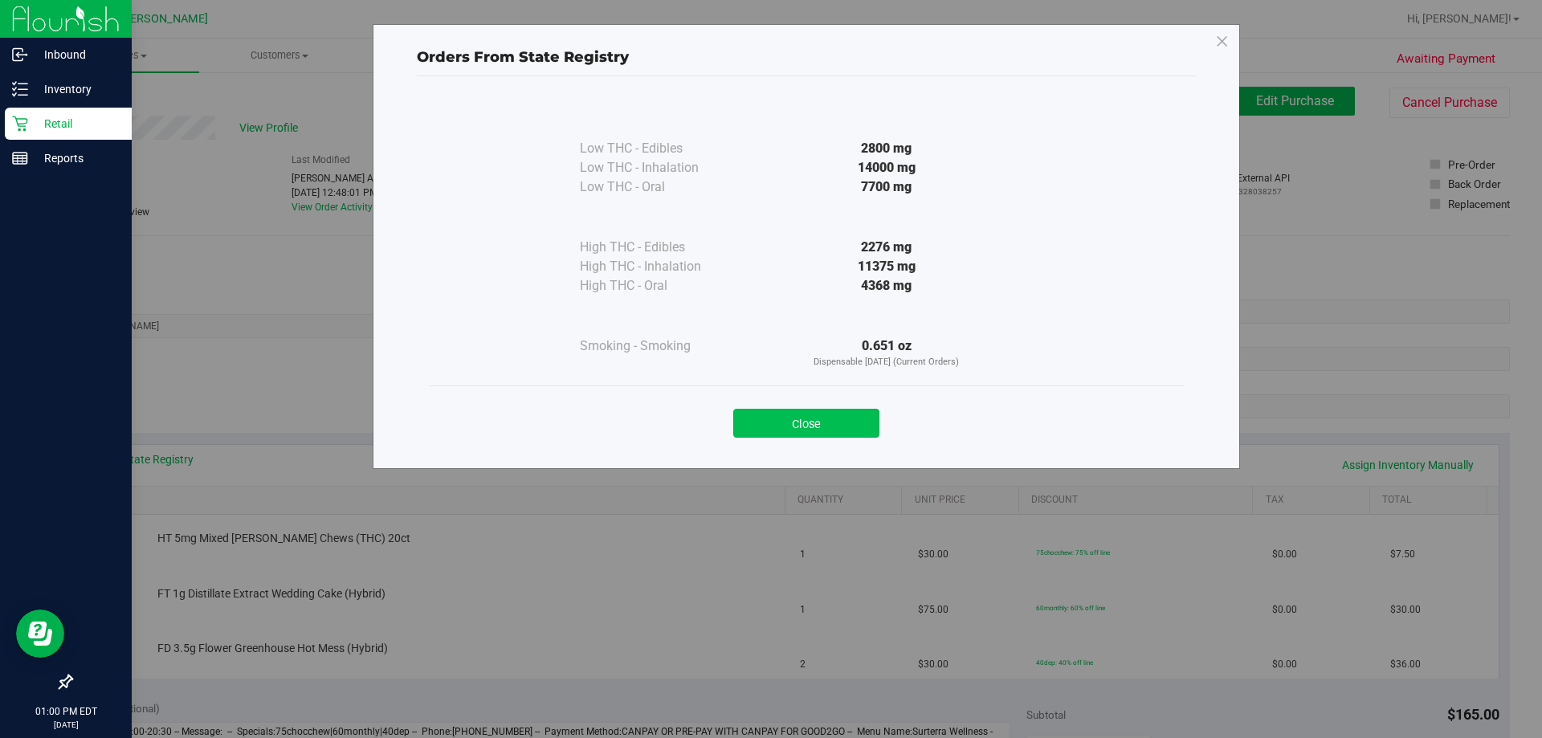
click at [751, 420] on button "Close" at bounding box center [806, 423] width 146 height 29
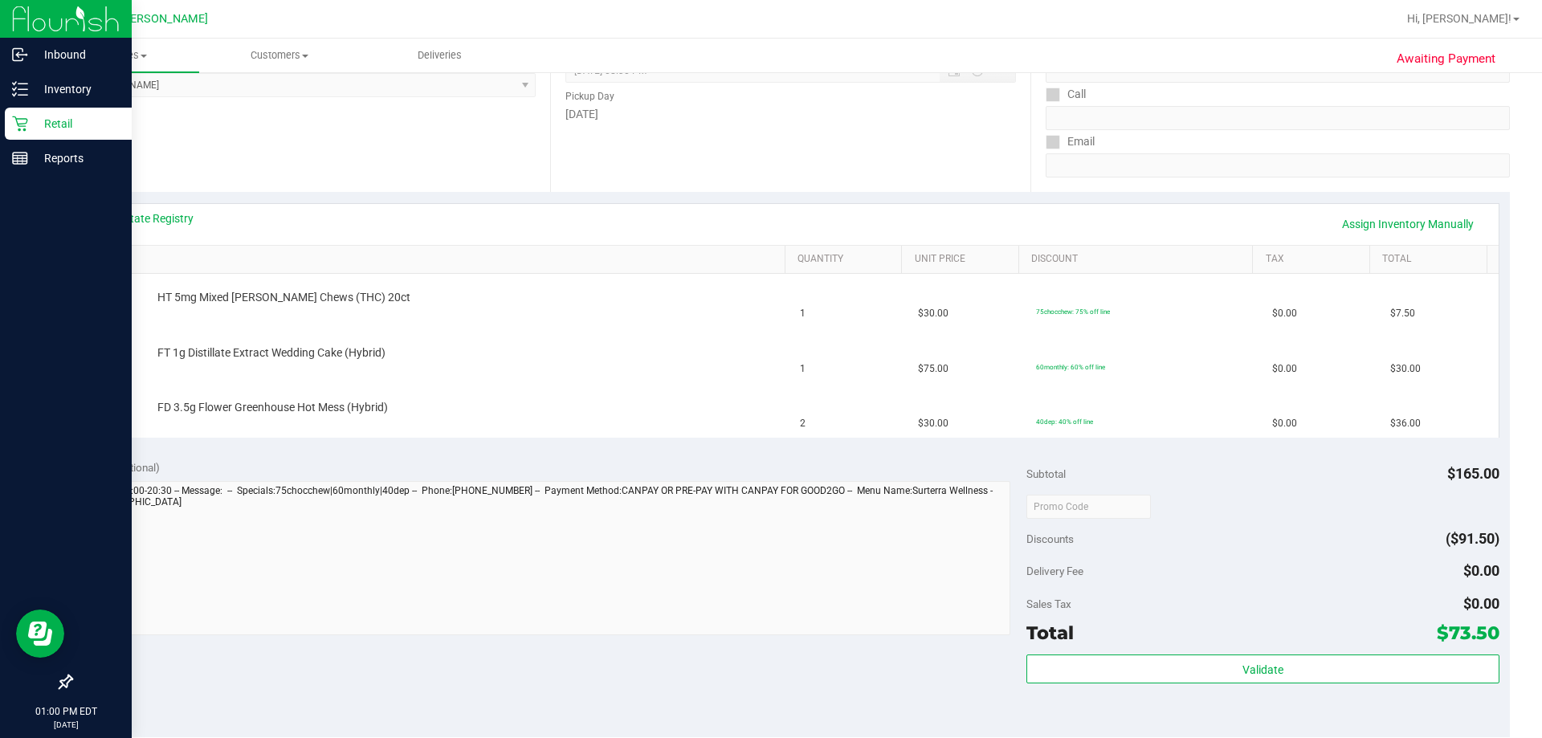
scroll to position [321, 0]
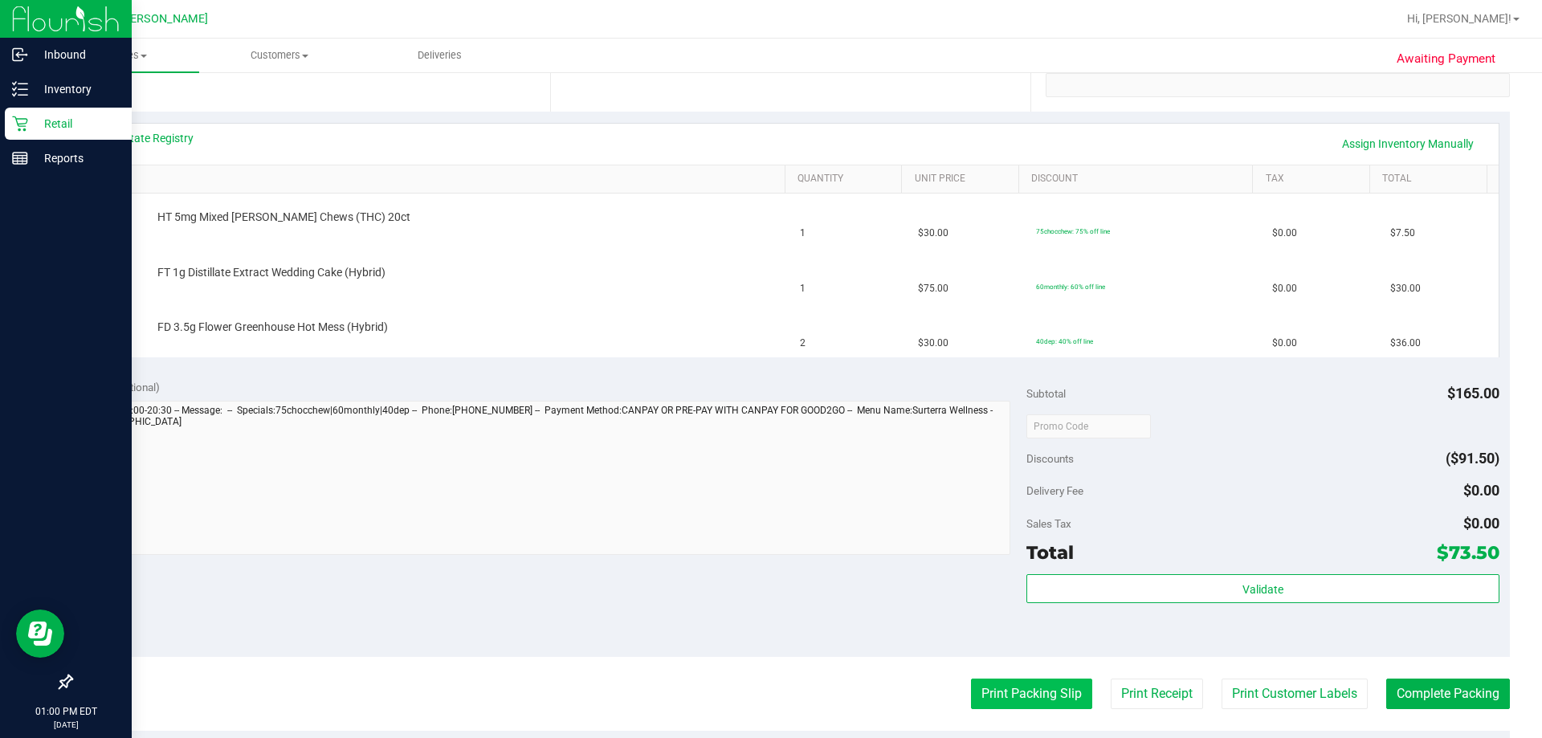
click at [751, 701] on button "Print Packing Slip" at bounding box center [1031, 694] width 121 height 31
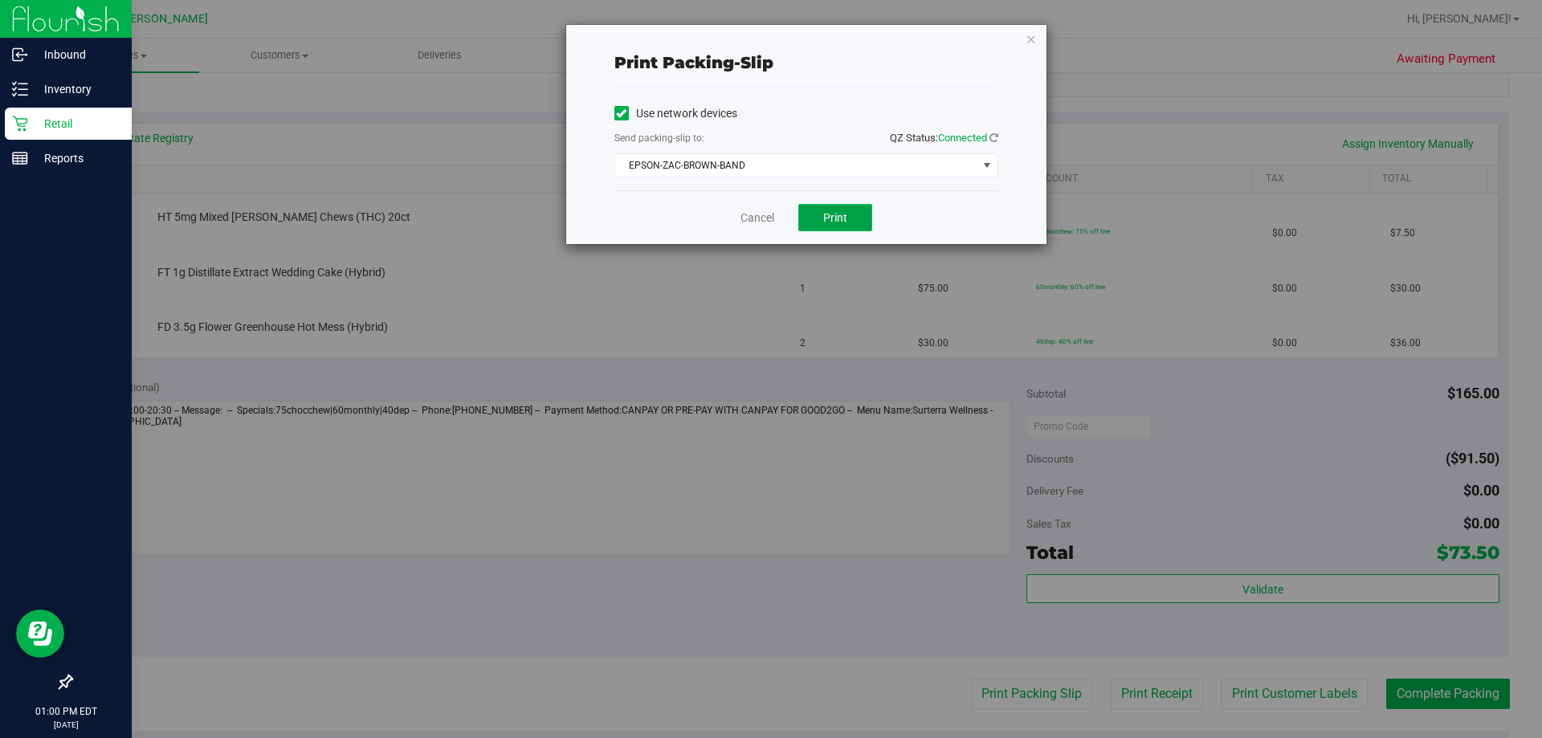
click at [751, 222] on span "Print" at bounding box center [835, 217] width 24 height 13
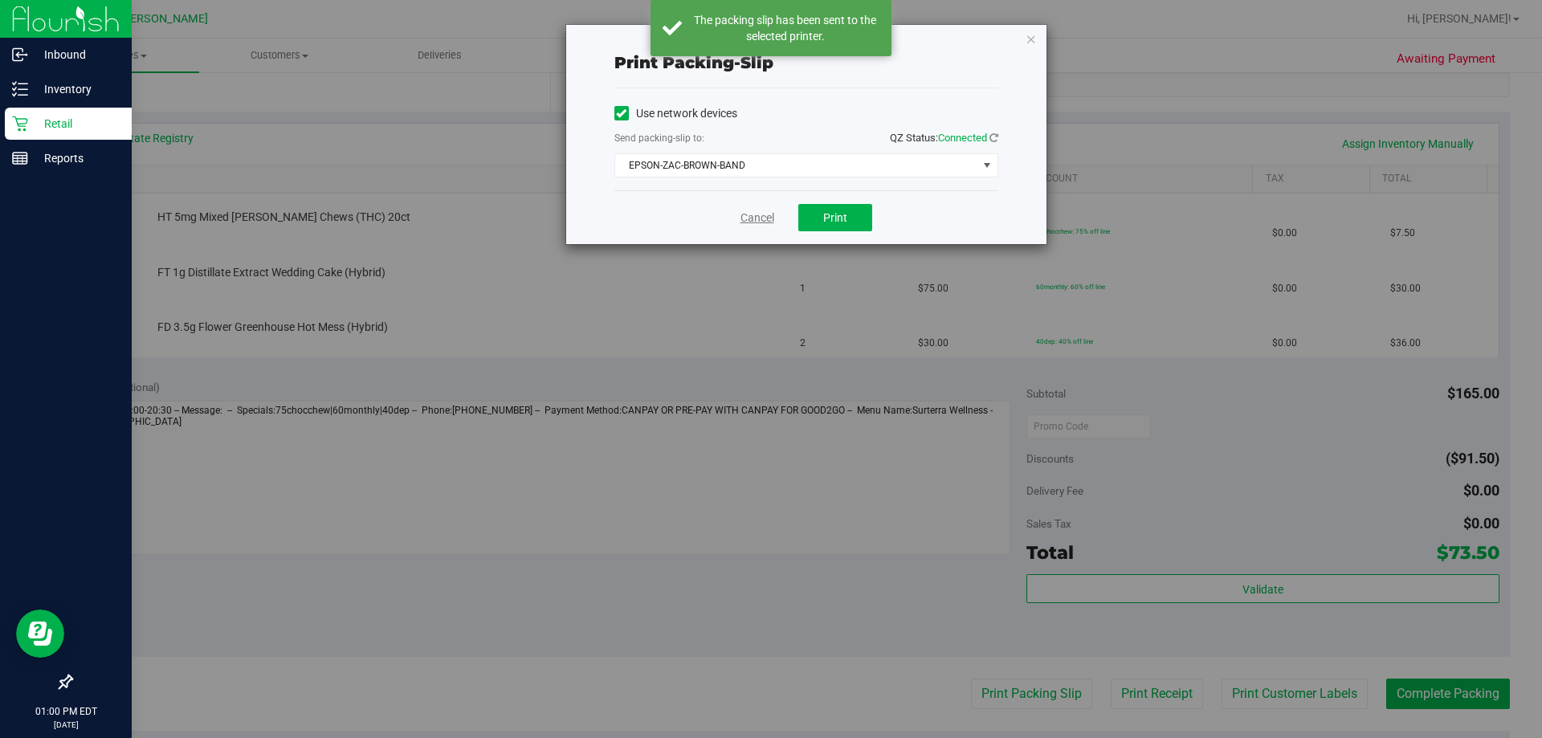
click at [751, 216] on link "Cancel" at bounding box center [757, 218] width 34 height 17
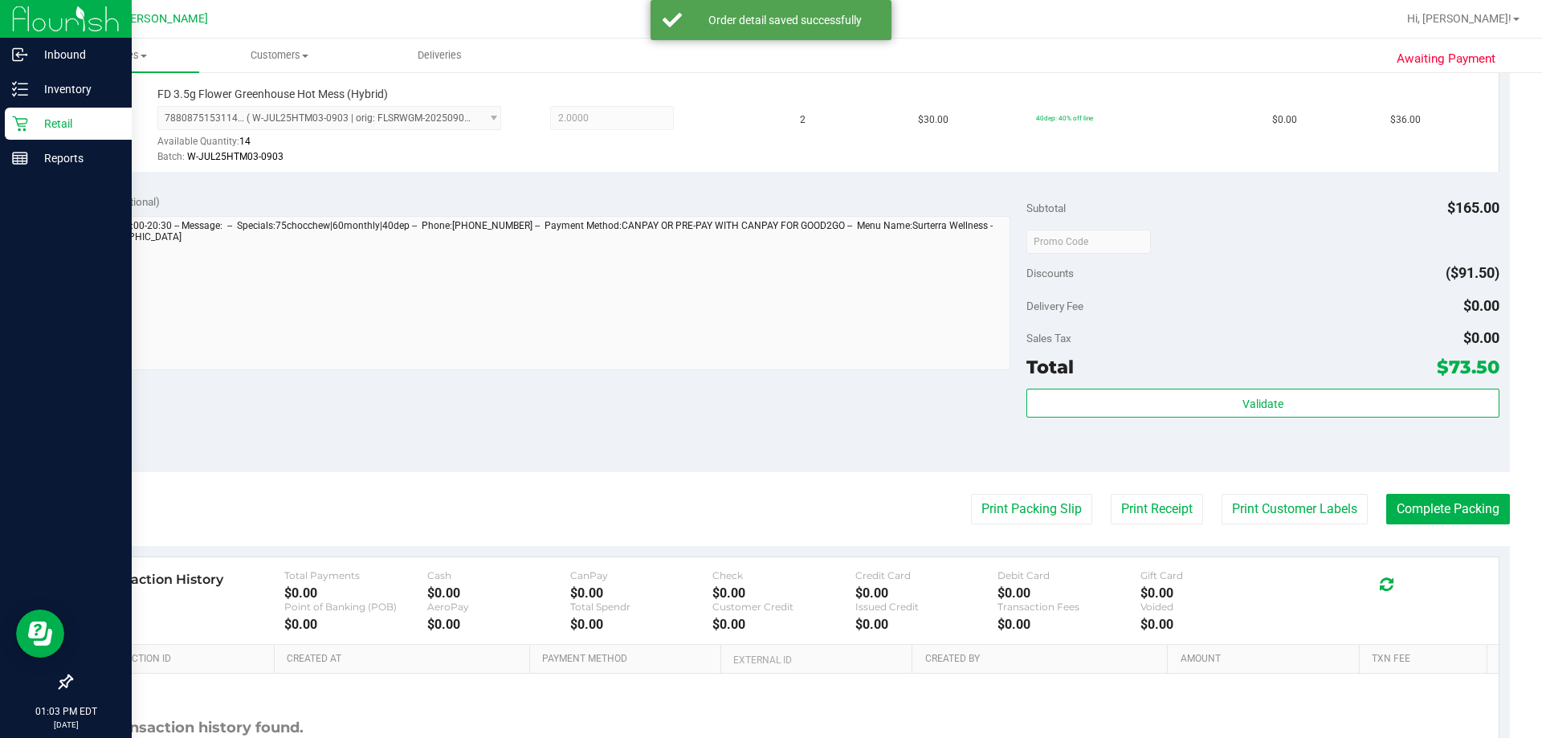
scroll to position [761, 0]
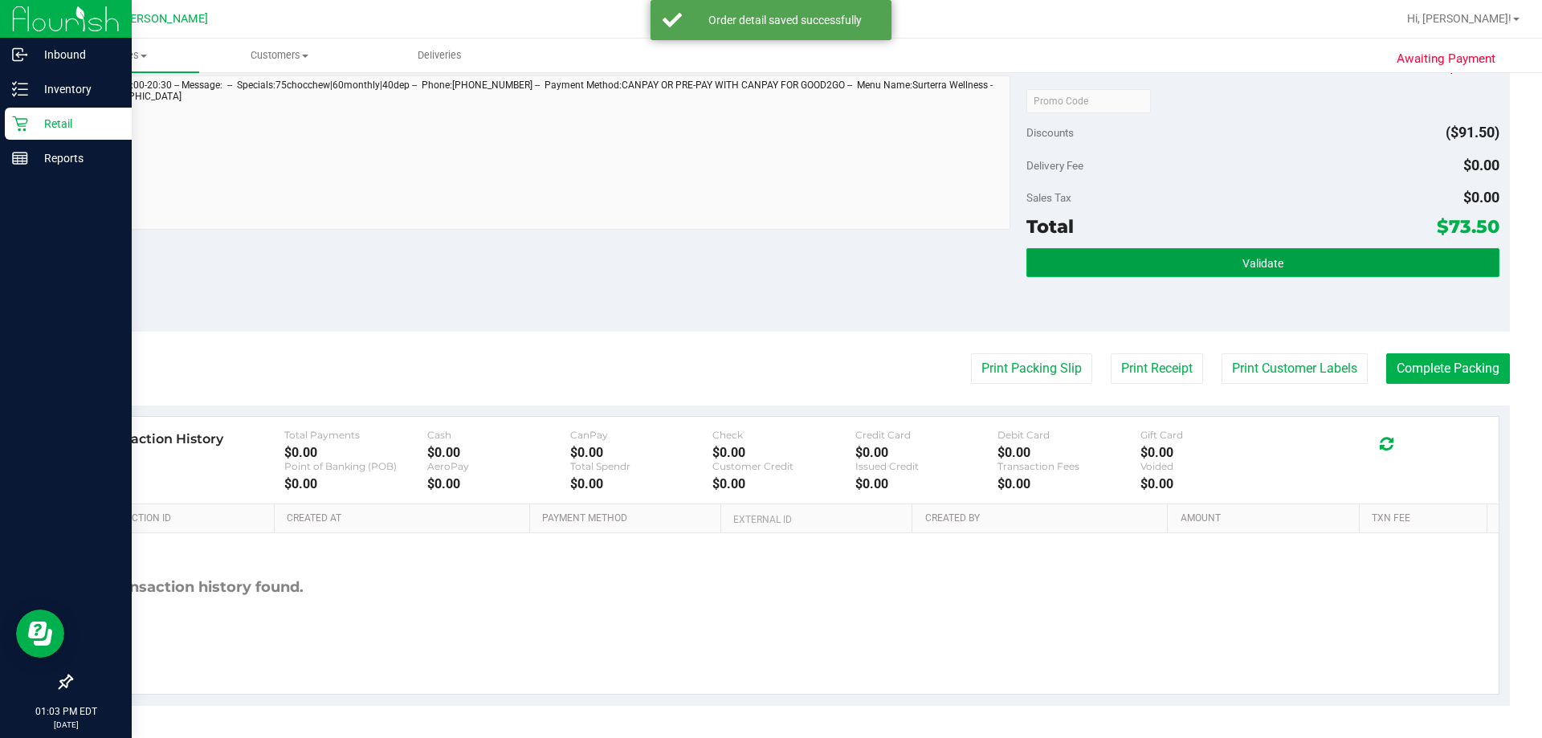
click at [751, 255] on button "Validate" at bounding box center [1262, 262] width 472 height 29
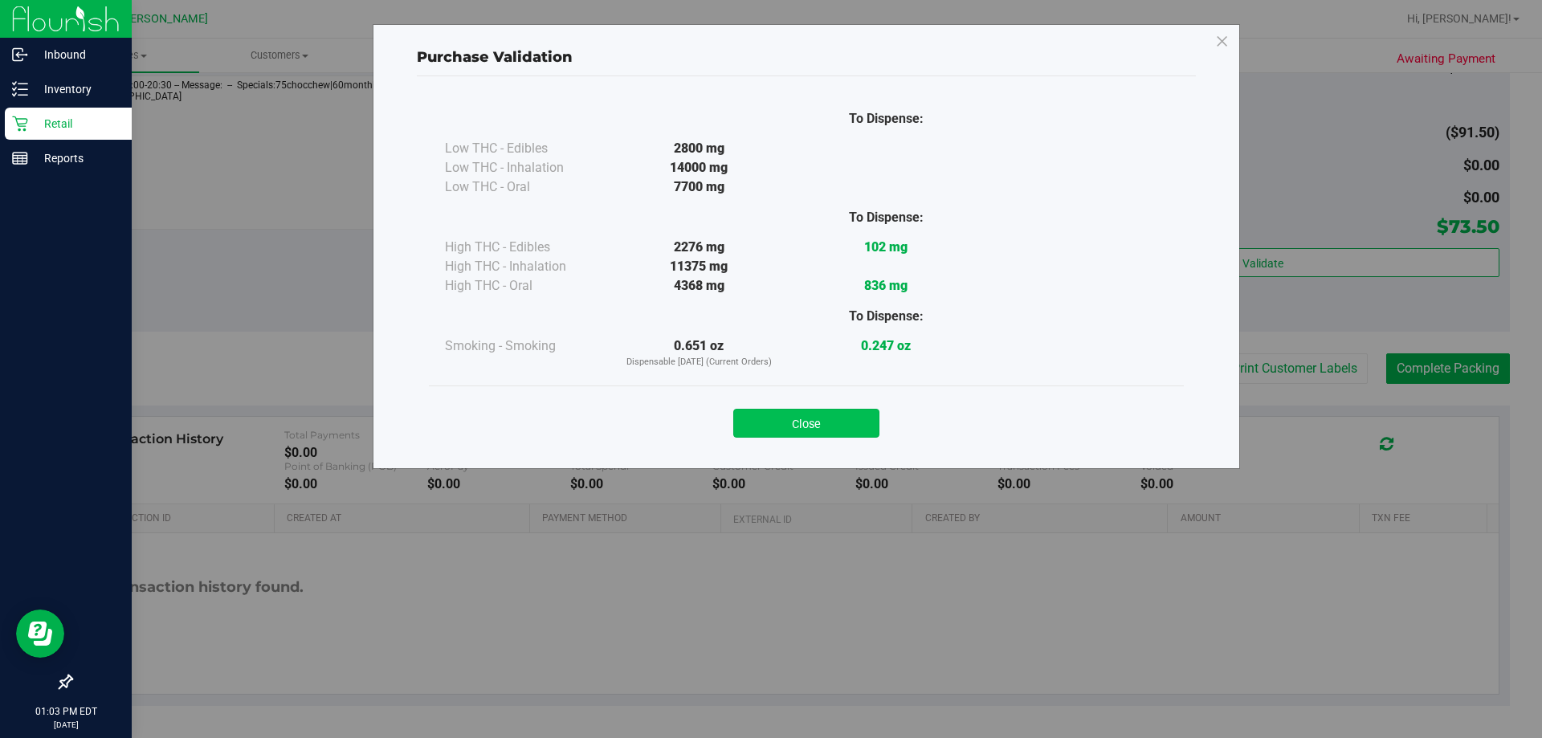
click at [751, 432] on button "Close" at bounding box center [806, 423] width 146 height 29
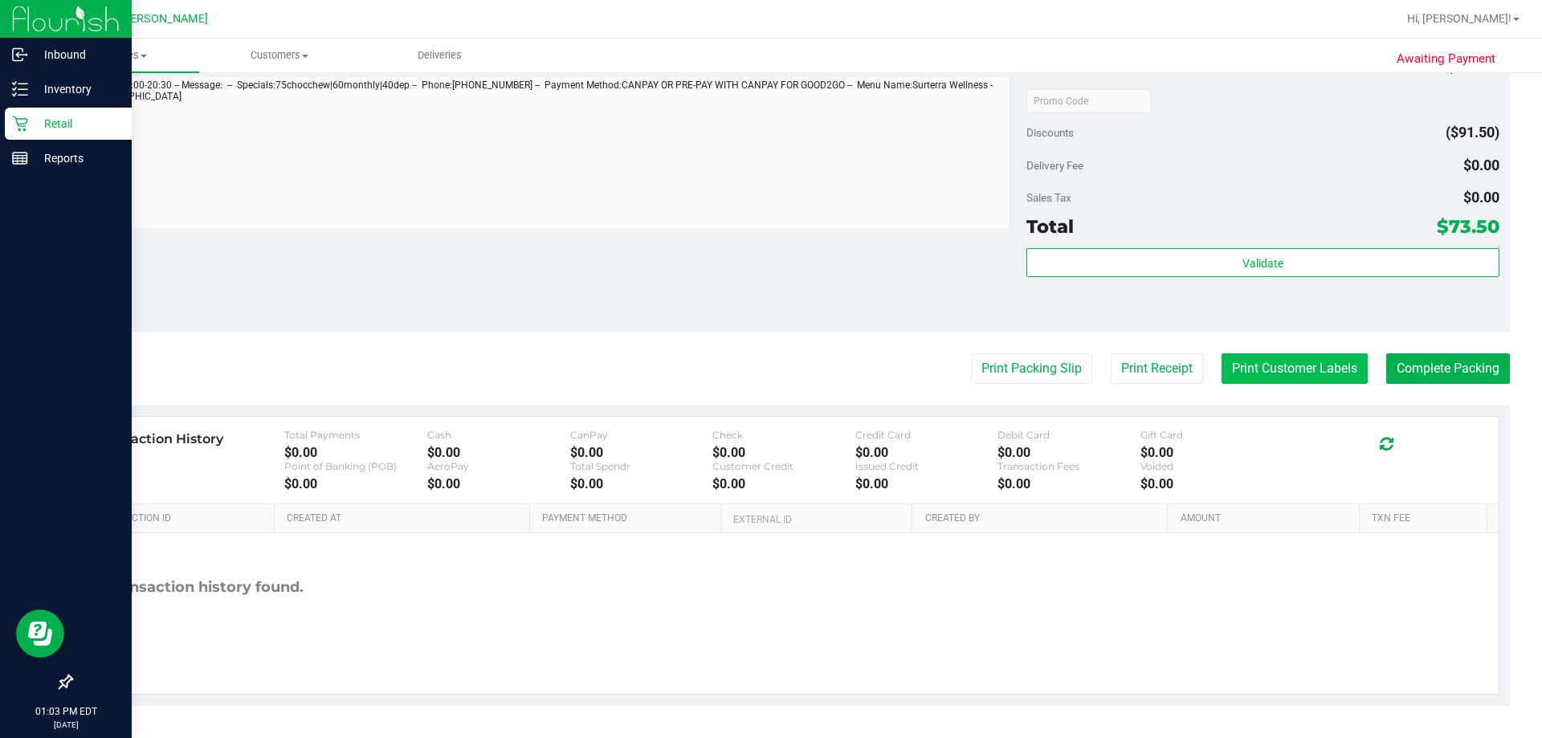
click at [751, 369] on button "Print Customer Labels" at bounding box center [1294, 368] width 146 height 31
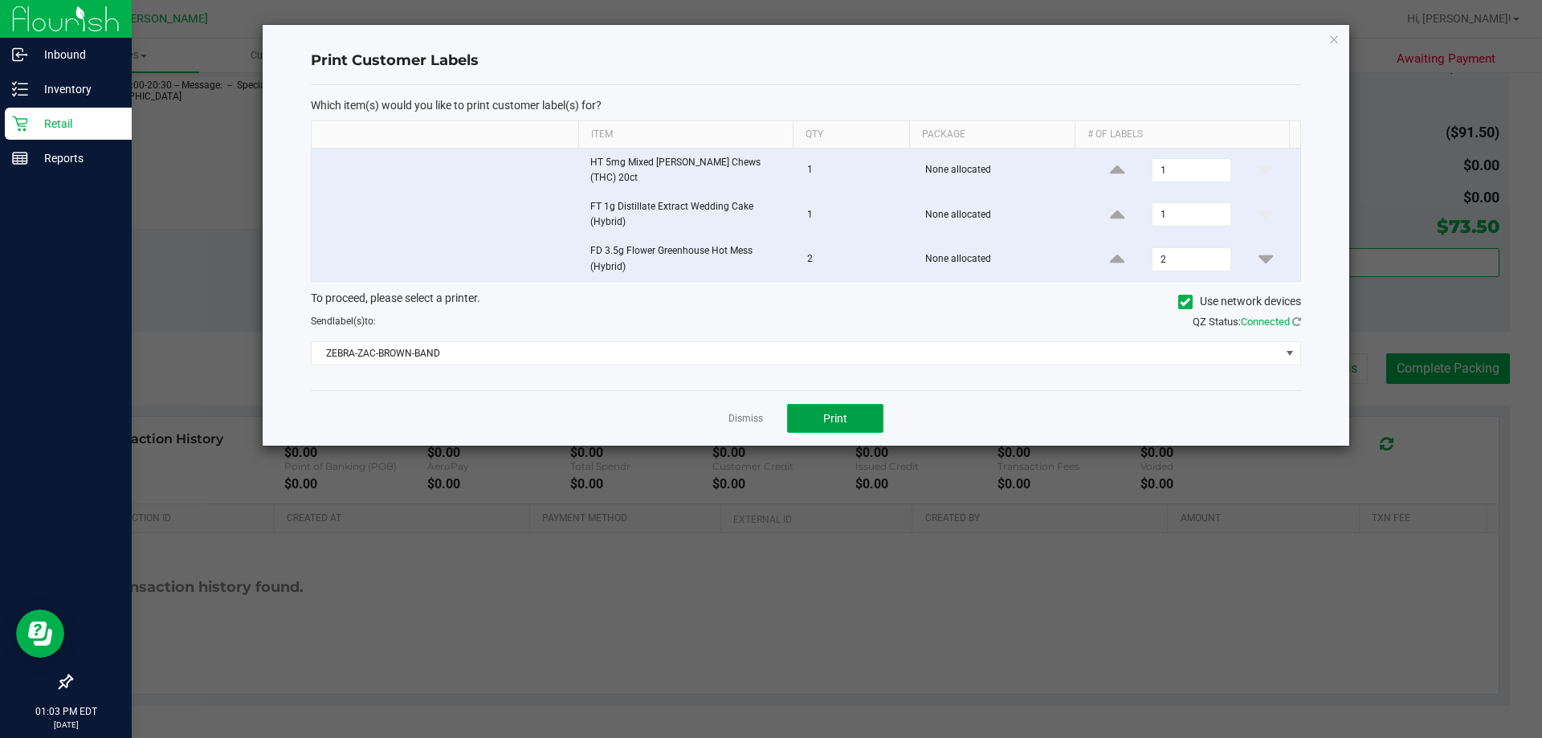
click at [751, 412] on span "Print" at bounding box center [835, 418] width 24 height 13
click at [748, 412] on link "Dismiss" at bounding box center [745, 419] width 35 height 14
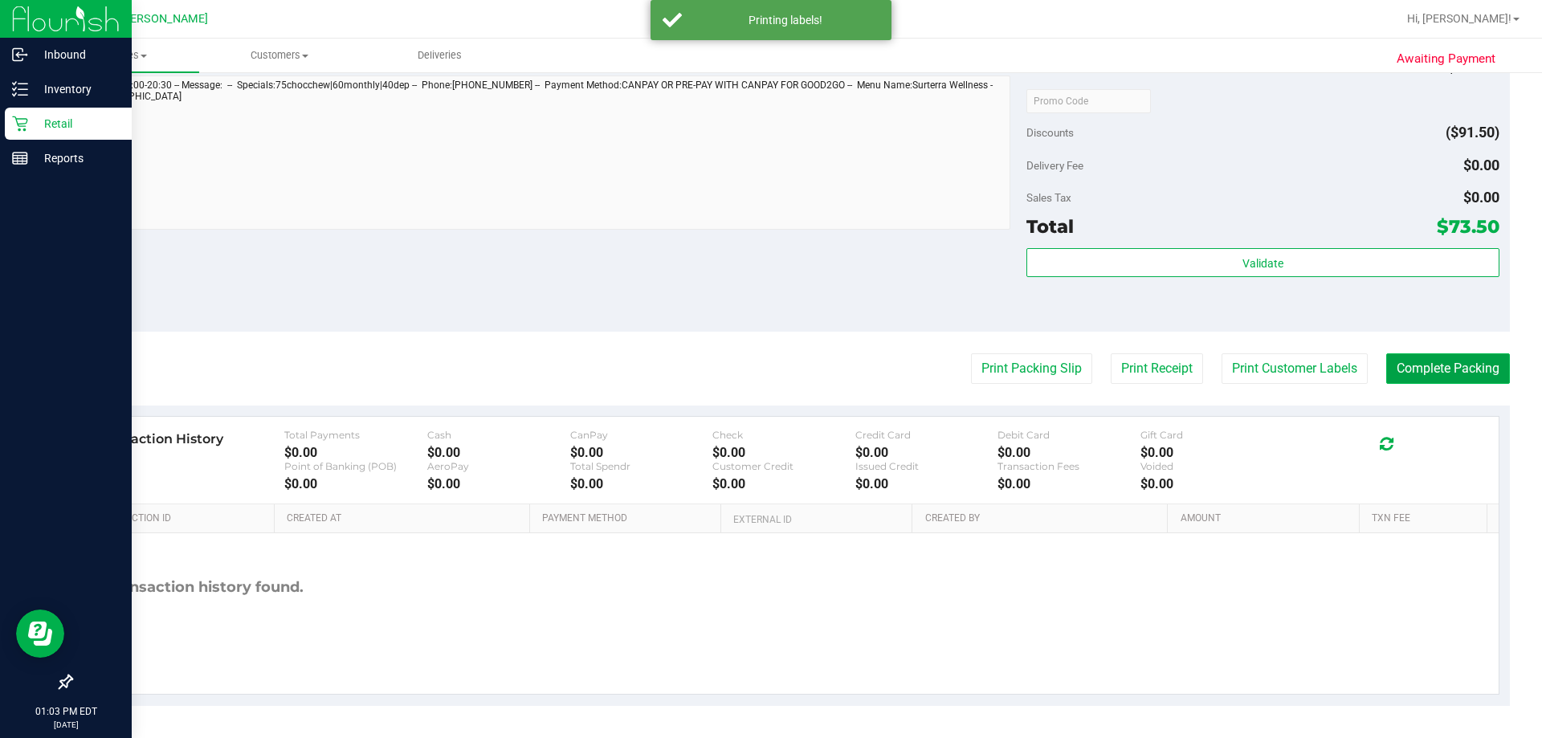
click at [751, 373] on button "Complete Packing" at bounding box center [1448, 368] width 124 height 31
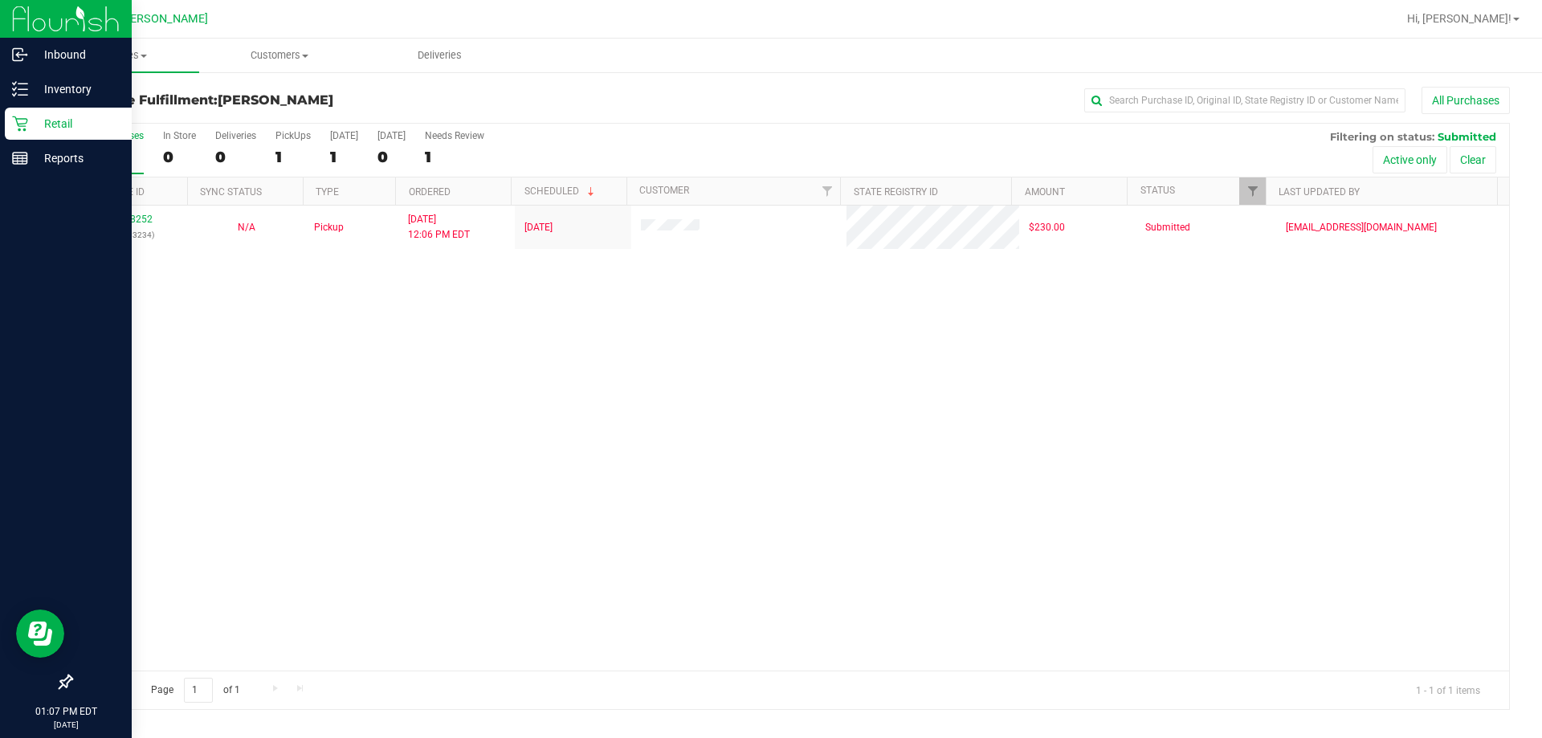
click at [73, 123] on p "Retail" at bounding box center [76, 123] width 96 height 19
